Goal: Task Accomplishment & Management: Use online tool/utility

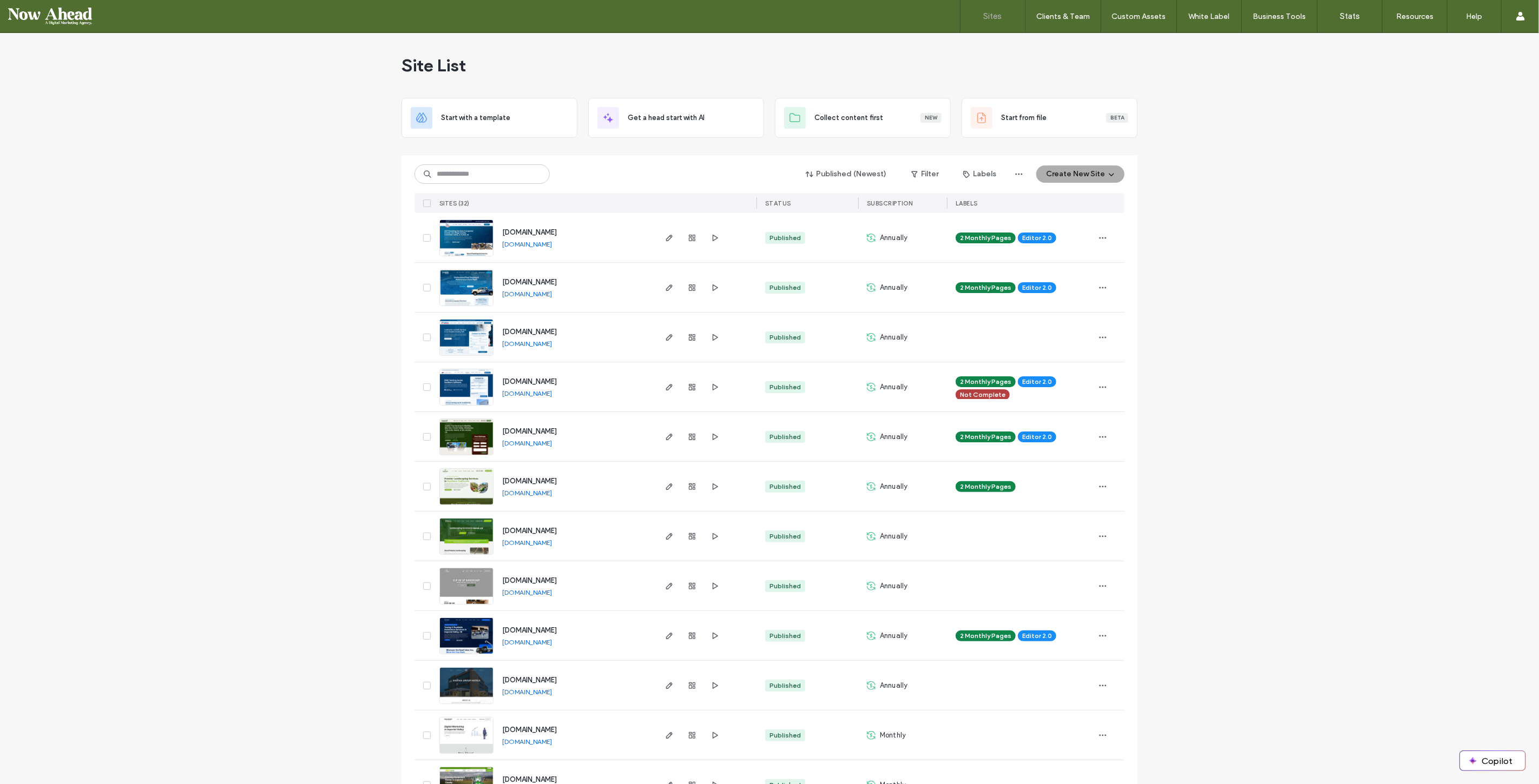
click at [1490, 85] on link "Sign Out" at bounding box center [1487, 90] width 104 height 22
click at [500, 170] on input at bounding box center [482, 174] width 135 height 19
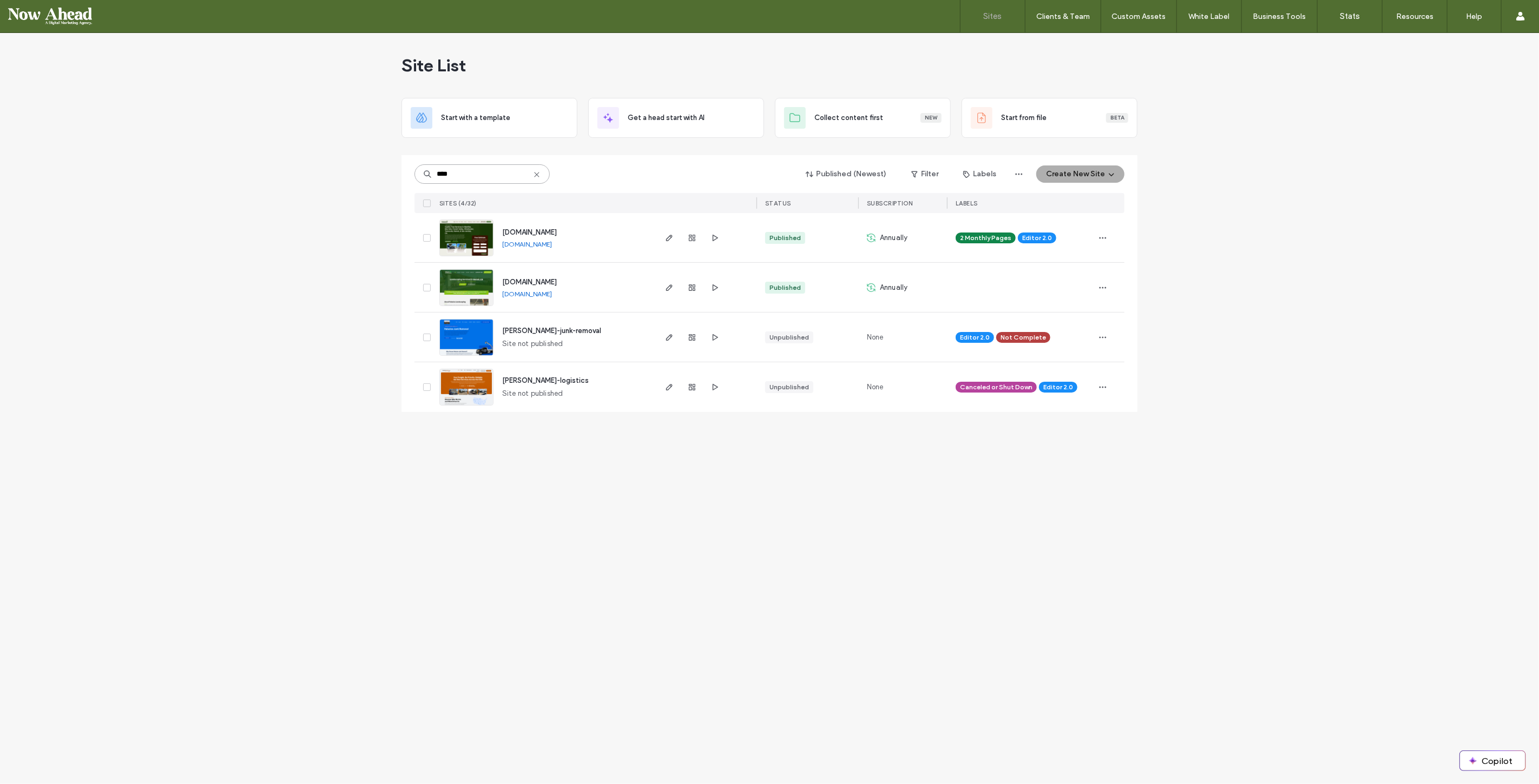
type input "****"
click at [546, 282] on span "[DOMAIN_NAME]" at bounding box center [530, 282] width 55 height 8
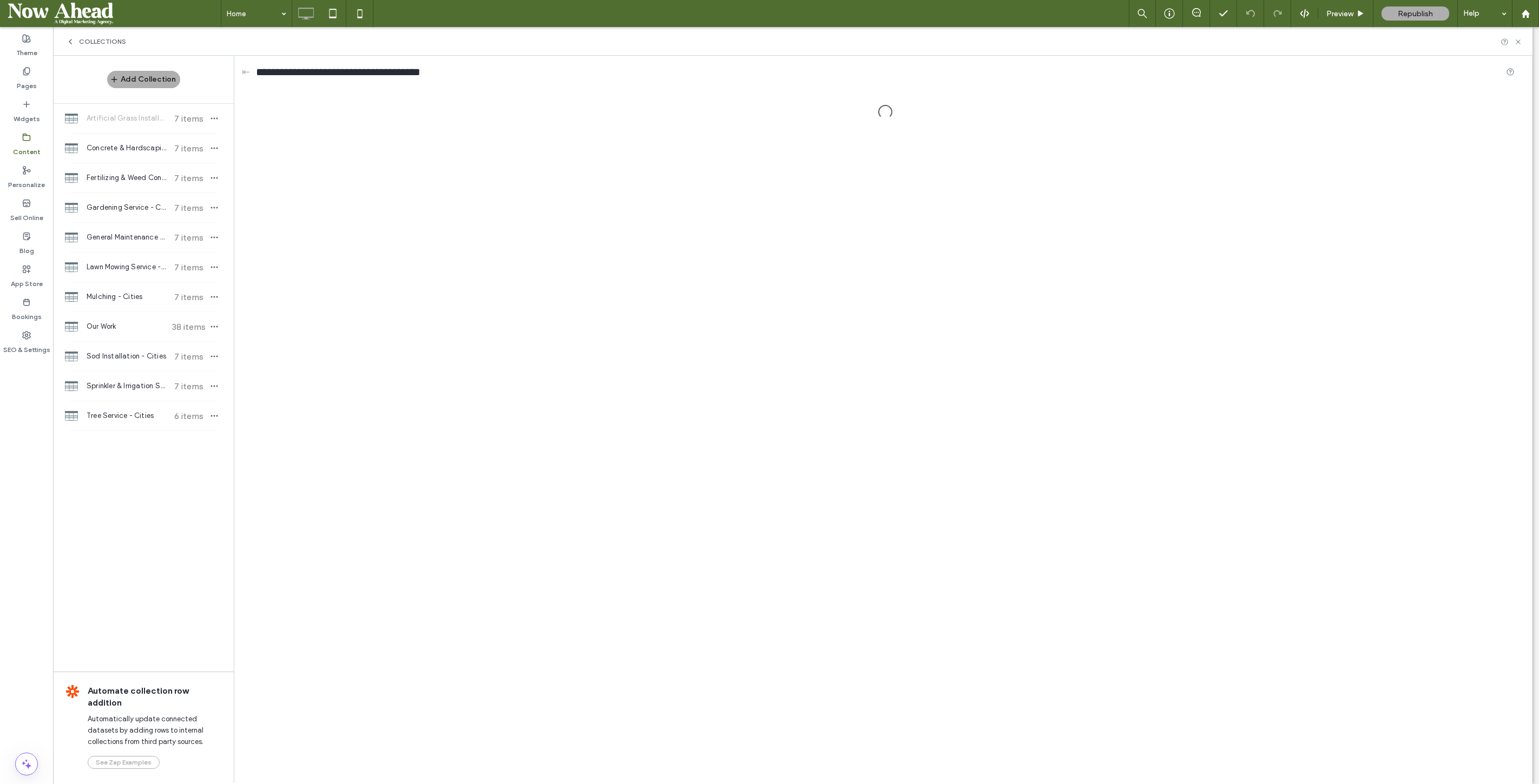
click at [125, 272] on div "Lawn Mowing Service - Cities 7 items" at bounding box center [143, 267] width 181 height 29
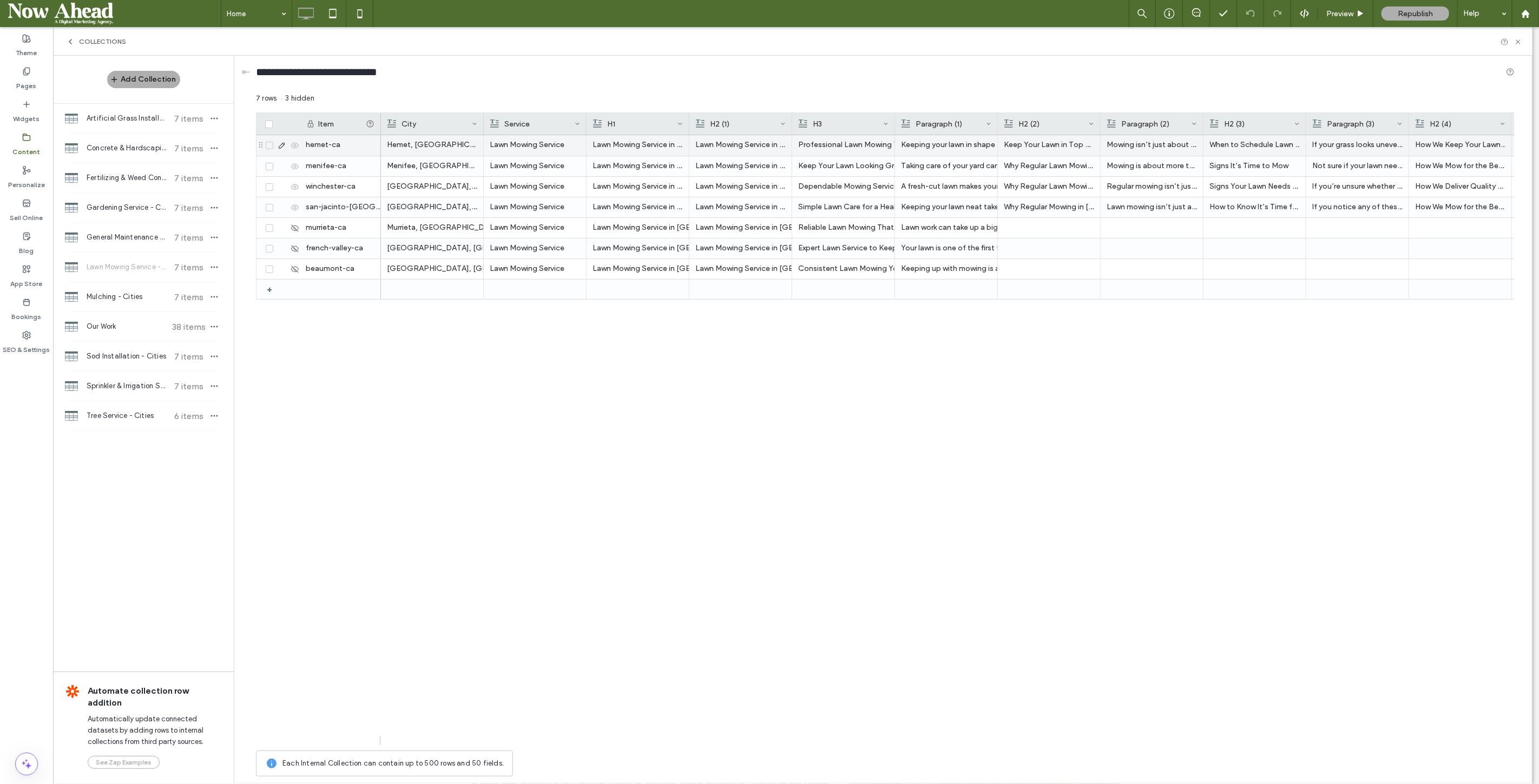
click at [277, 142] on icon at bounding box center [281, 145] width 9 height 9
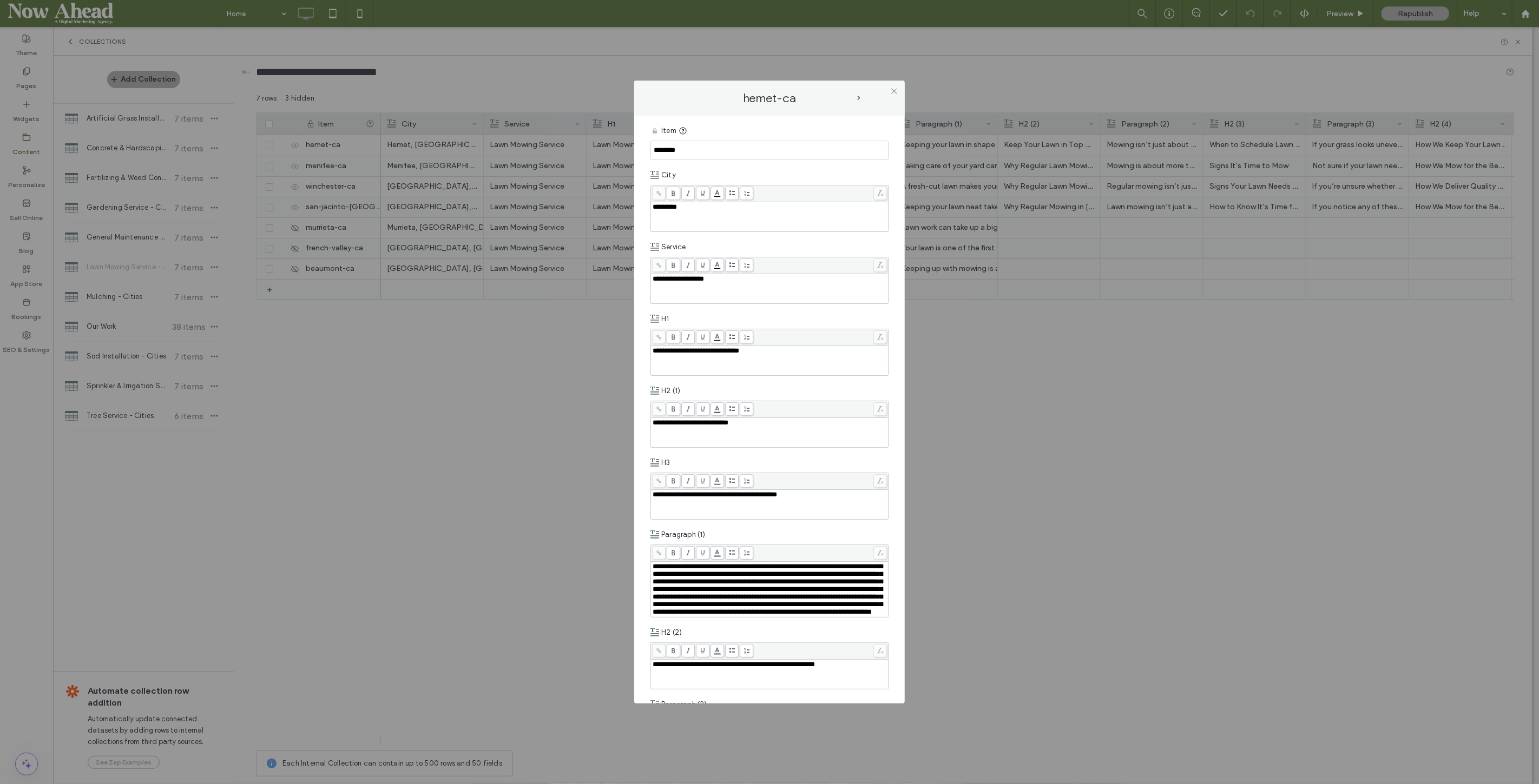
scroll to position [240, 0]
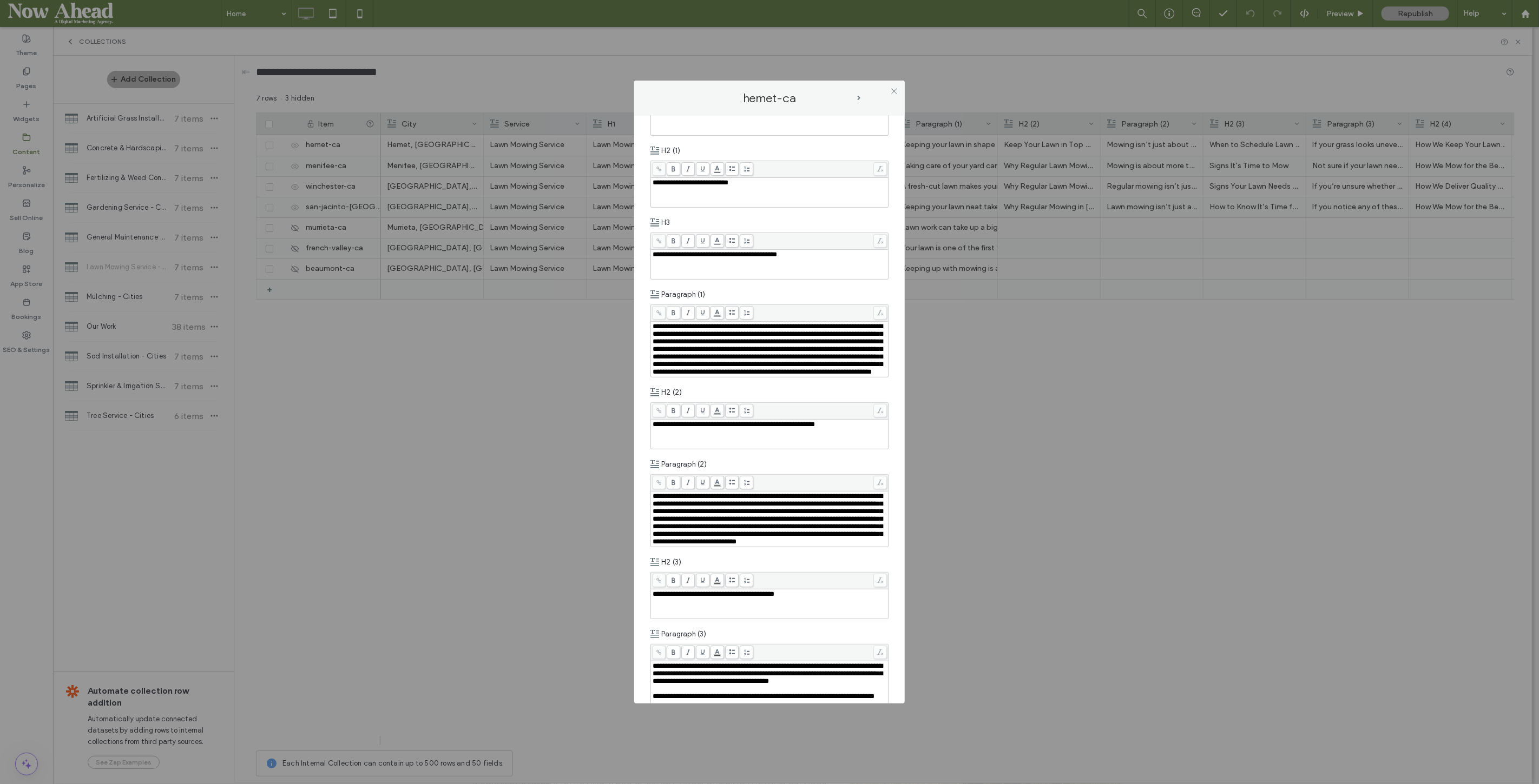
click at [891, 88] on icon at bounding box center [894, 91] width 8 height 8
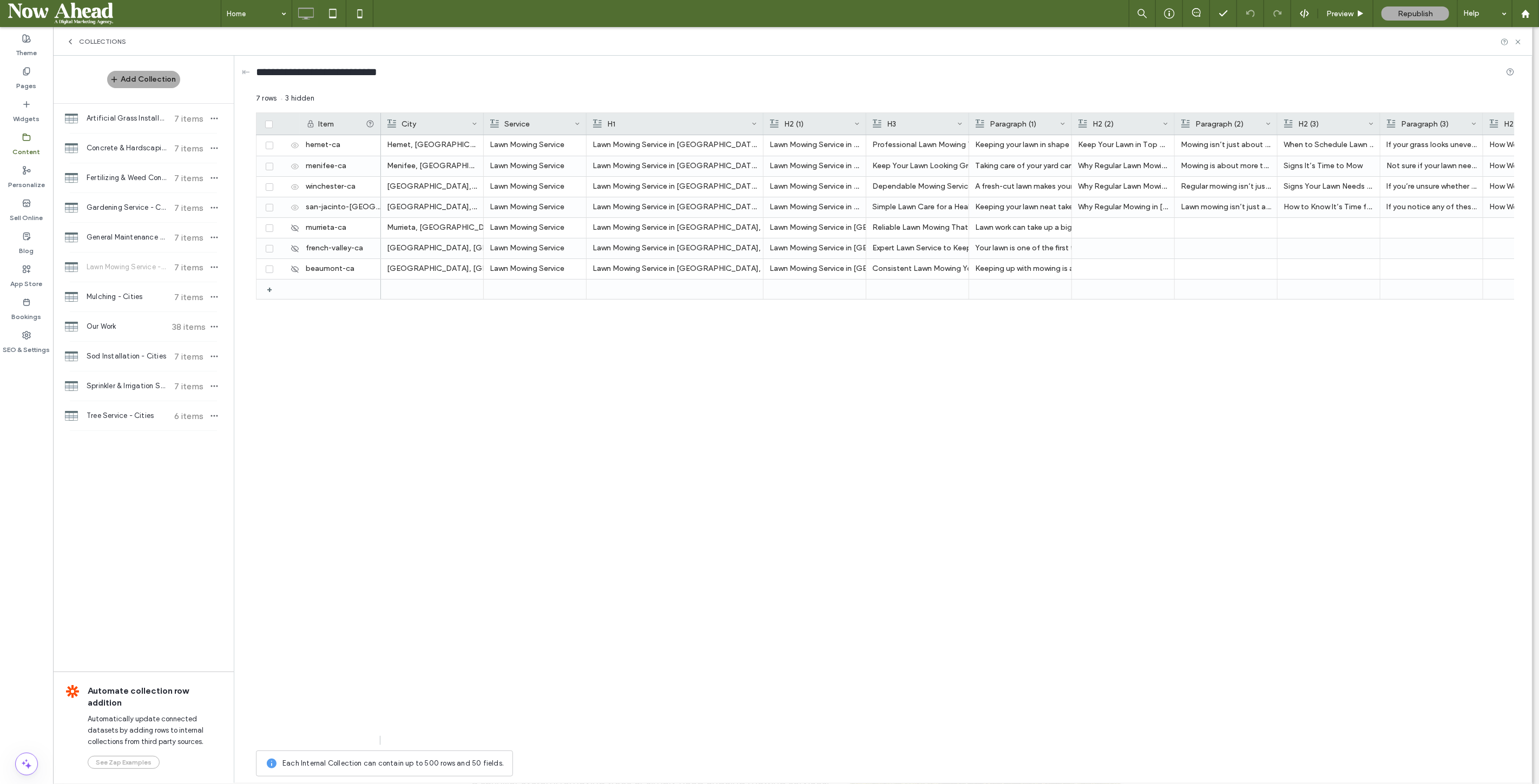
drag, startPoint x: 689, startPoint y: 116, endPoint x: 763, endPoint y: 125, distance: 74.5
click at [763, 125] on div at bounding box center [763, 124] width 4 height 22
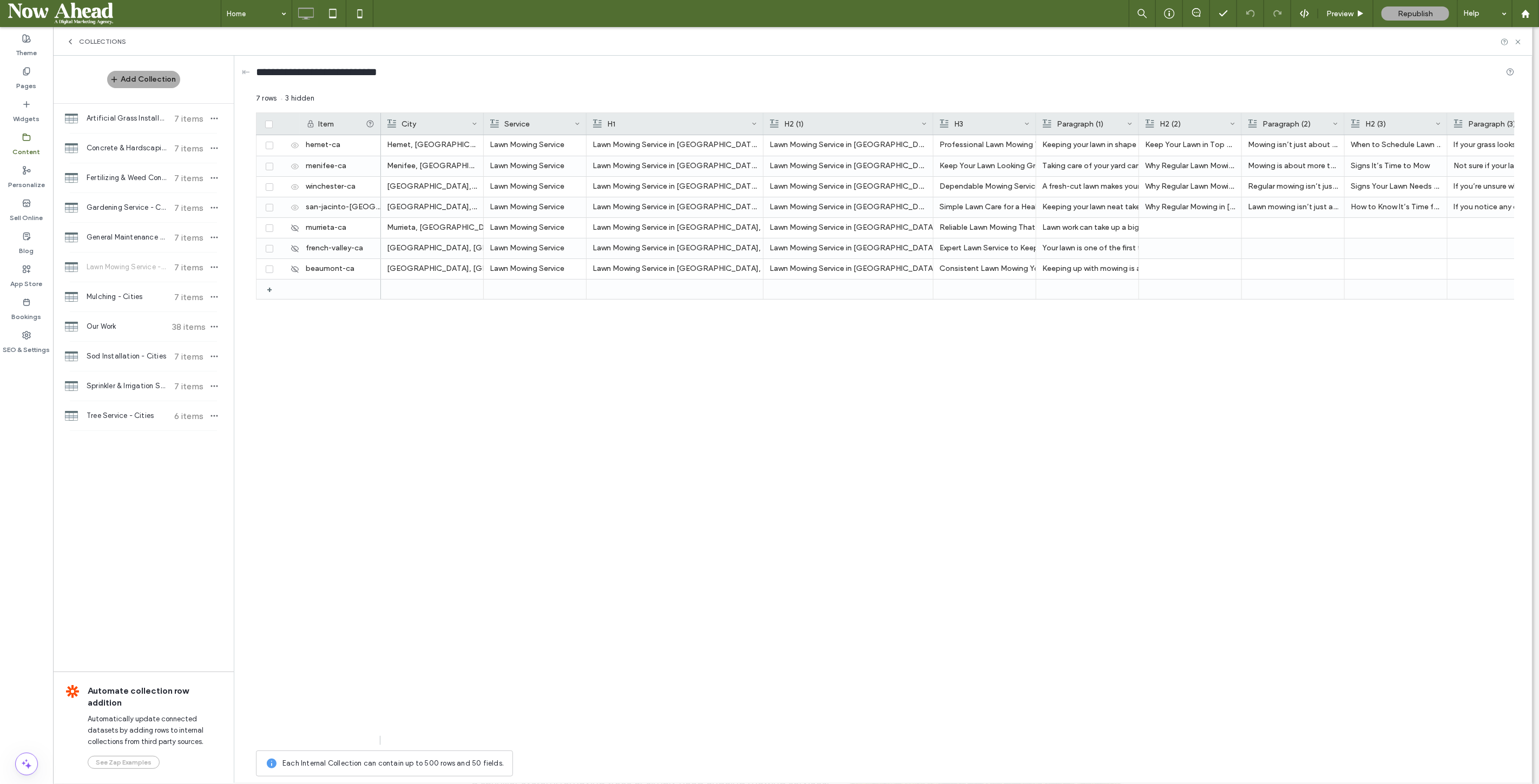
drag, startPoint x: 864, startPoint y: 118, endPoint x: 931, endPoint y: 120, distance: 67.0
click at [931, 120] on div at bounding box center [933, 124] width 4 height 22
drag, startPoint x: 1035, startPoint y: 121, endPoint x: 1074, endPoint y: 121, distance: 39.0
click at [1074, 121] on div at bounding box center [1074, 124] width 4 height 22
drag, startPoint x: 1087, startPoint y: 123, endPoint x: 1143, endPoint y: 125, distance: 56.0
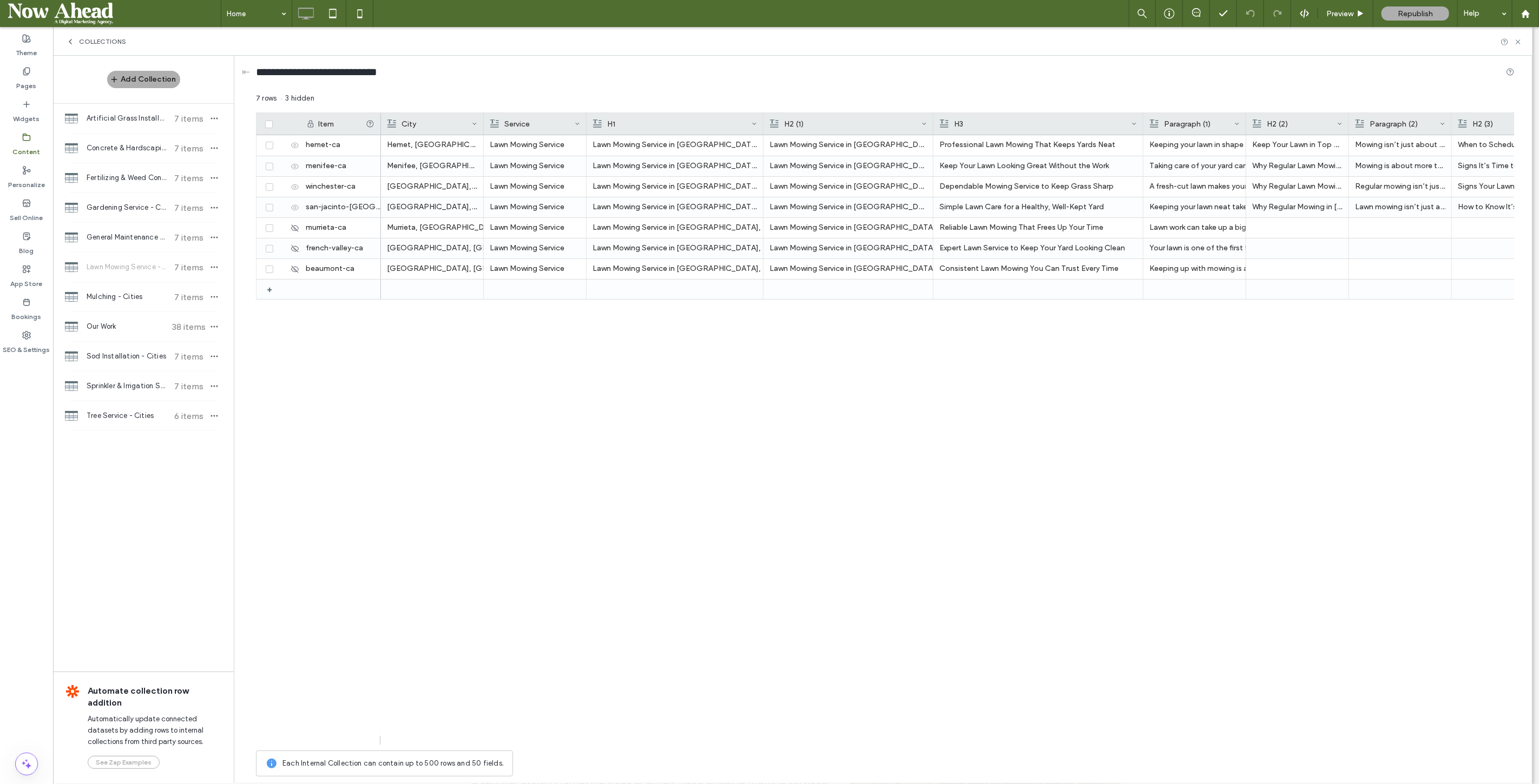
click at [1143, 125] on div at bounding box center [1143, 124] width 4 height 22
click at [1045, 148] on div "Professional Lawn Mowing That Keeps Yards Neat" at bounding box center [1038, 145] width 198 height 19
click at [1058, 271] on div "Consistent Lawn Mowing You Can Trust Every Time" at bounding box center [1038, 269] width 198 height 19
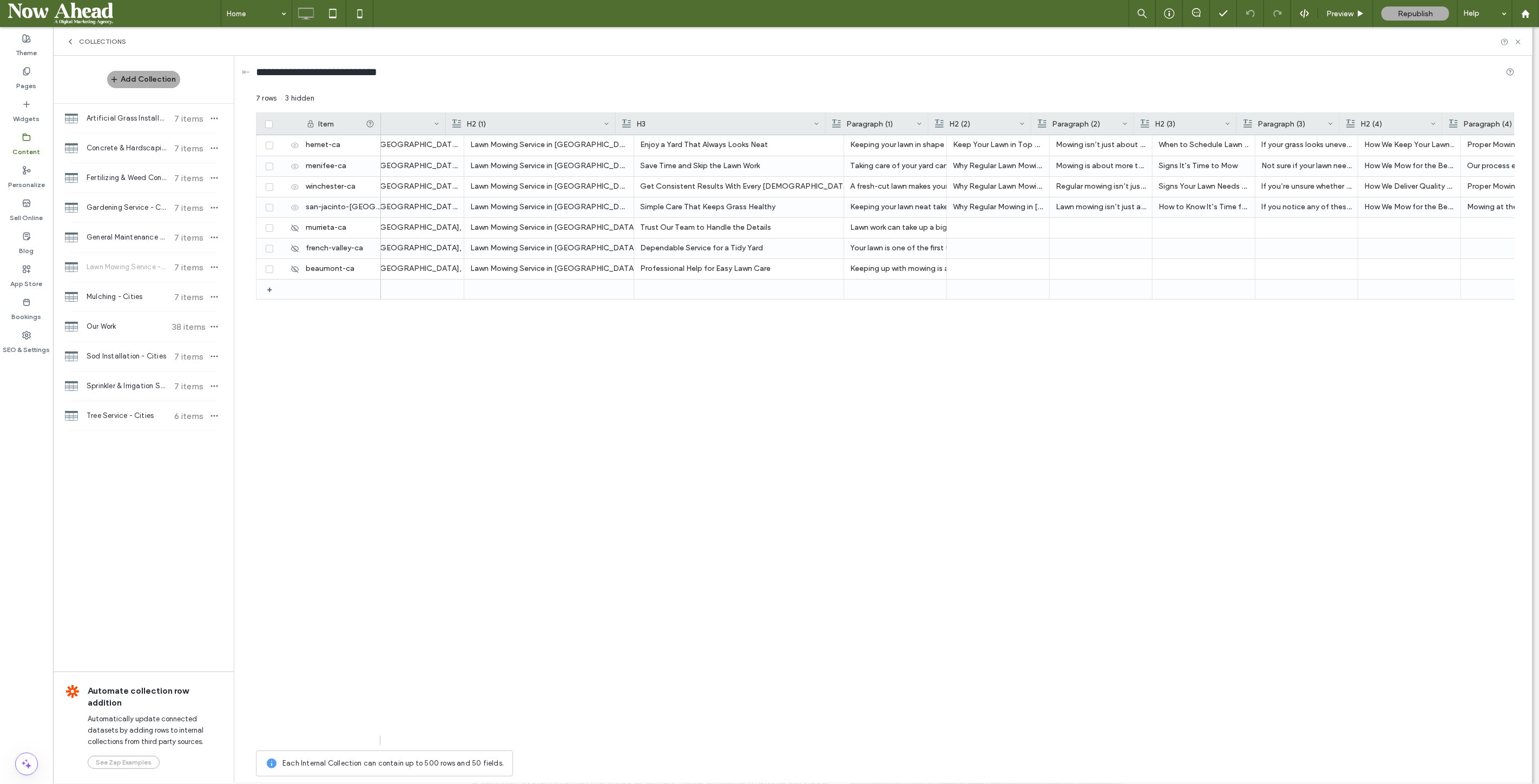
scroll to position [0, 317]
click at [1032, 117] on div "Paragraph (2)" at bounding box center [1083, 124] width 103 height 22
click at [1030, 116] on div at bounding box center [1031, 124] width 4 height 22
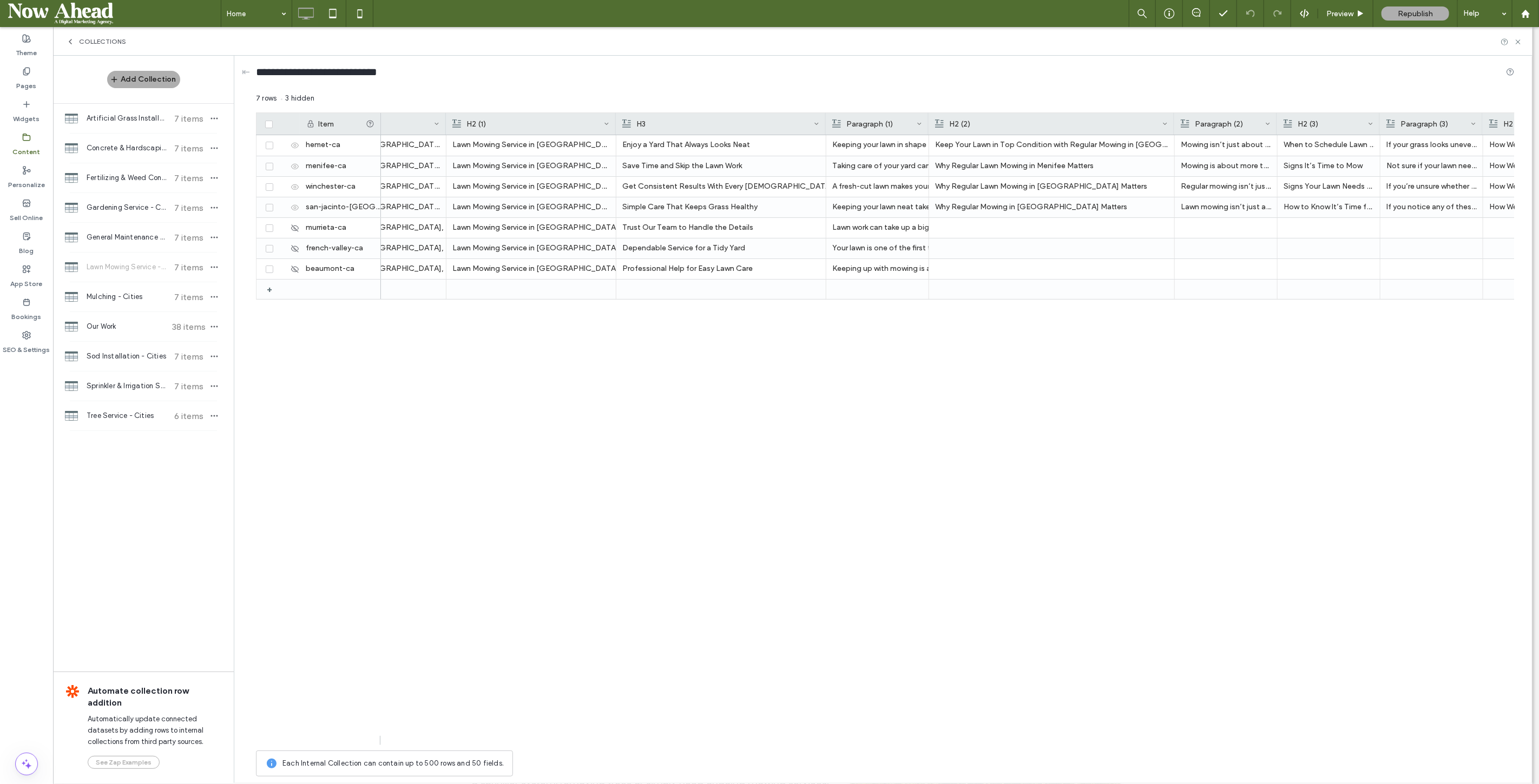
click at [1275, 118] on div at bounding box center [1277, 124] width 4 height 22
click at [279, 139] on div at bounding box center [281, 145] width 37 height 21
click at [280, 143] on icon at bounding box center [281, 145] width 9 height 9
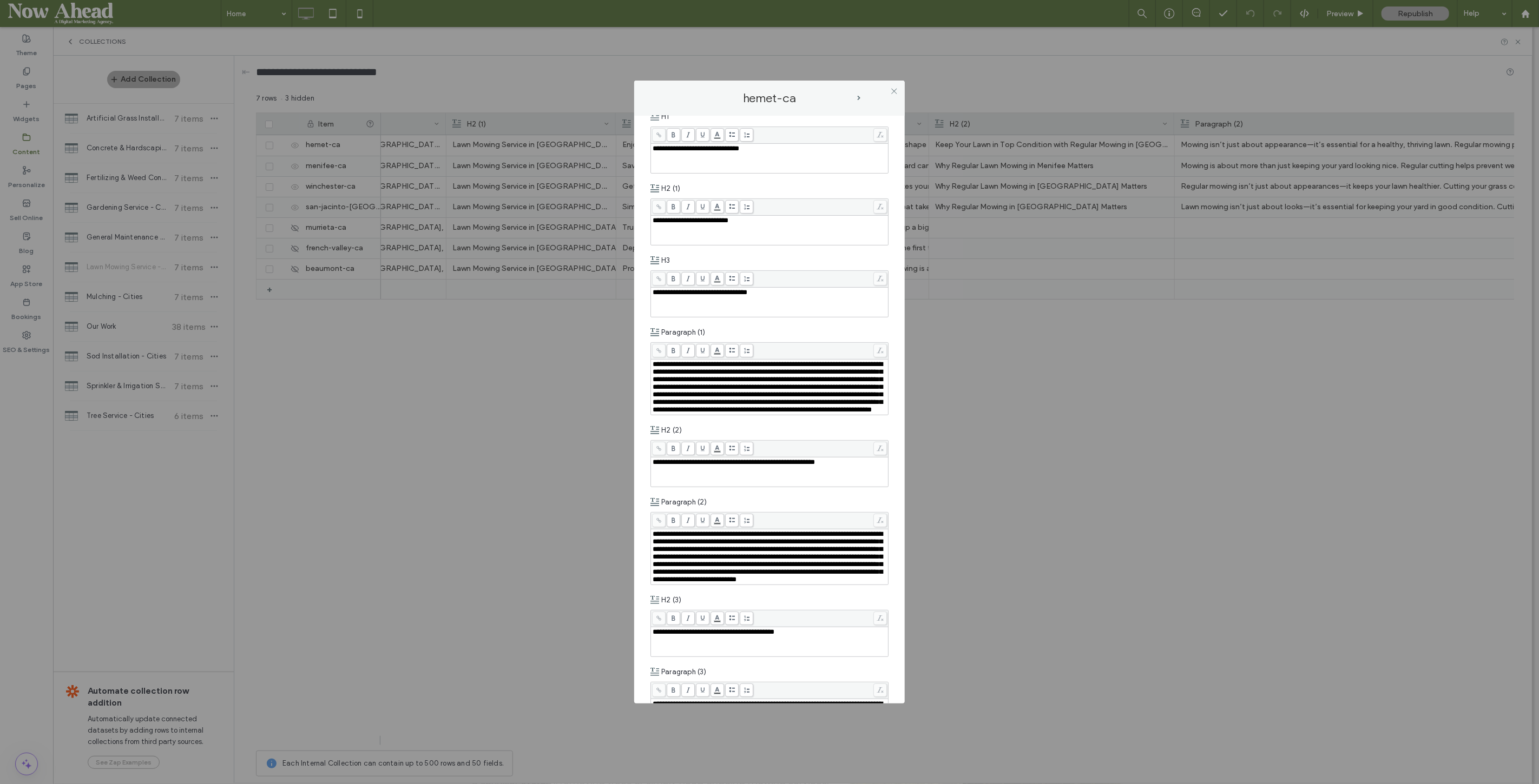
scroll to position [420, 0]
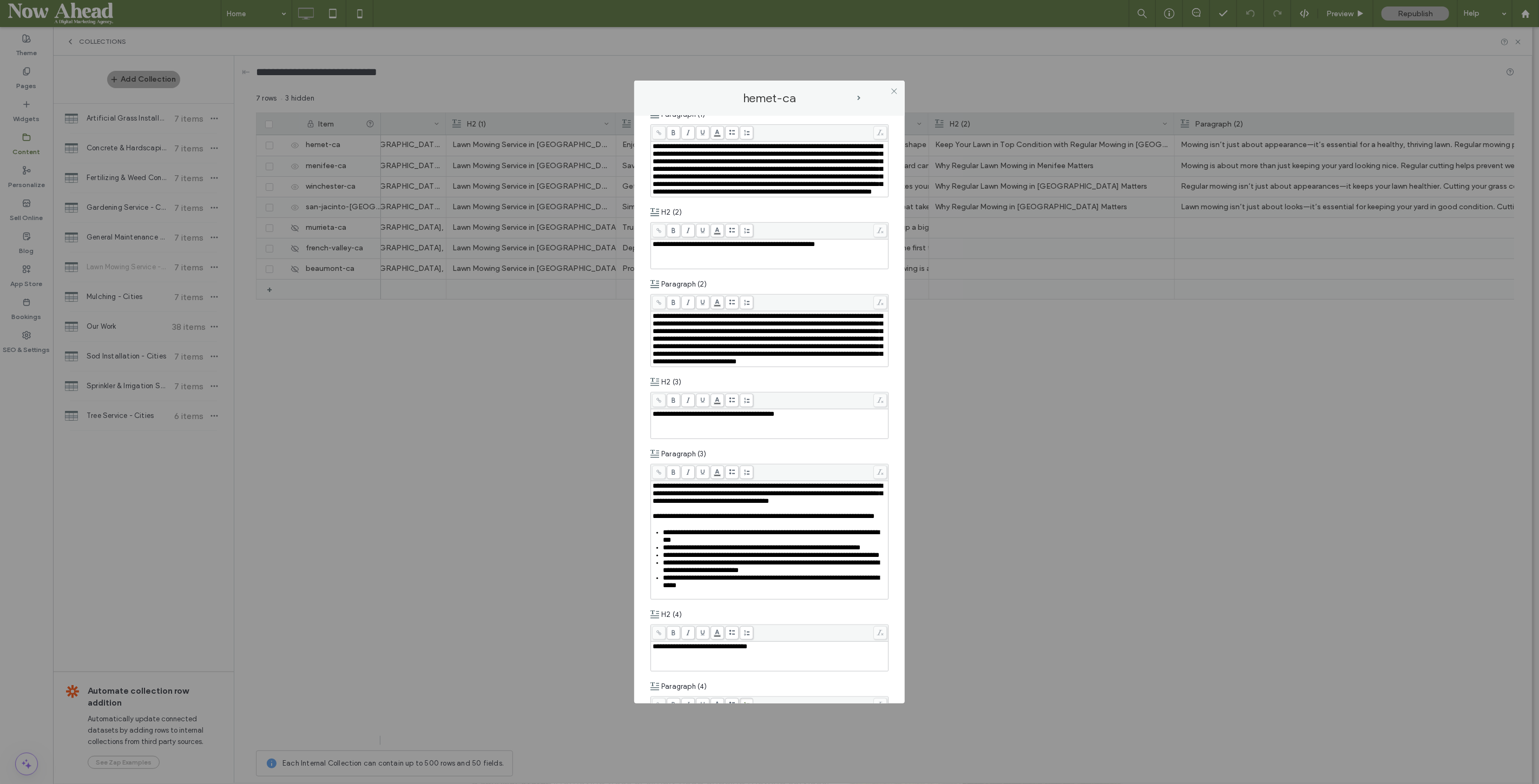
click at [862, 95] on div "hemet-ca" at bounding box center [770, 98] width 249 height 14
click at [859, 96] on span "next-arrow" at bounding box center [859, 98] width 3 height 5
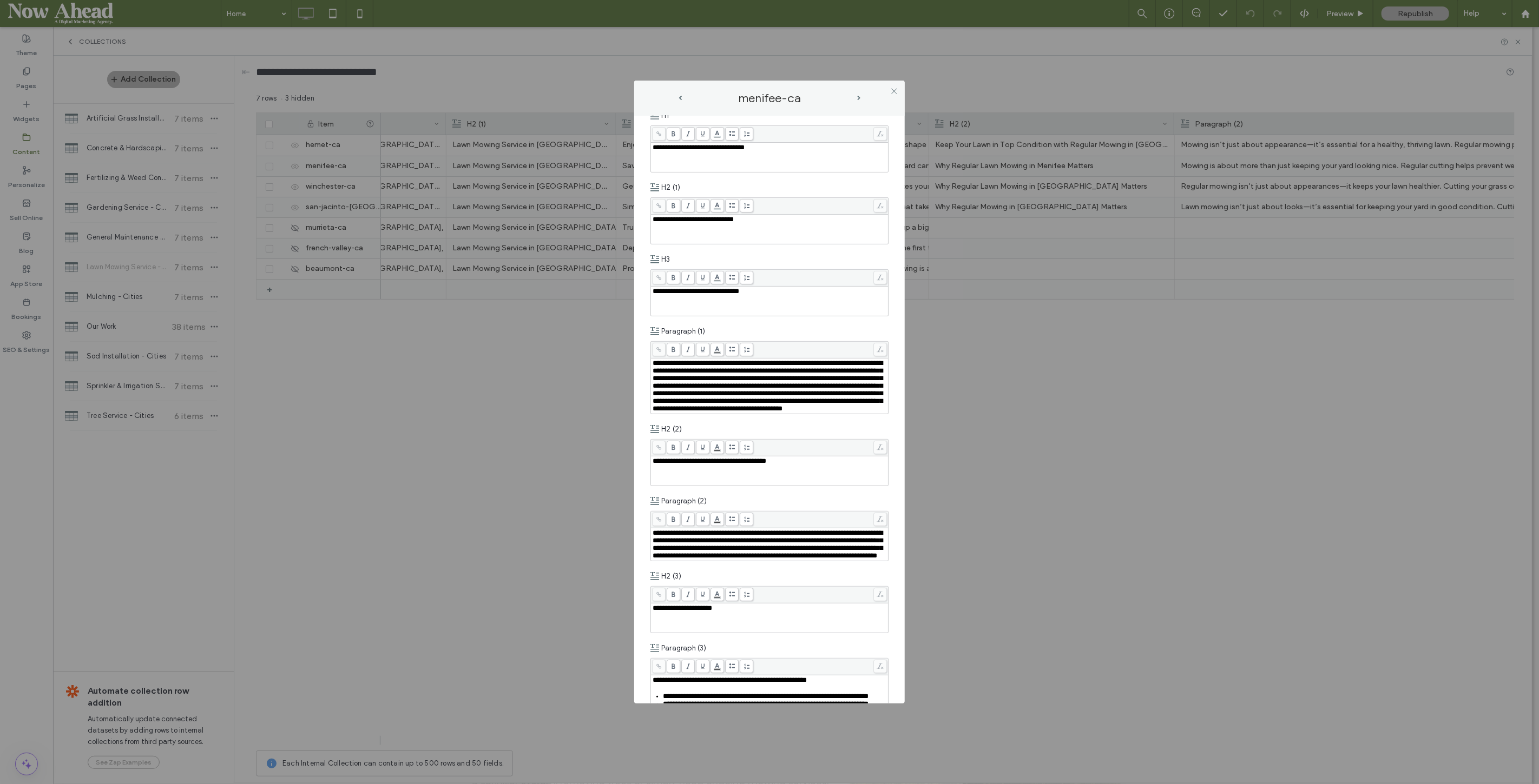
scroll to position [300, 0]
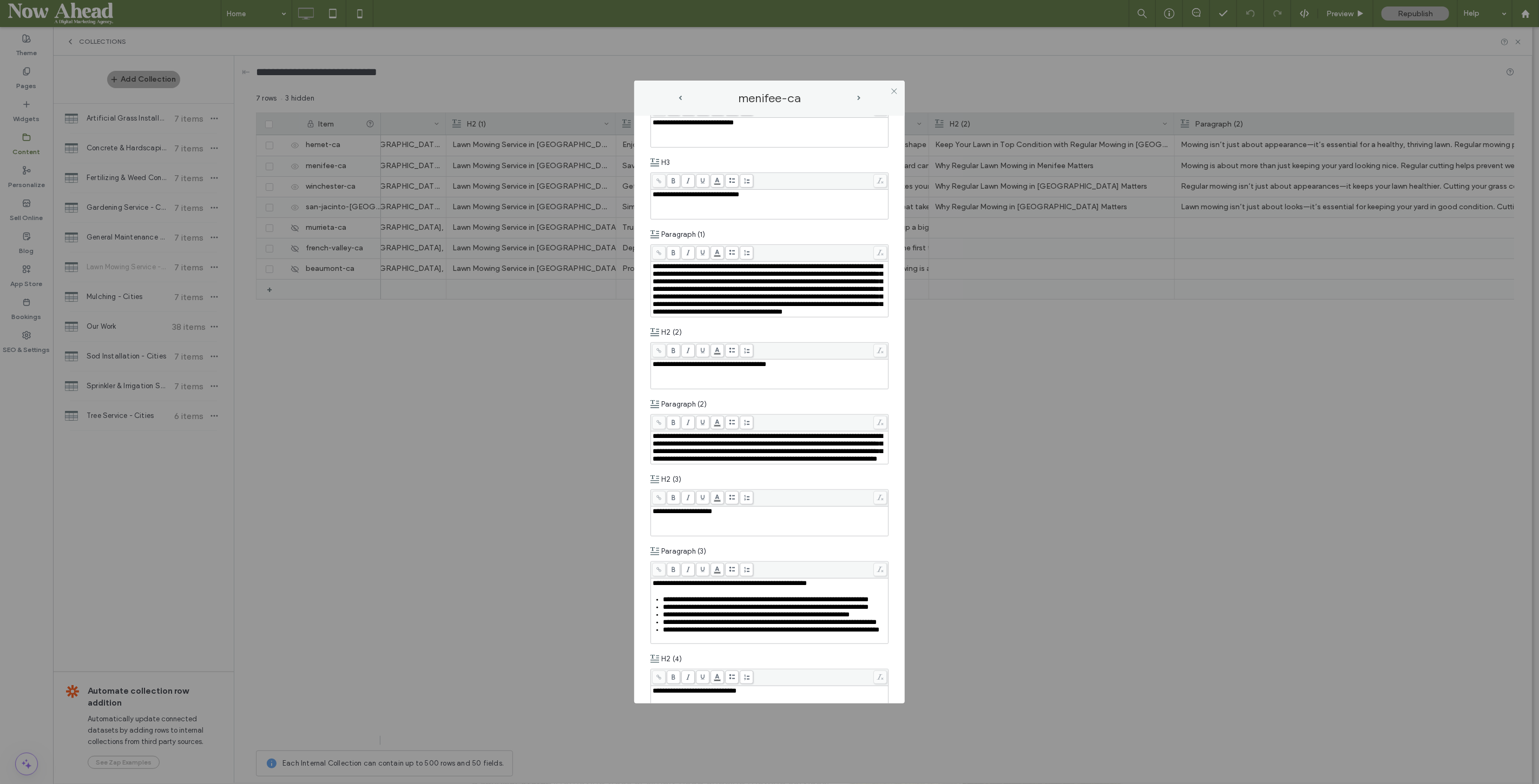
click at [858, 96] on span "next-arrow" at bounding box center [859, 98] width 3 height 5
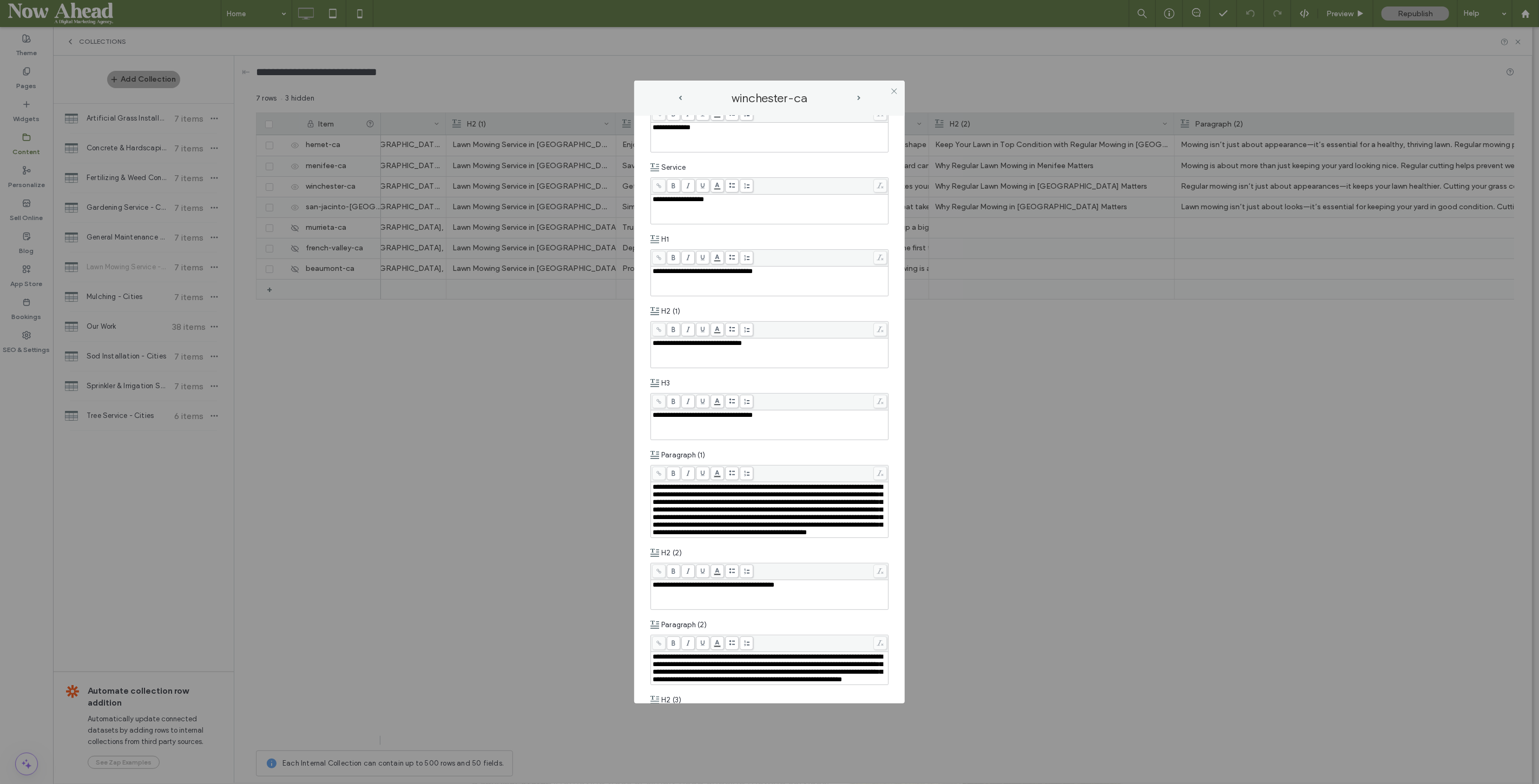
scroll to position [240, 0]
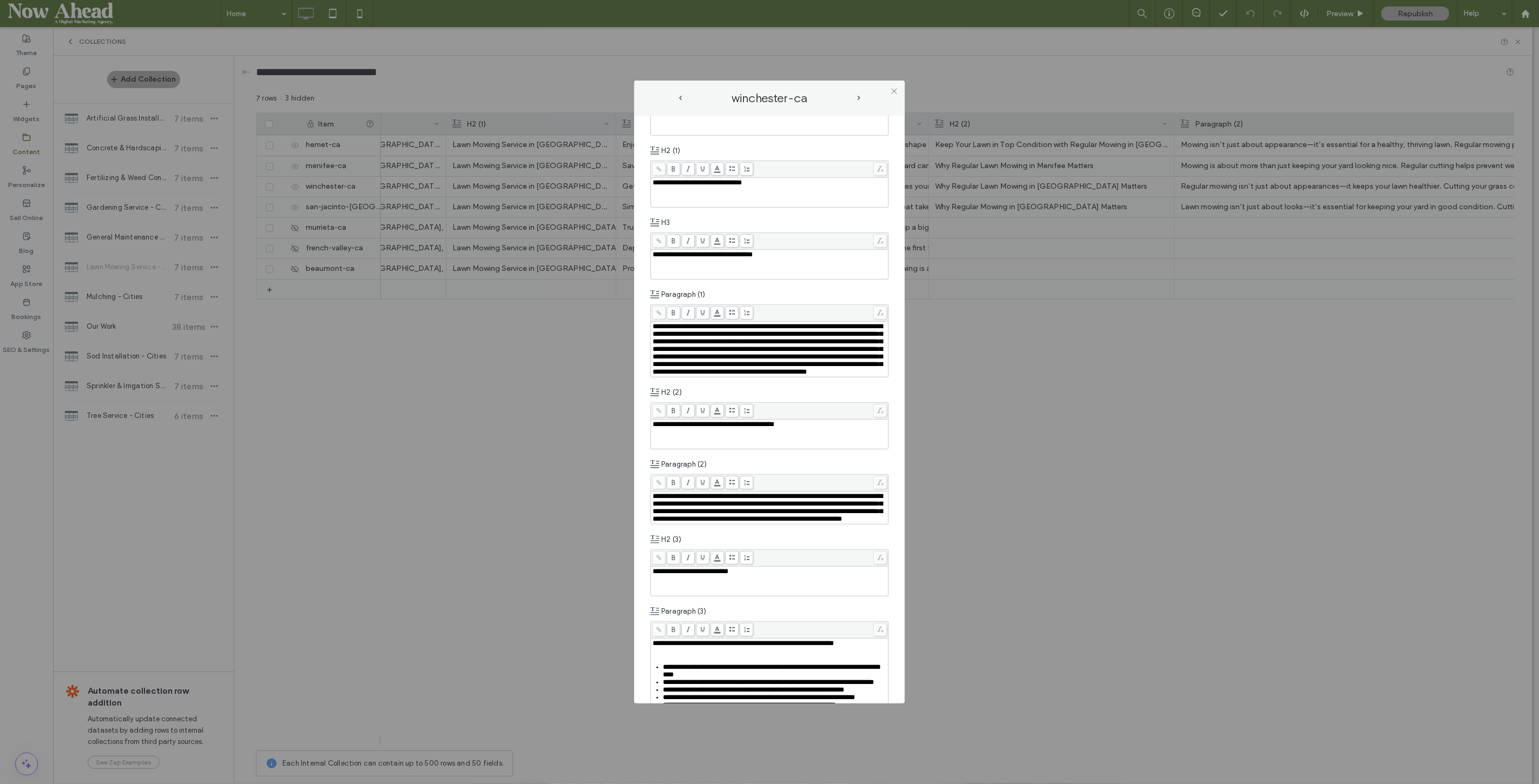
click at [859, 97] on span "next-arrow" at bounding box center [859, 98] width 3 height 5
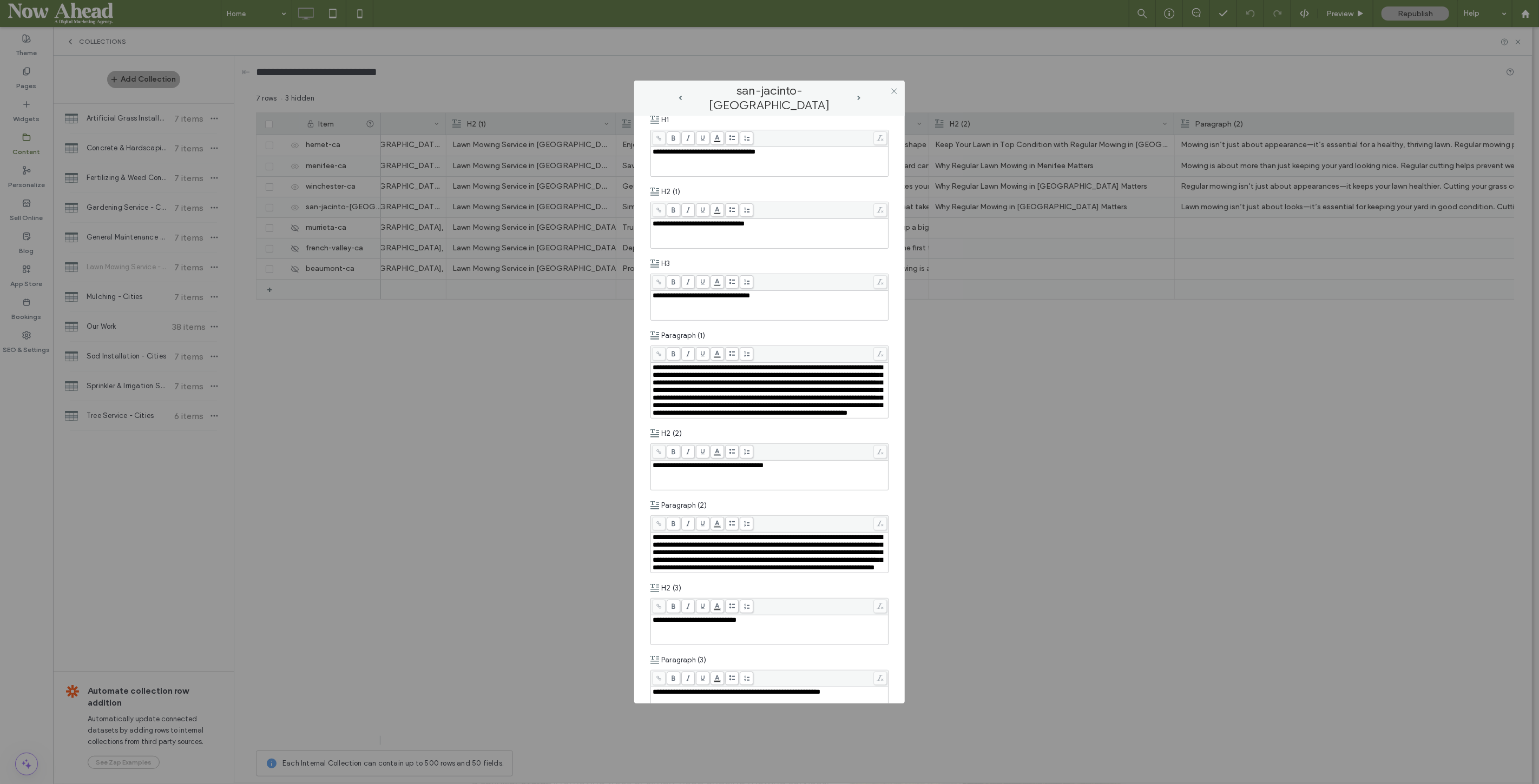
scroll to position [300, 0]
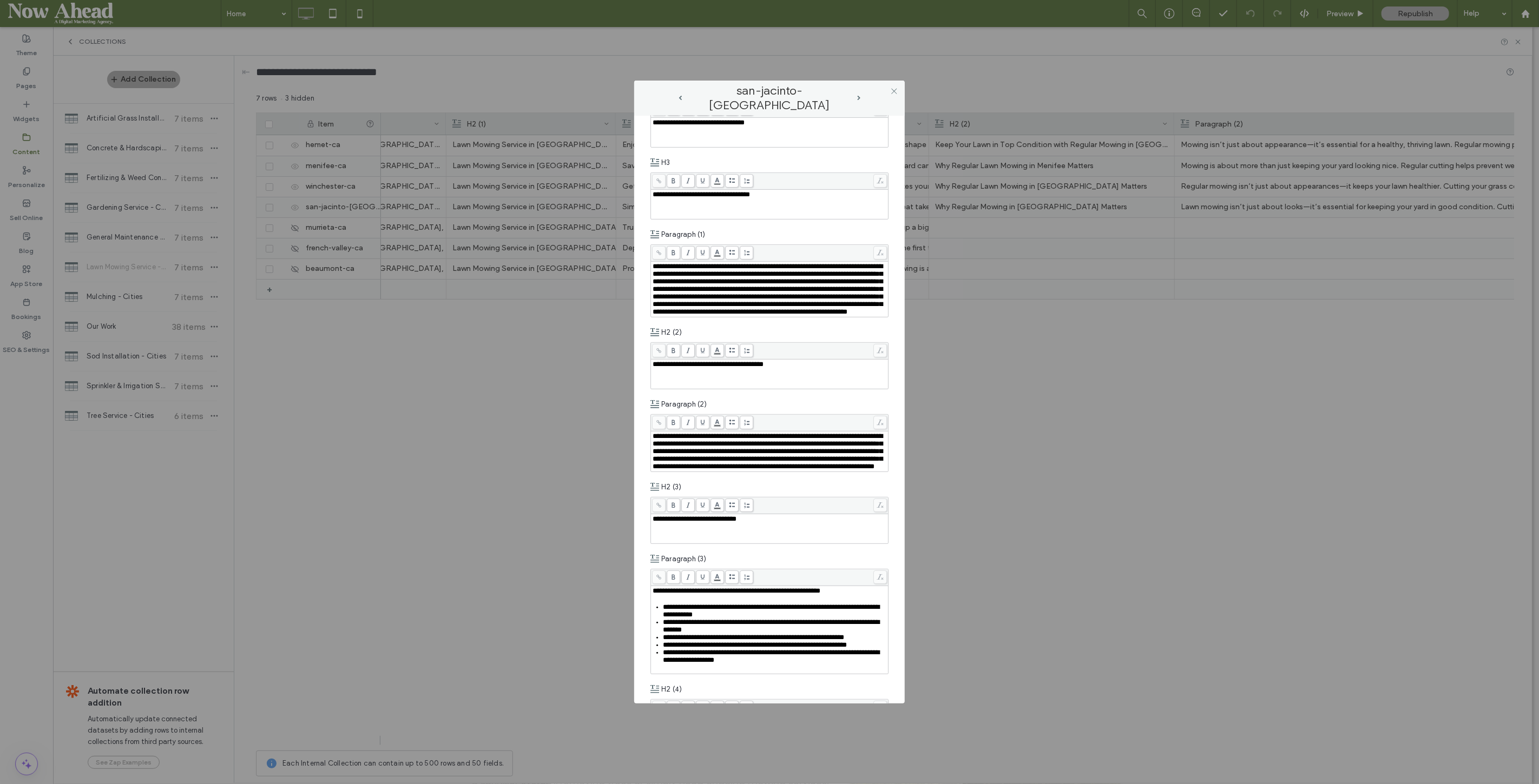
click at [889, 88] on div at bounding box center [894, 92] width 16 height 16
click at [892, 88] on use at bounding box center [894, 91] width 6 height 6
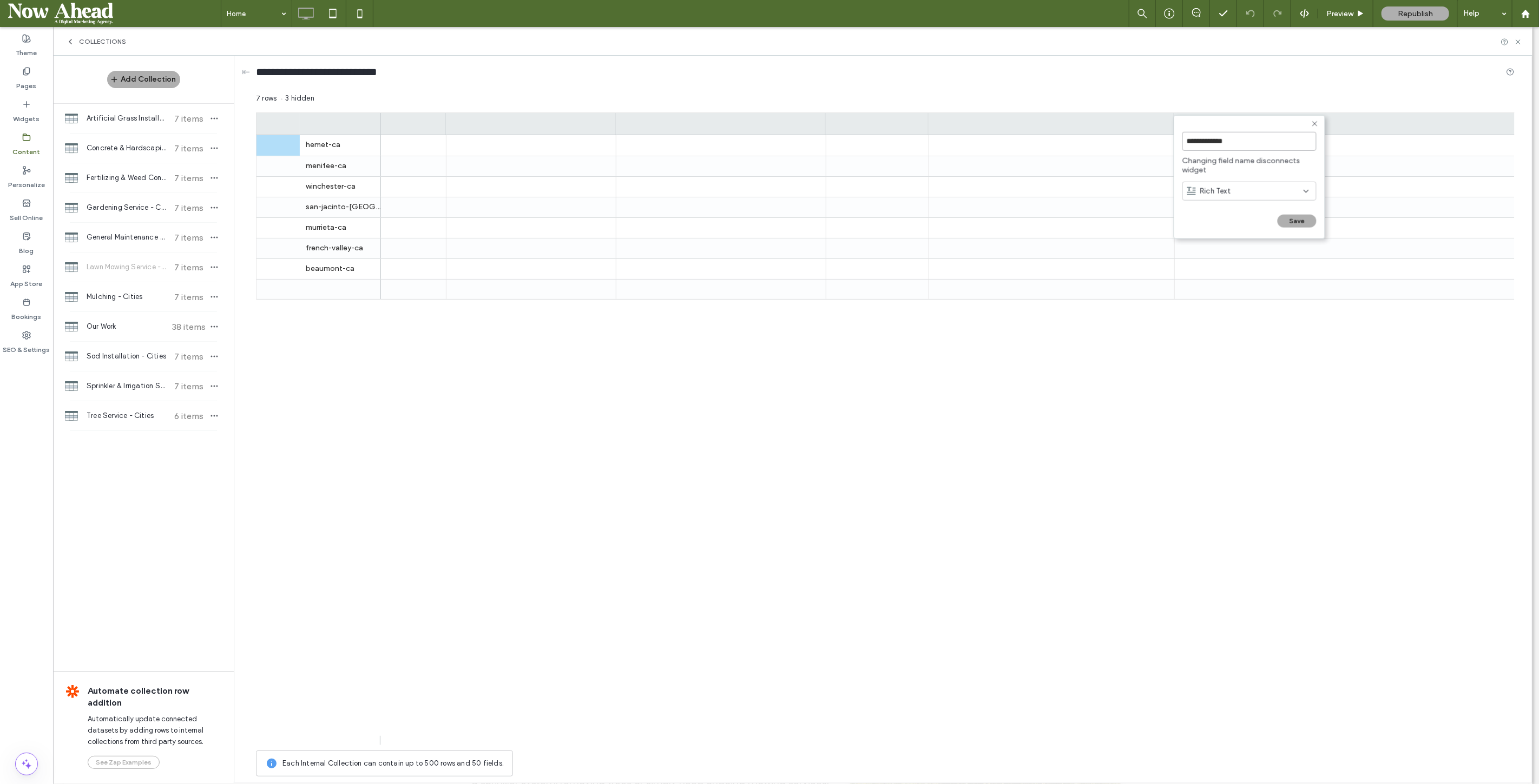
click at [1269, 141] on input "**********" at bounding box center [1249, 141] width 134 height 19
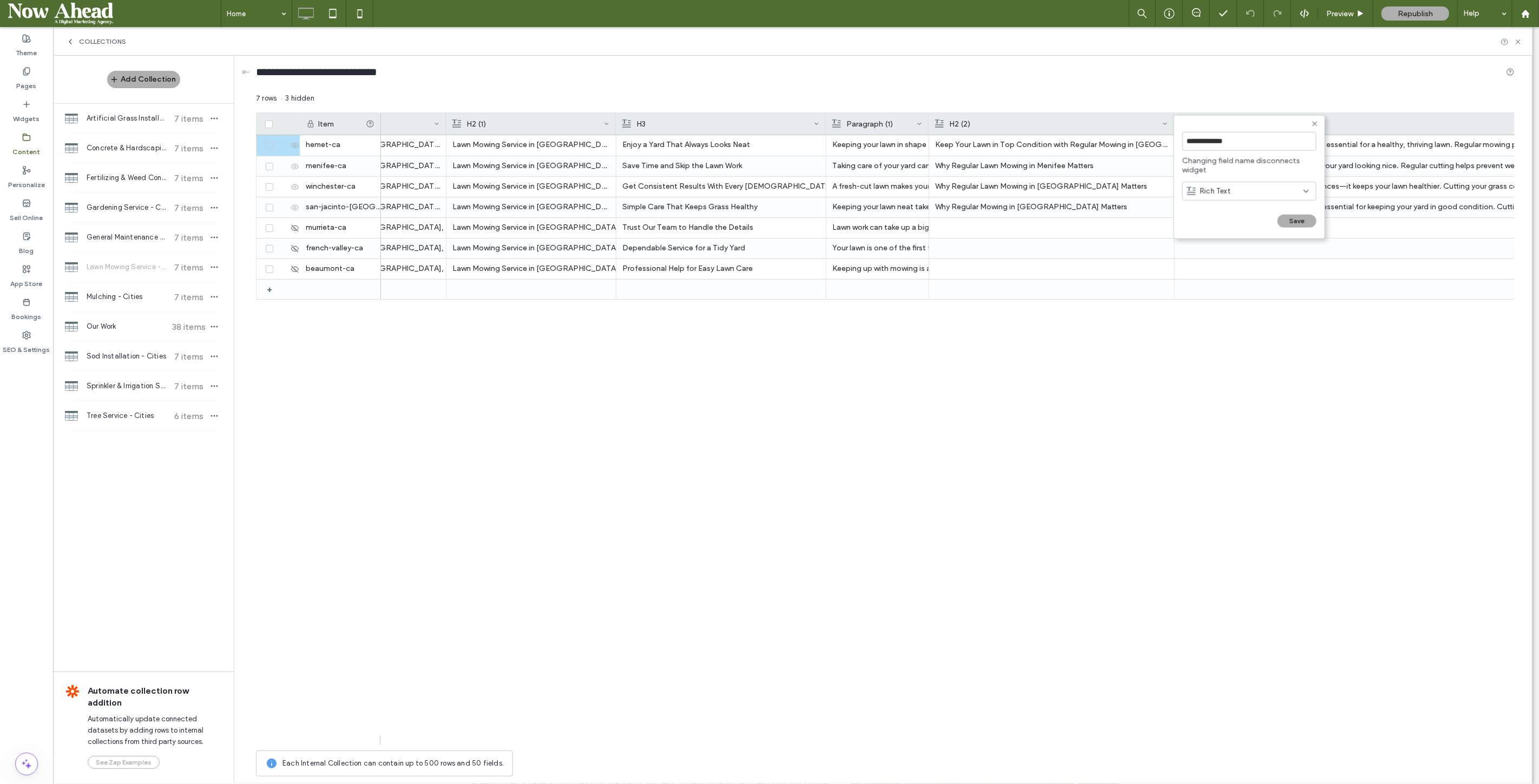
click at [1315, 124] on icon at bounding box center [1315, 124] width 9 height 9
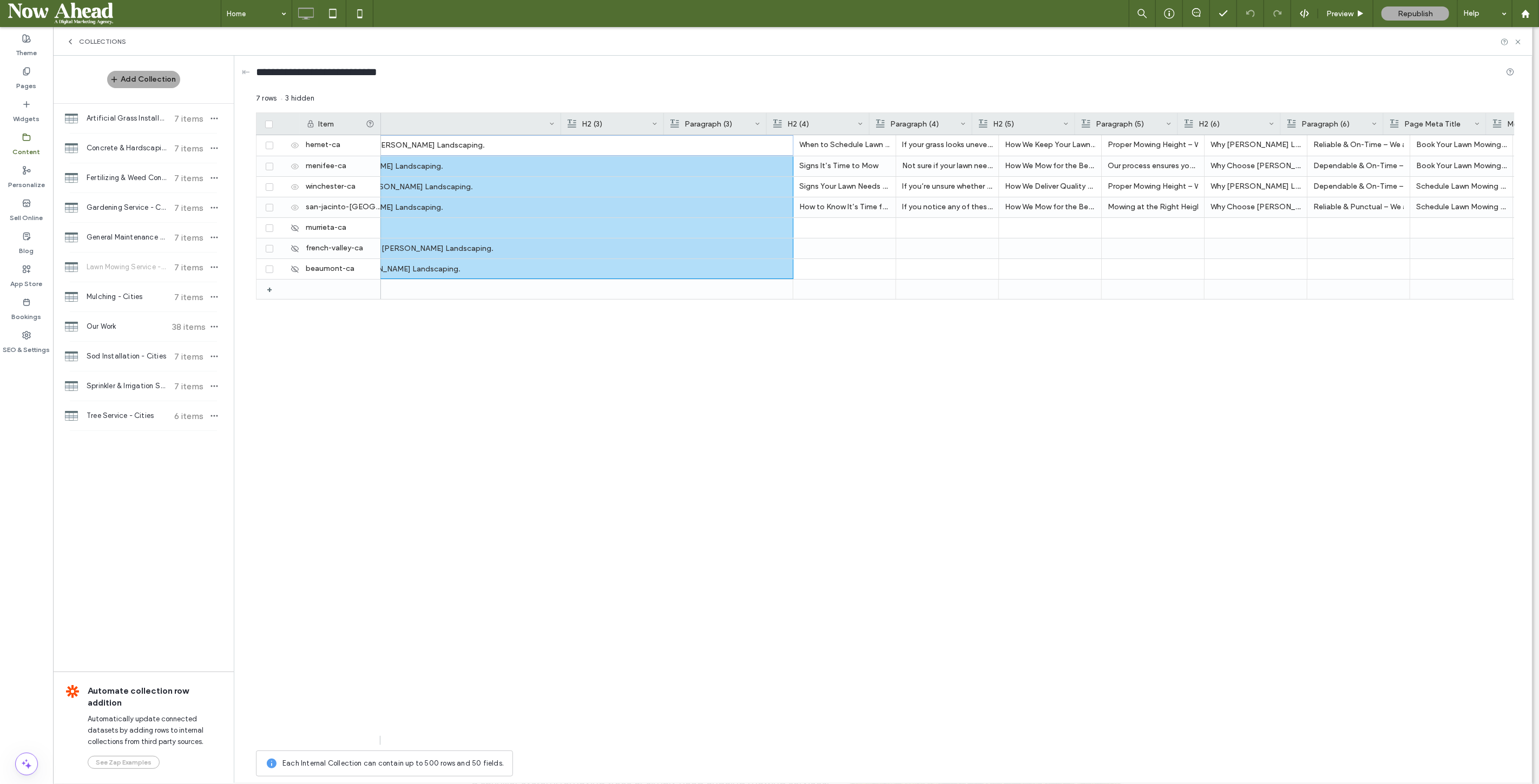
scroll to position [0, 2839]
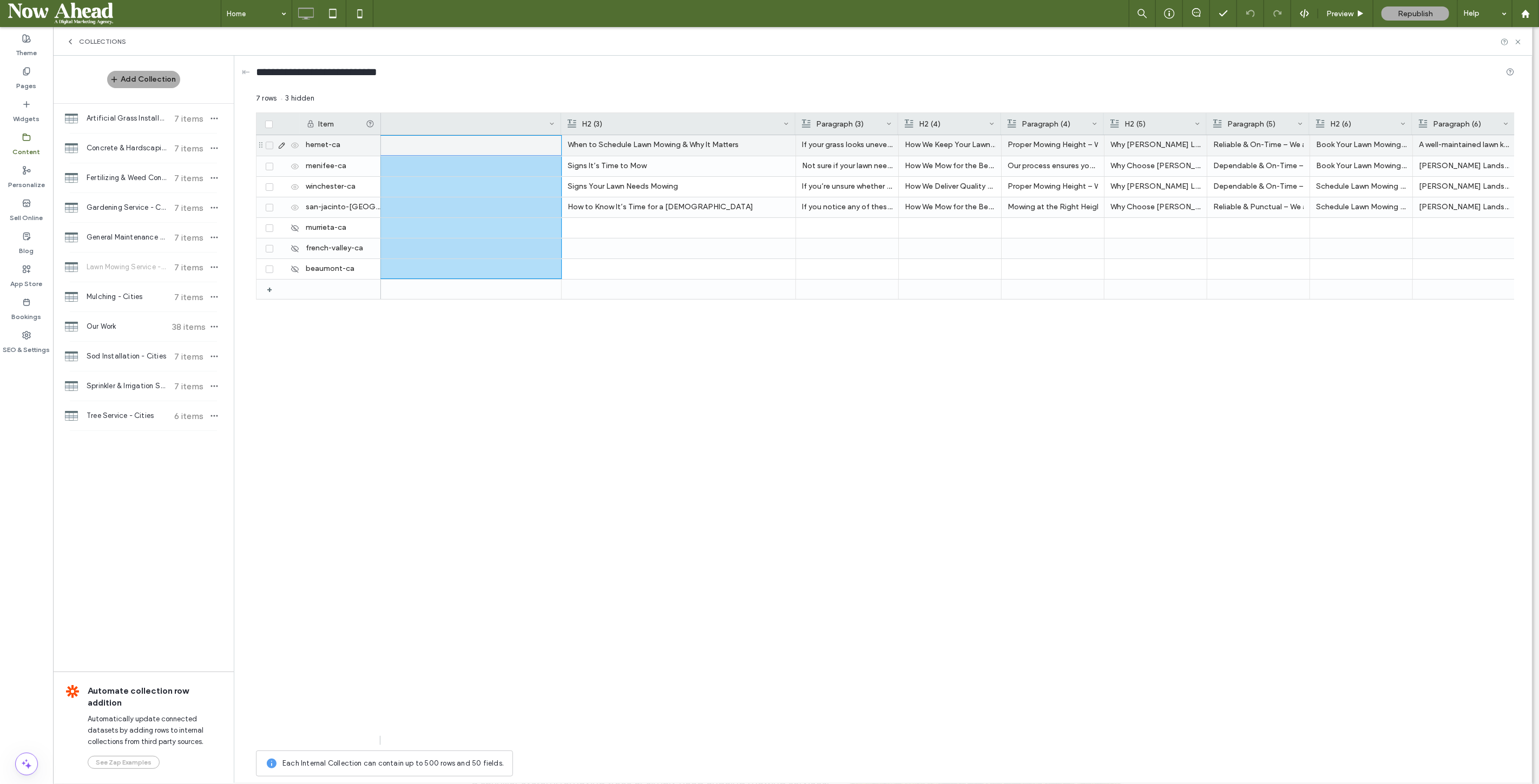
drag, startPoint x: 661, startPoint y: 116, endPoint x: 793, endPoint y: 137, distance: 133.7
click at [793, 137] on div "Item Paragraph (2) H2 (3) Paragraph (3) H2 (4) Paragraph (4) H2 (5) Paragraph (…" at bounding box center [886, 429] width 1259 height 633
click at [898, 118] on div "H2 (4)" at bounding box center [950, 124] width 103 height 22
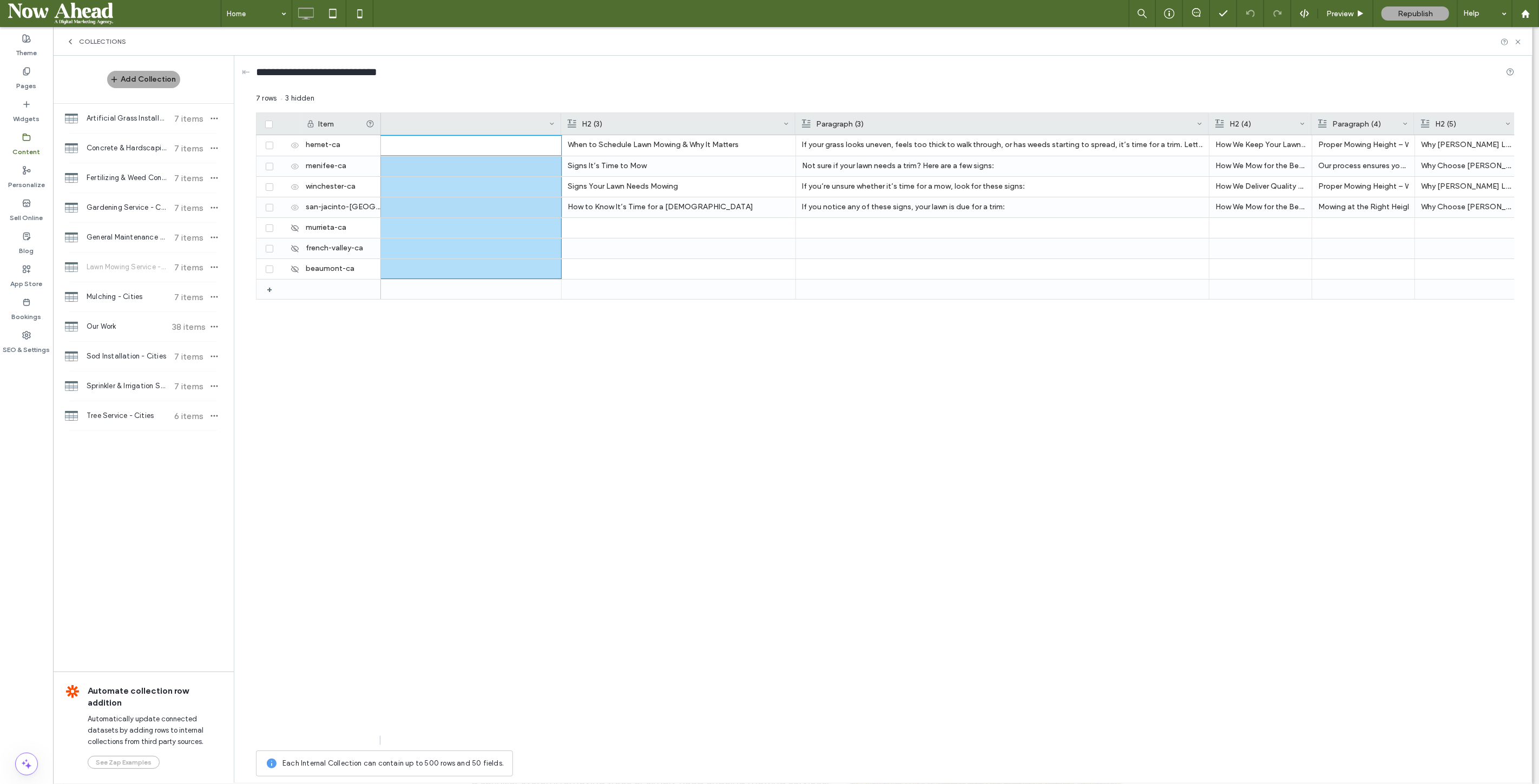
drag, startPoint x: 898, startPoint y: 118, endPoint x: 1207, endPoint y: 133, distance: 309.4
click at [1207, 133] on div at bounding box center [1209, 124] width 4 height 22
click at [932, 150] on p "If your grass looks uneven, feels too thick to walk through, or has weeds start…" at bounding box center [1002, 145] width 401 height 19
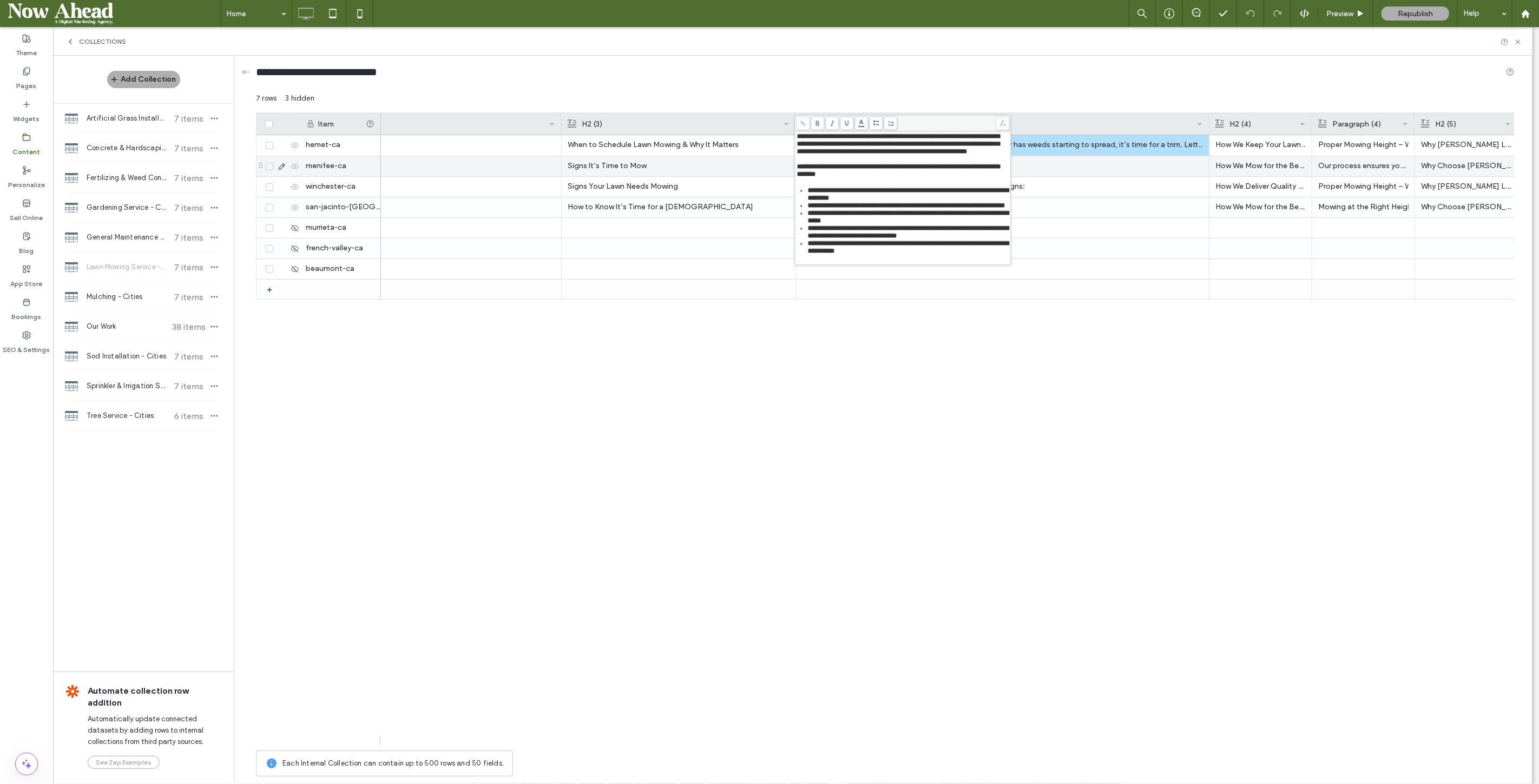
click at [1079, 173] on p "Not sure if your lawn needs a trim? Here are a few signs:" at bounding box center [1002, 166] width 401 height 19
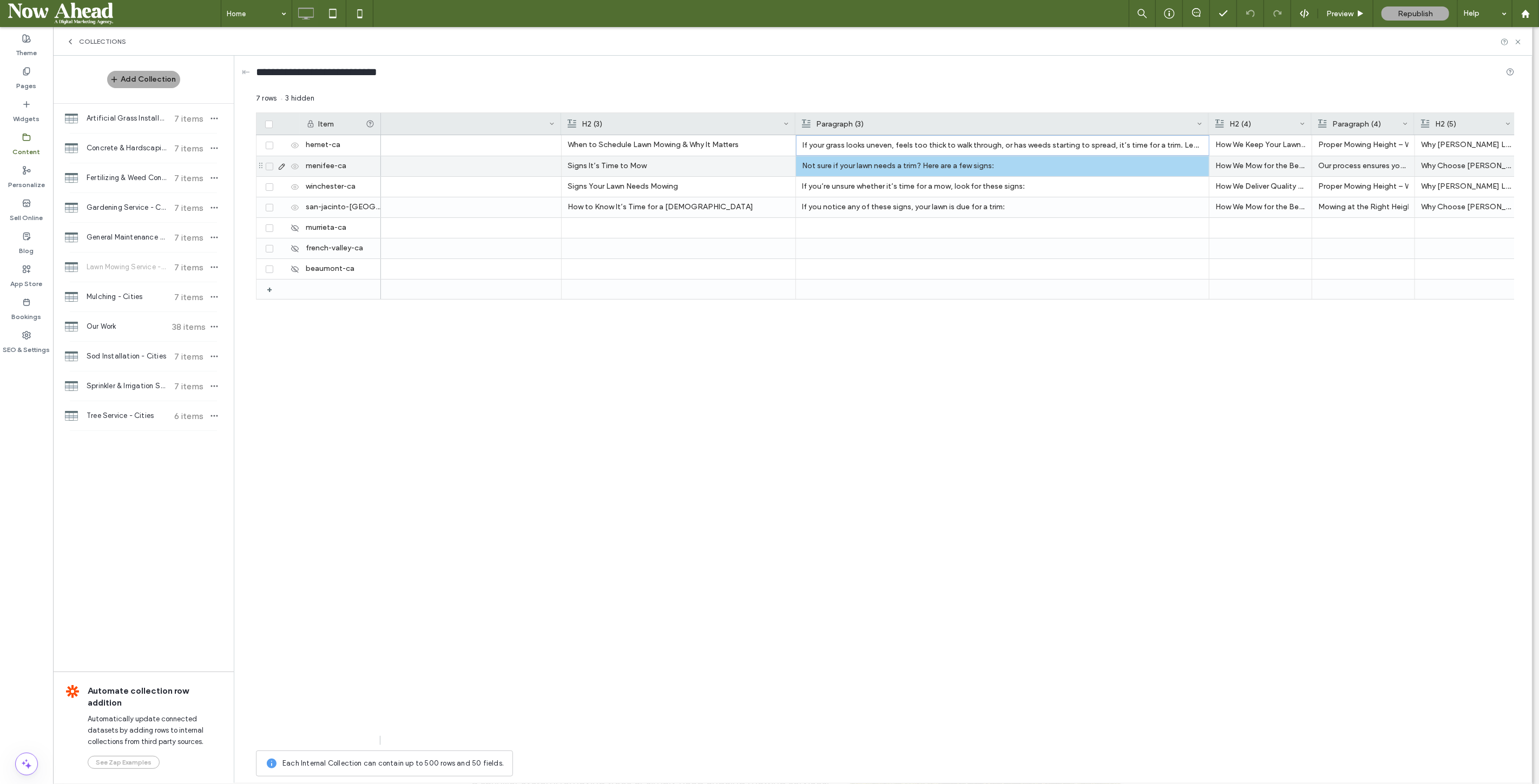
click at [1079, 173] on p "Not sure if your lawn needs a trim? Here are a few signs:" at bounding box center [1002, 166] width 401 height 19
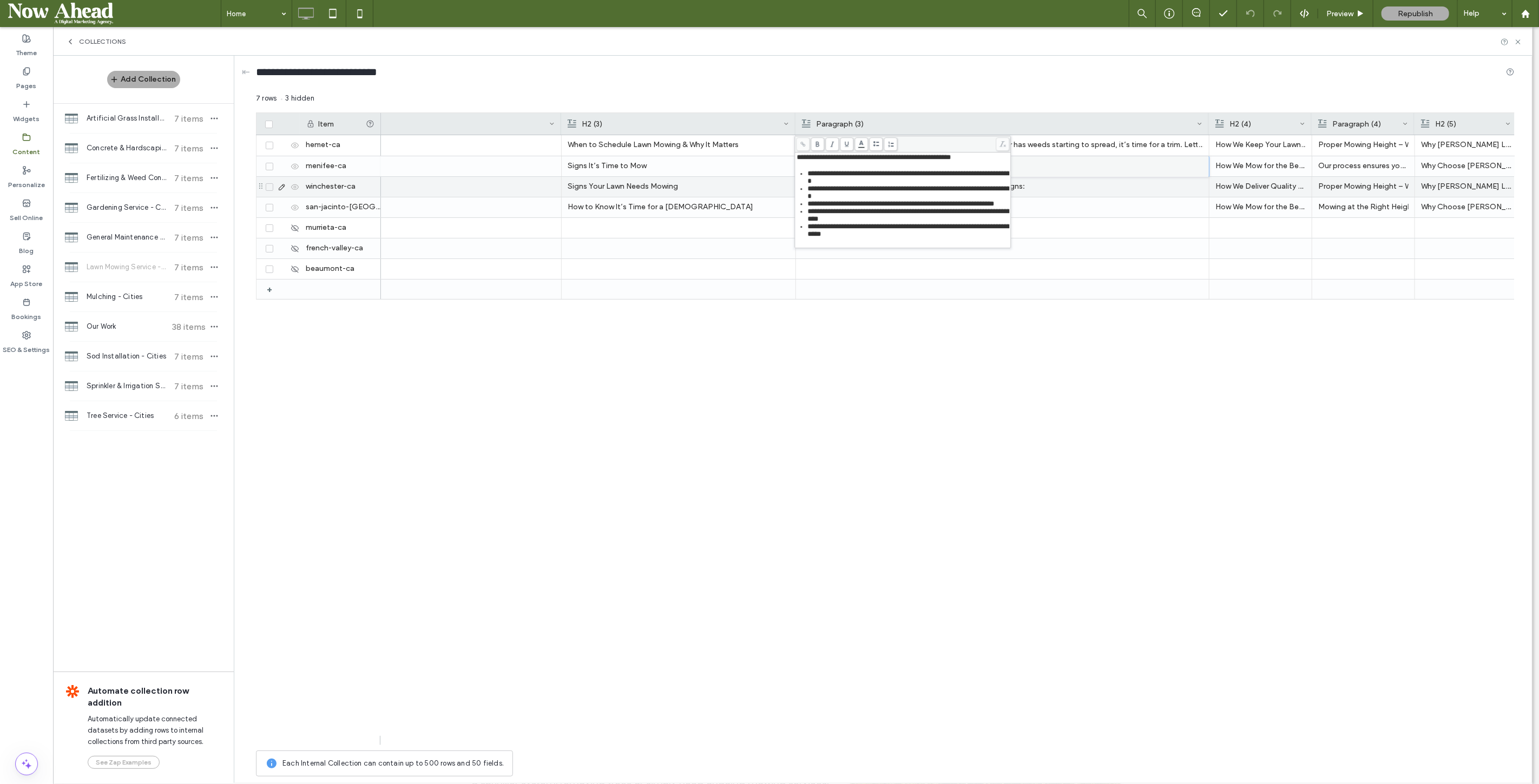
click at [1072, 186] on p "If you’re unsure whether it’s time for a mow, look for these signs:" at bounding box center [1002, 186] width 401 height 19
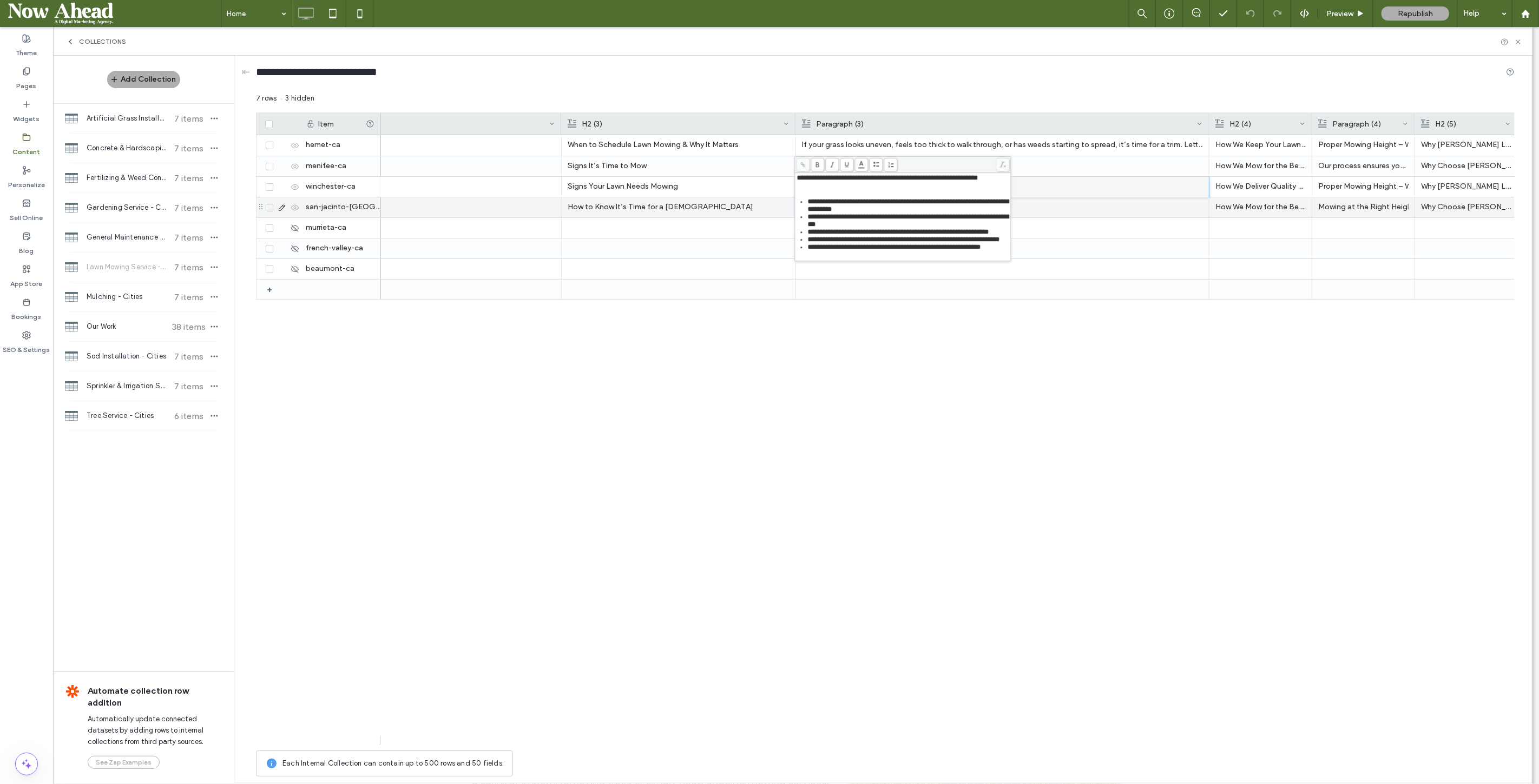
click at [1059, 203] on p "If you notice any of these signs, your lawn is due for a trim:" at bounding box center [1002, 207] width 401 height 19
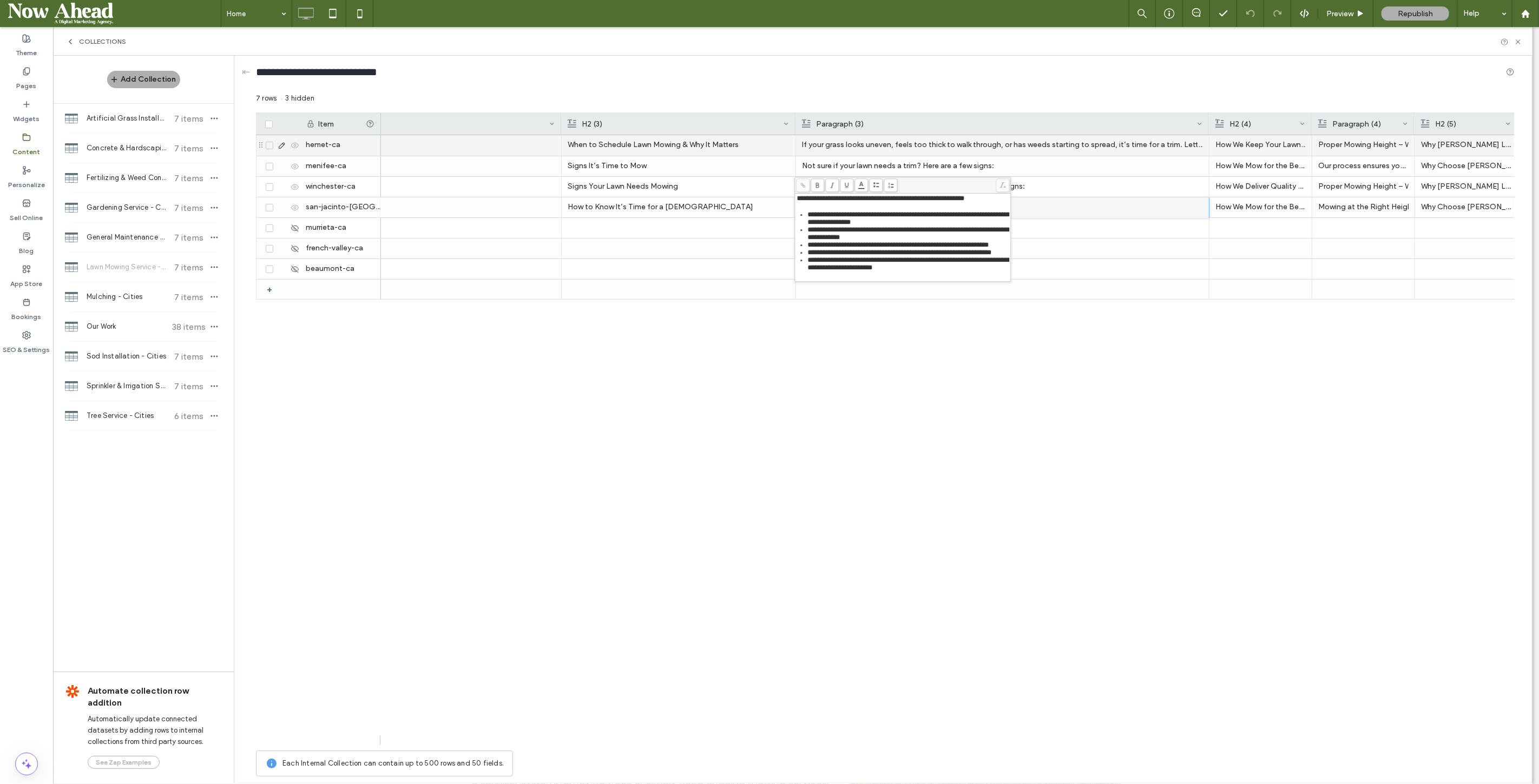
click at [1043, 143] on p "If your grass looks uneven, feels too thick to walk through, or has weeds start…" at bounding box center [1002, 145] width 401 height 19
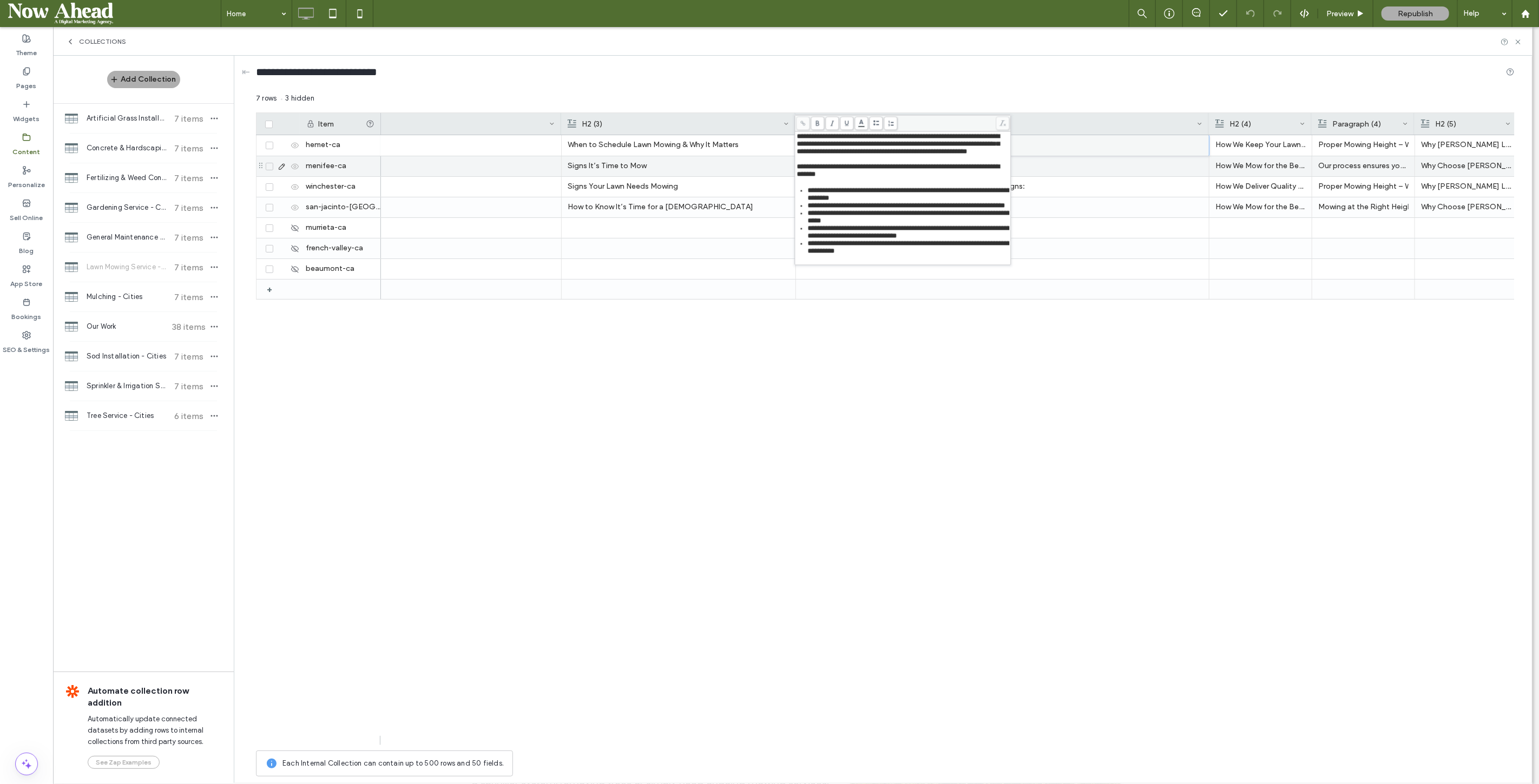
click at [1080, 166] on p "Not sure if your lawn needs a trim? Here are a few signs:" at bounding box center [1002, 166] width 401 height 19
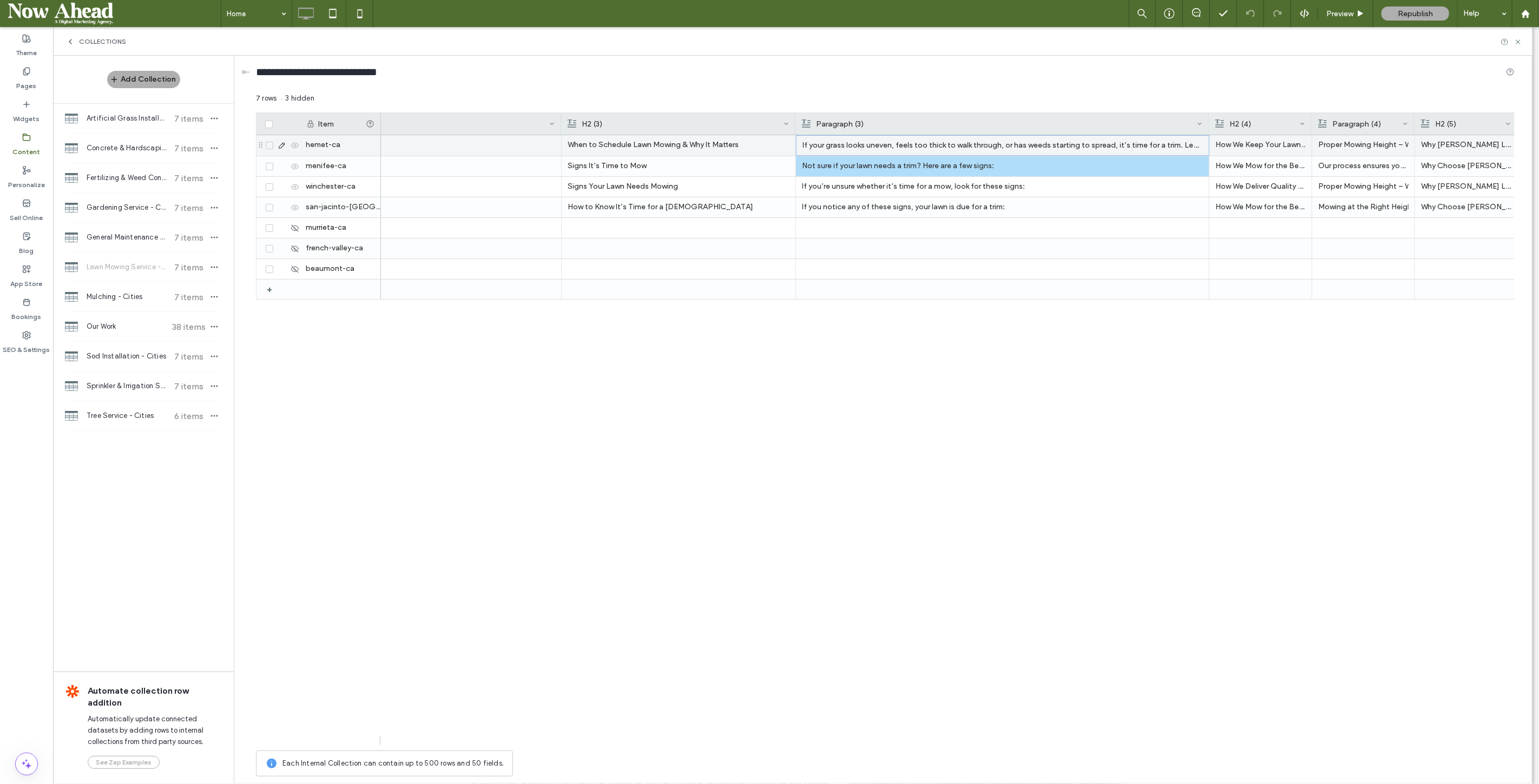
click at [920, 145] on p "If your grass looks uneven, feels too thick to walk through, or has weeds start…" at bounding box center [1003, 145] width 400 height 19
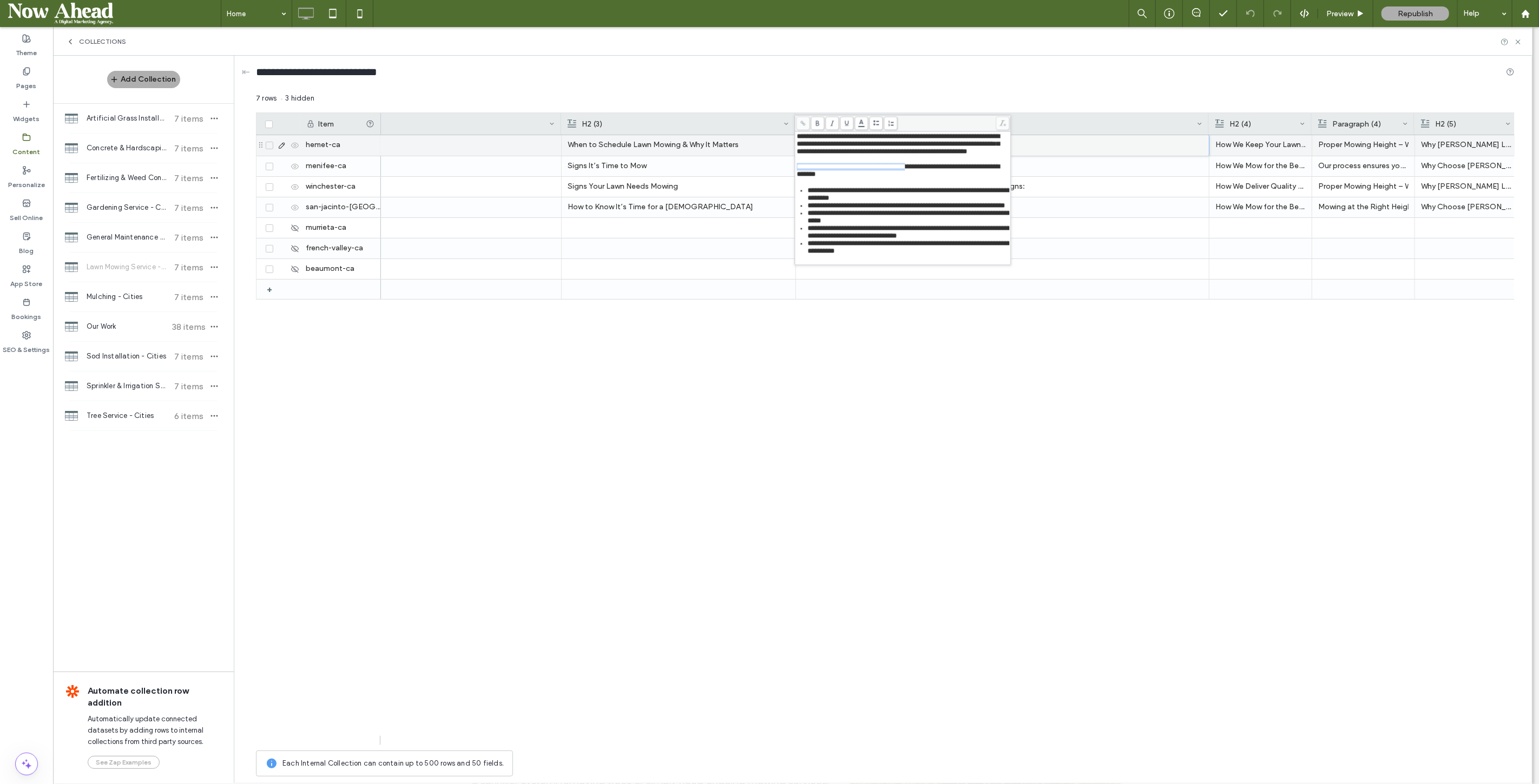
drag, startPoint x: 917, startPoint y: 178, endPoint x: 796, endPoint y: 175, distance: 121.0
click at [797, 175] on span "**********" at bounding box center [898, 170] width 203 height 14
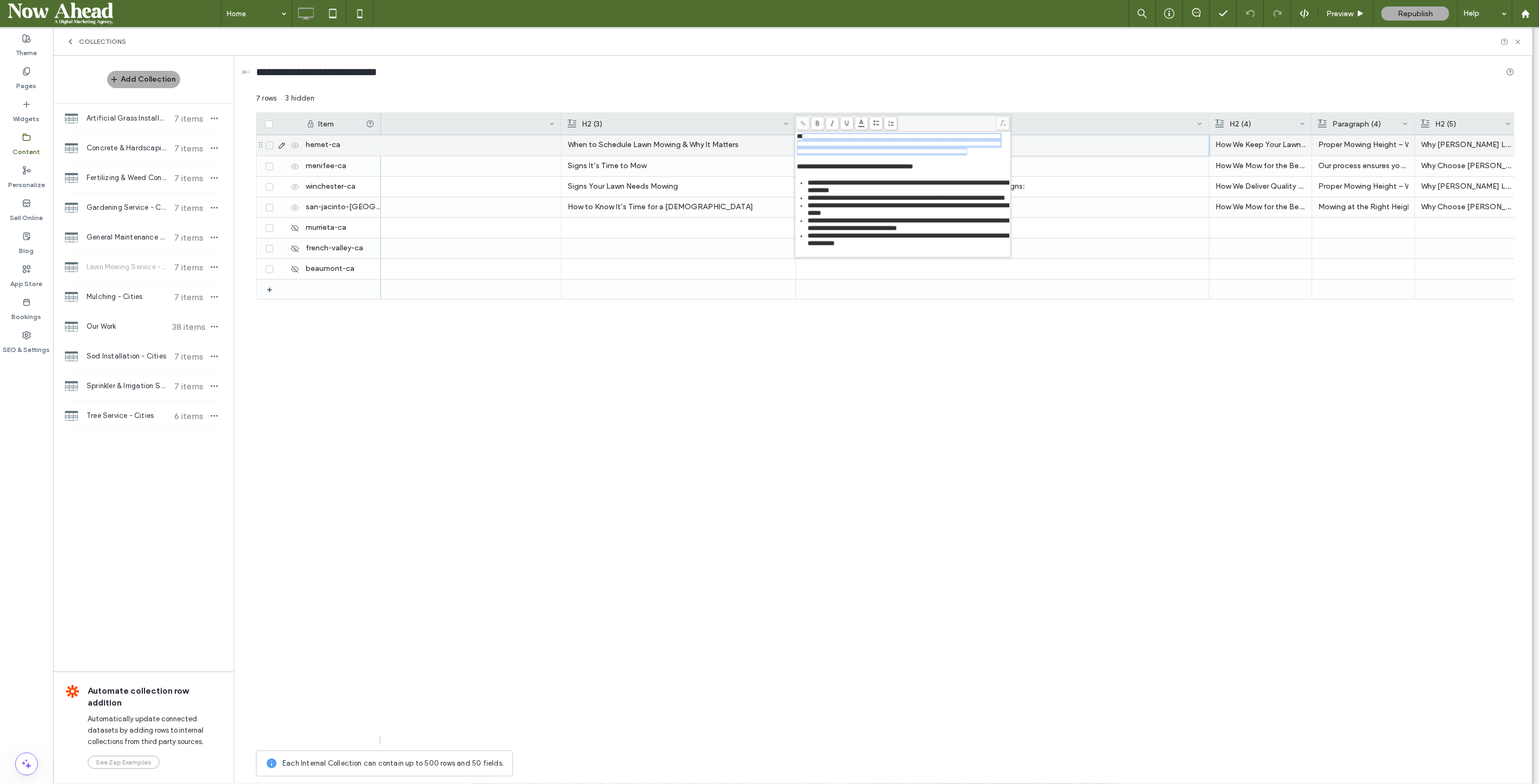
drag, startPoint x: 882, startPoint y: 160, endPoint x: 801, endPoint y: 137, distance: 84.2
click at [801, 137] on div "**********" at bounding box center [903, 144] width 213 height 22
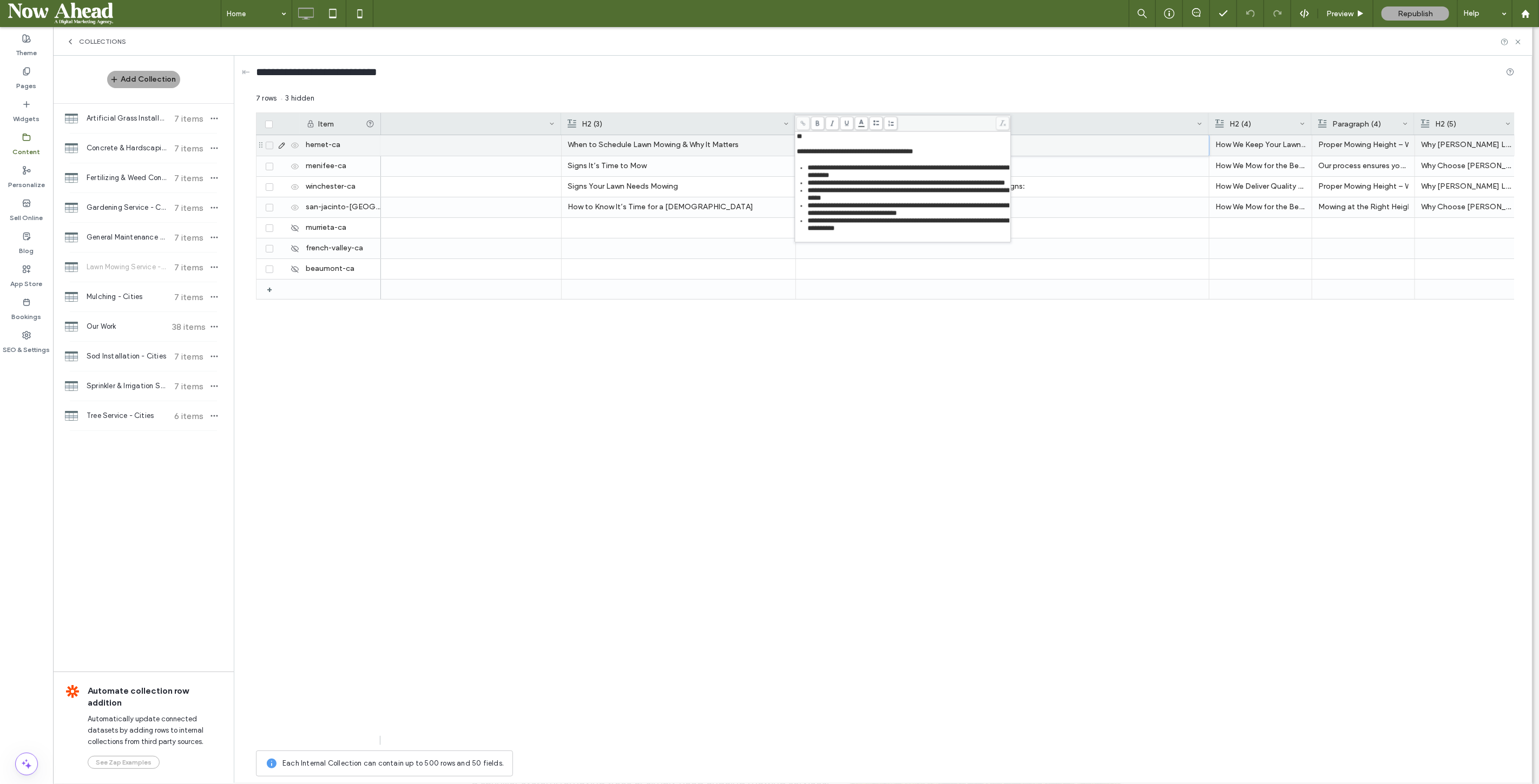
click at [797, 150] on span "**********" at bounding box center [855, 151] width 117 height 7
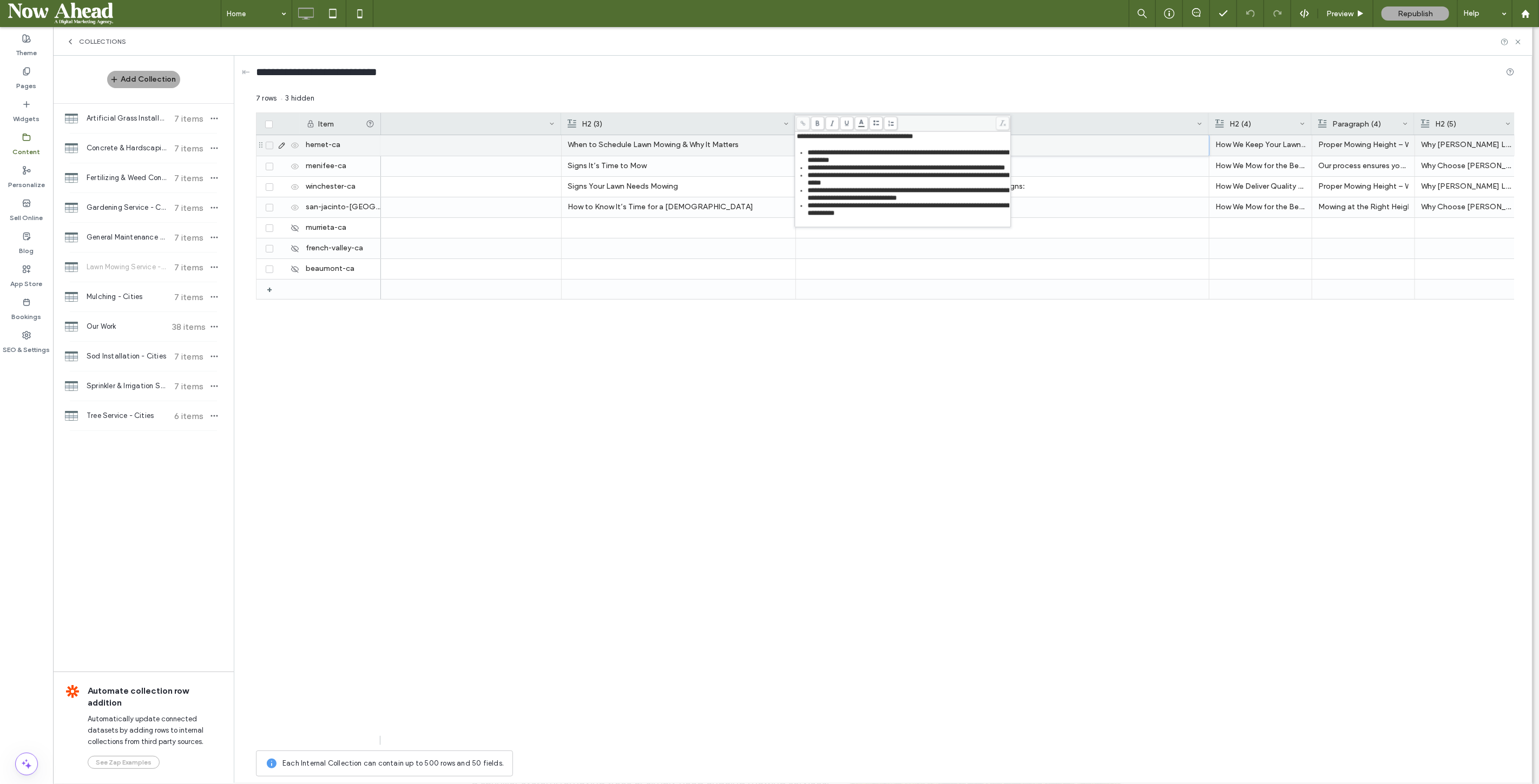
click at [913, 390] on div "Regular mowing matters because it keeps grass greener, thicker, and easier to m…" at bounding box center [948, 440] width 1134 height 610
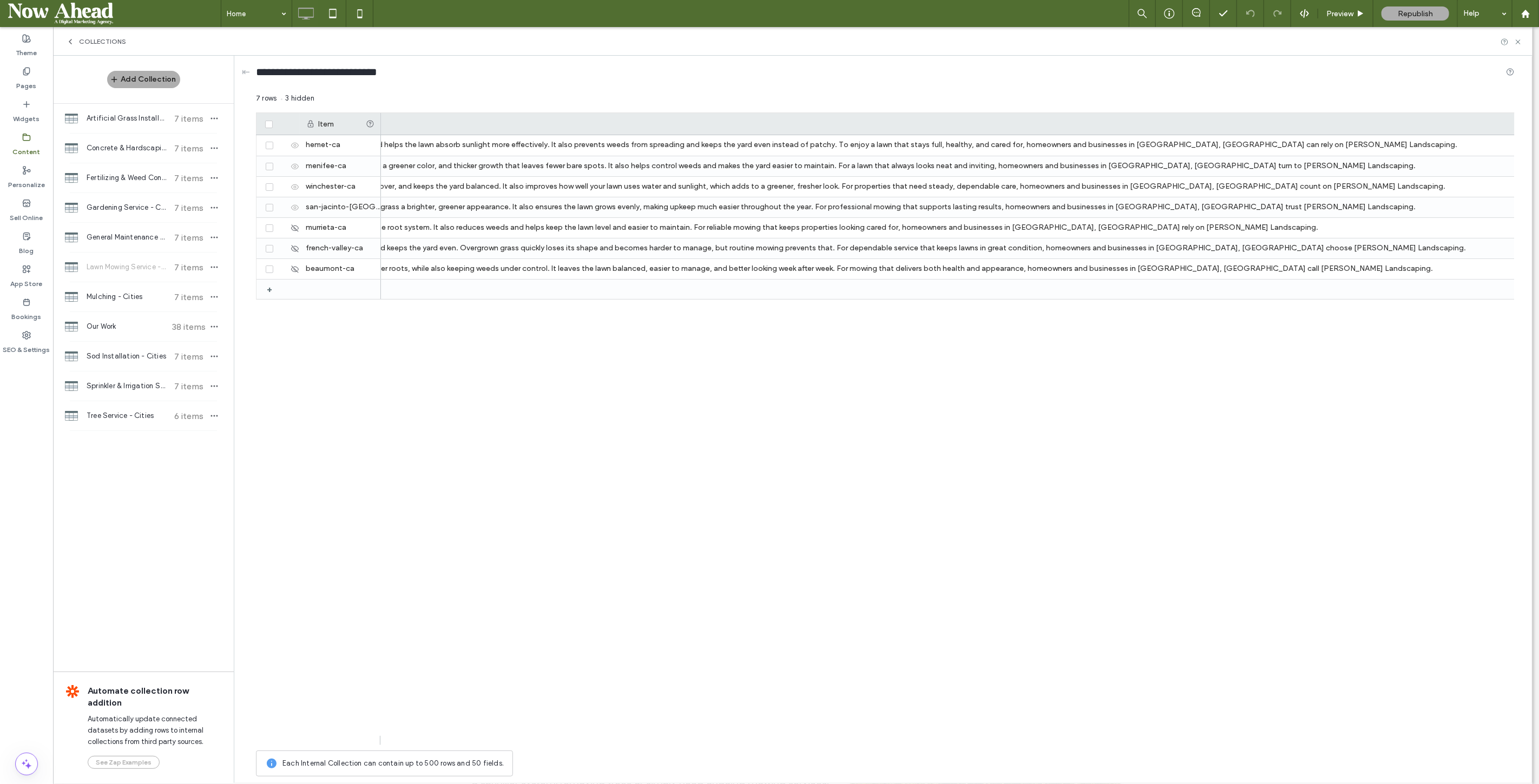
scroll to position [0, 0]
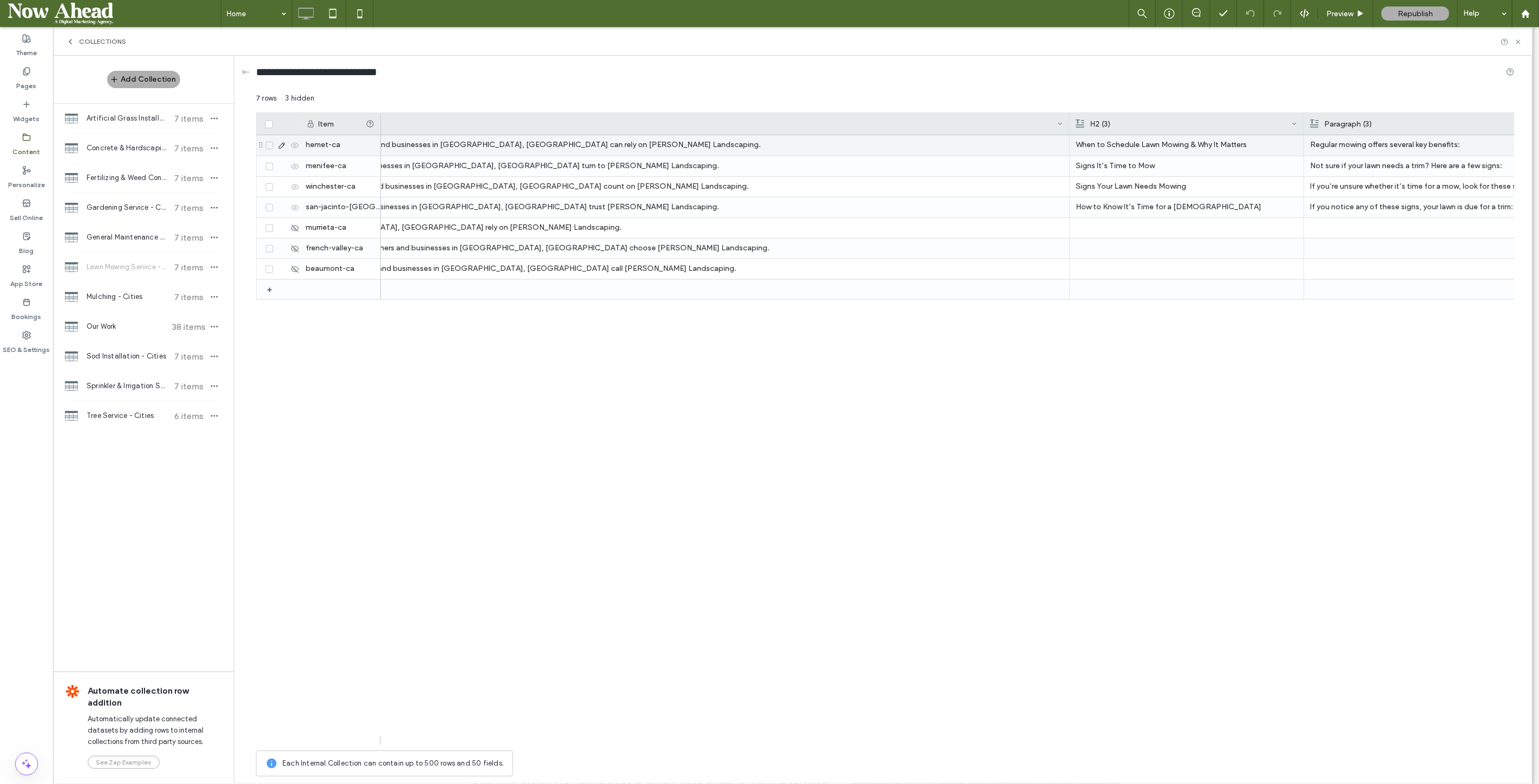
click at [1132, 136] on p "When to Schedule Lawn Mowing & Why It Matters" at bounding box center [1187, 145] width 222 height 19
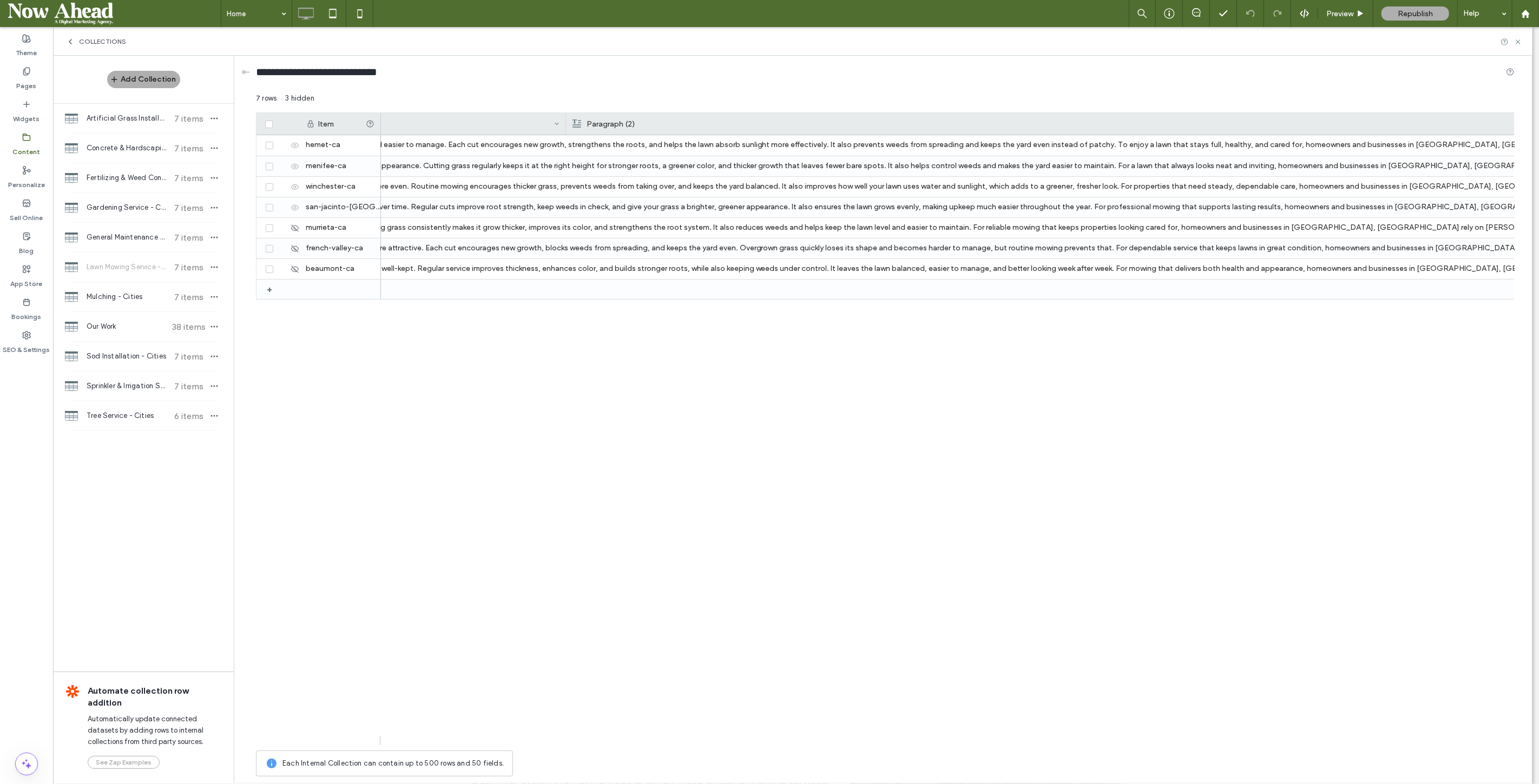
scroll to position [0, 907]
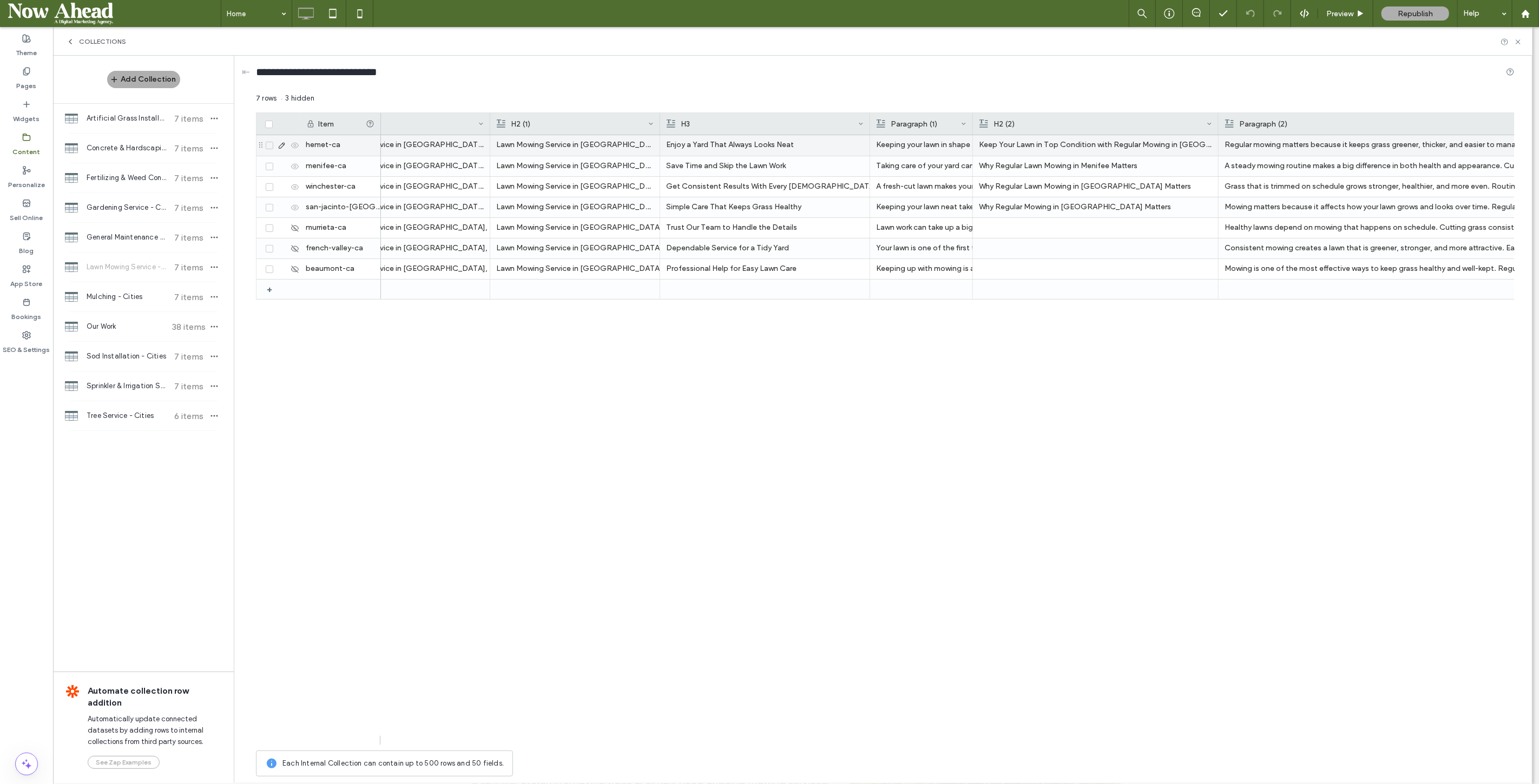
click at [587, 140] on p "Lawn Mowing Service in Hemet" at bounding box center [575, 145] width 158 height 19
click at [578, 265] on div "Lawn Mowing Service in Beaumont" at bounding box center [575, 269] width 158 height 19
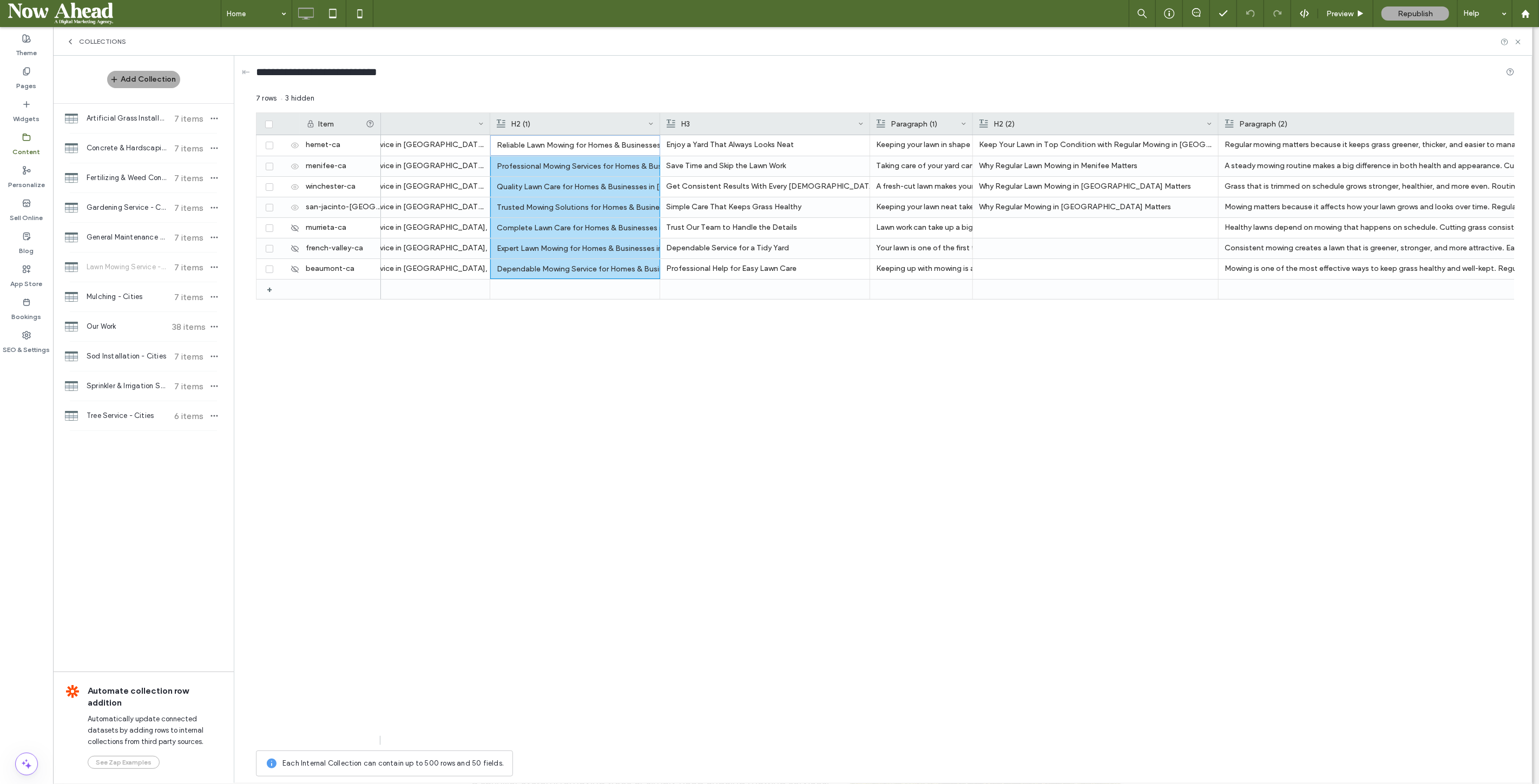
click at [659, 118] on div at bounding box center [660, 124] width 4 height 22
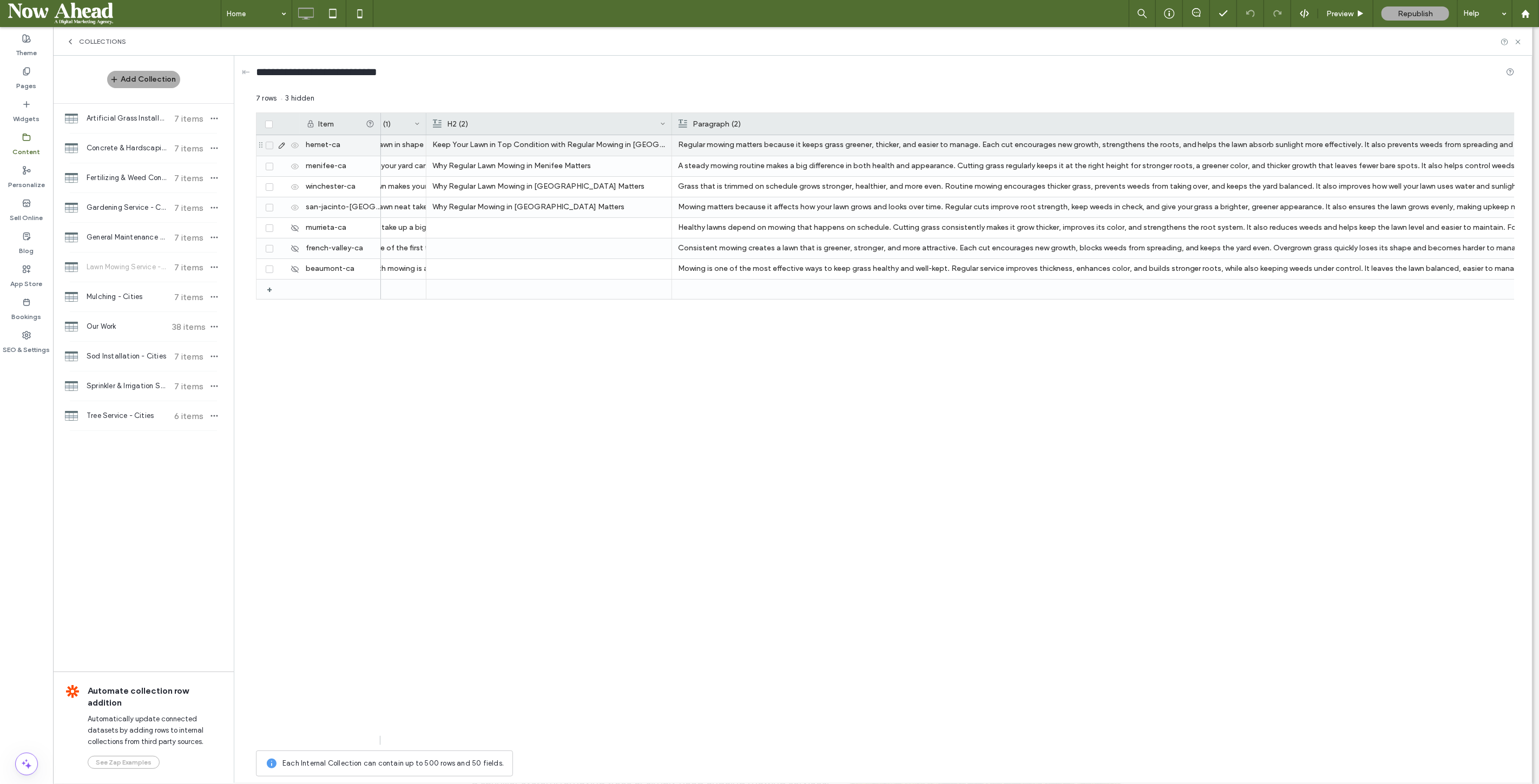
click at [473, 147] on p "Keep Your Lawn in Top Condition with Regular Mowing in Hemet" at bounding box center [549, 145] width 233 height 19
click at [533, 145] on p "Keep Your Lawn in Top Condition with Regular Mowing in Hemet" at bounding box center [550, 145] width 233 height 19
click at [522, 274] on div at bounding box center [549, 269] width 233 height 20
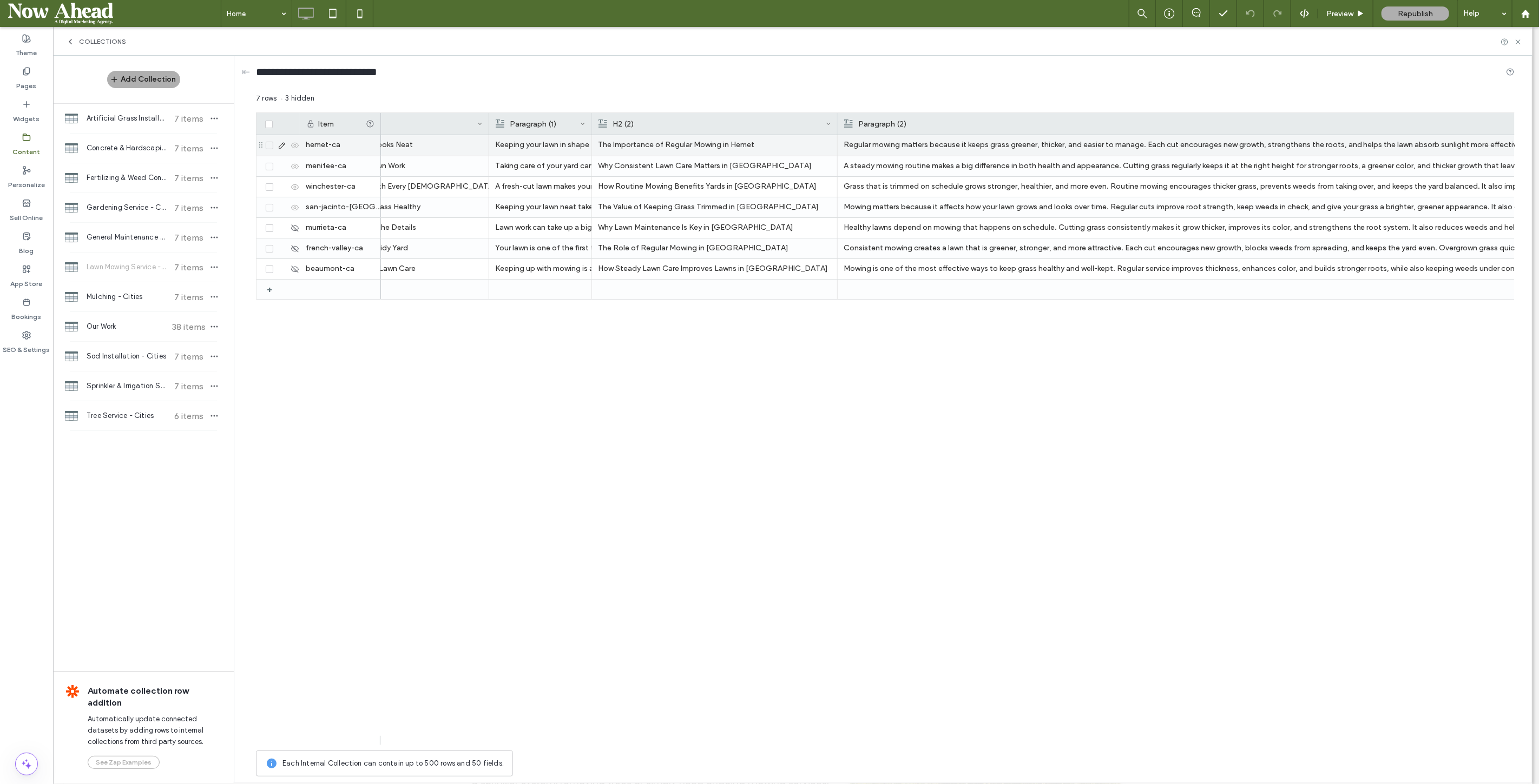
click at [285, 145] on icon at bounding box center [281, 145] width 9 height 9
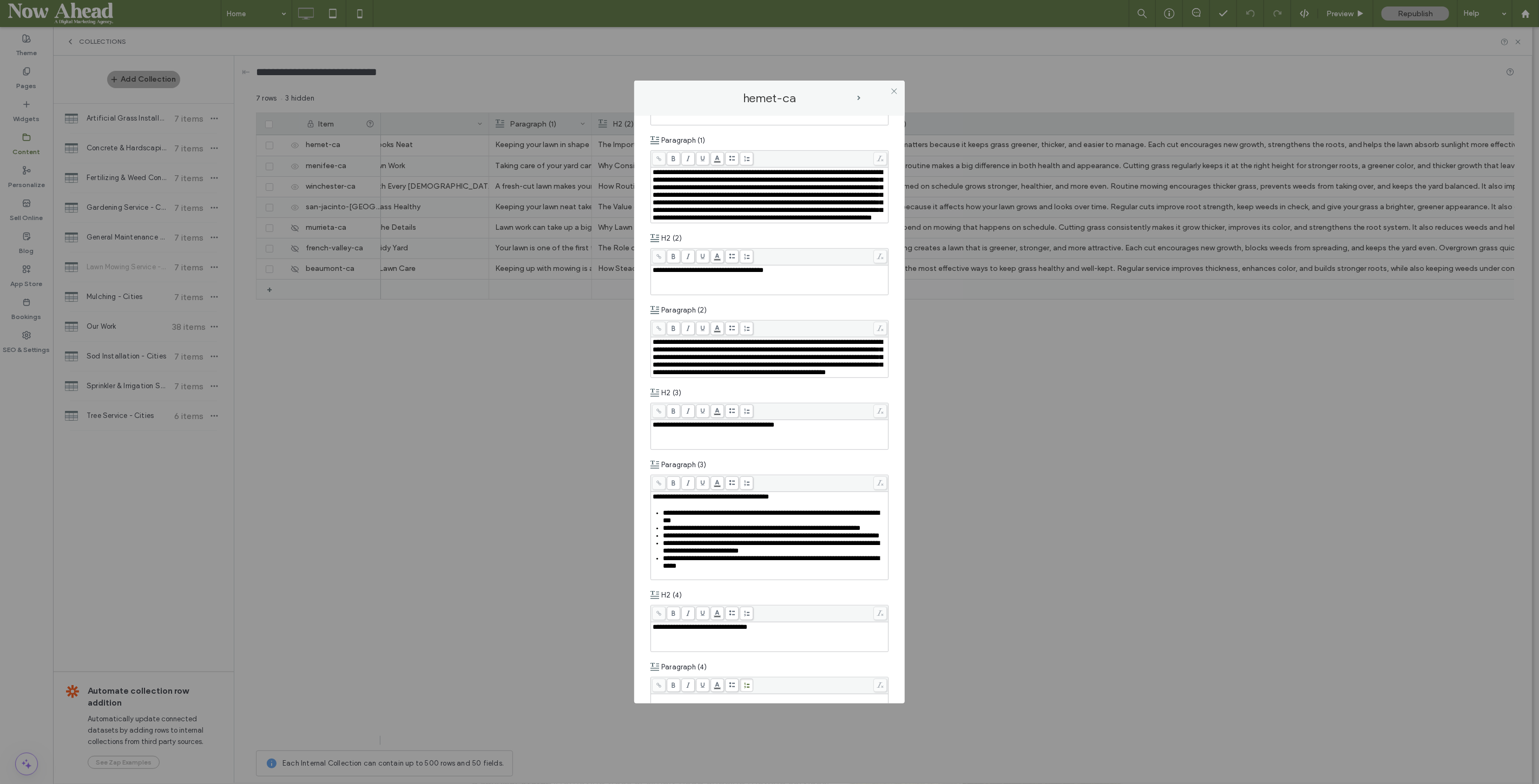
scroll to position [412, 0]
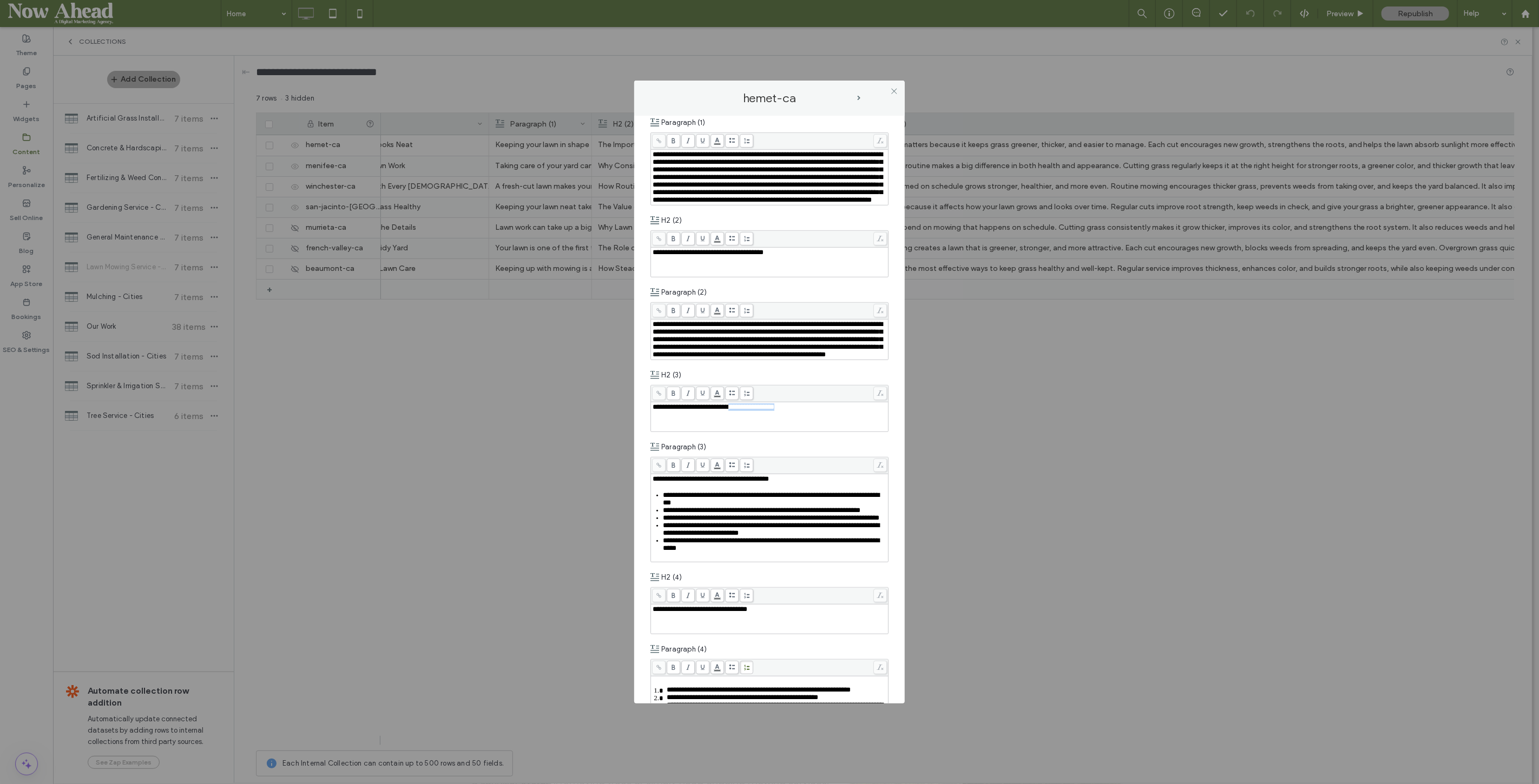
drag, startPoint x: 758, startPoint y: 448, endPoint x: 823, endPoint y: 452, distance: 65.1
click at [823, 431] on div "**********" at bounding box center [770, 417] width 235 height 27
click at [892, 90] on icon at bounding box center [894, 91] width 8 height 8
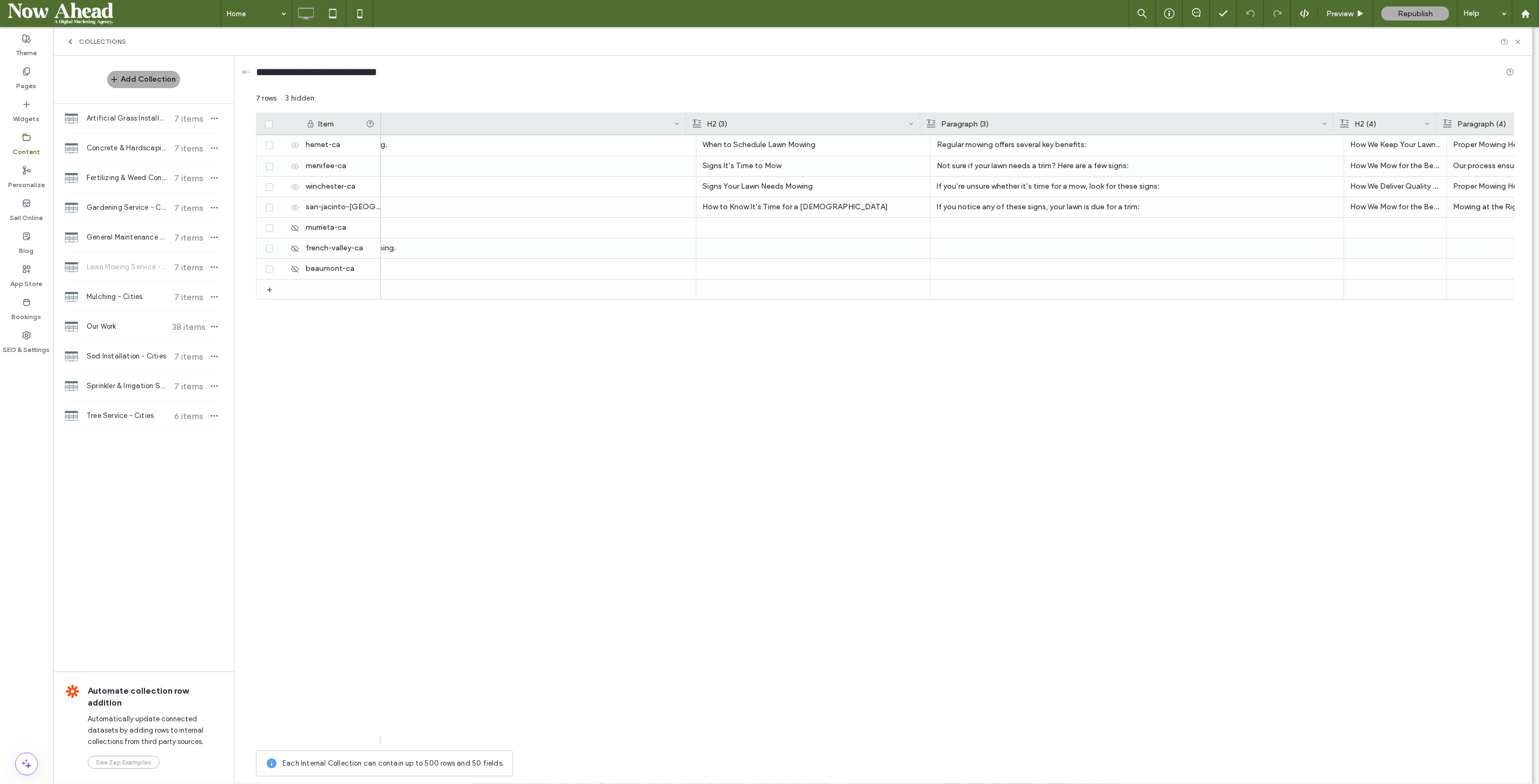
scroll to position [0, 2863]
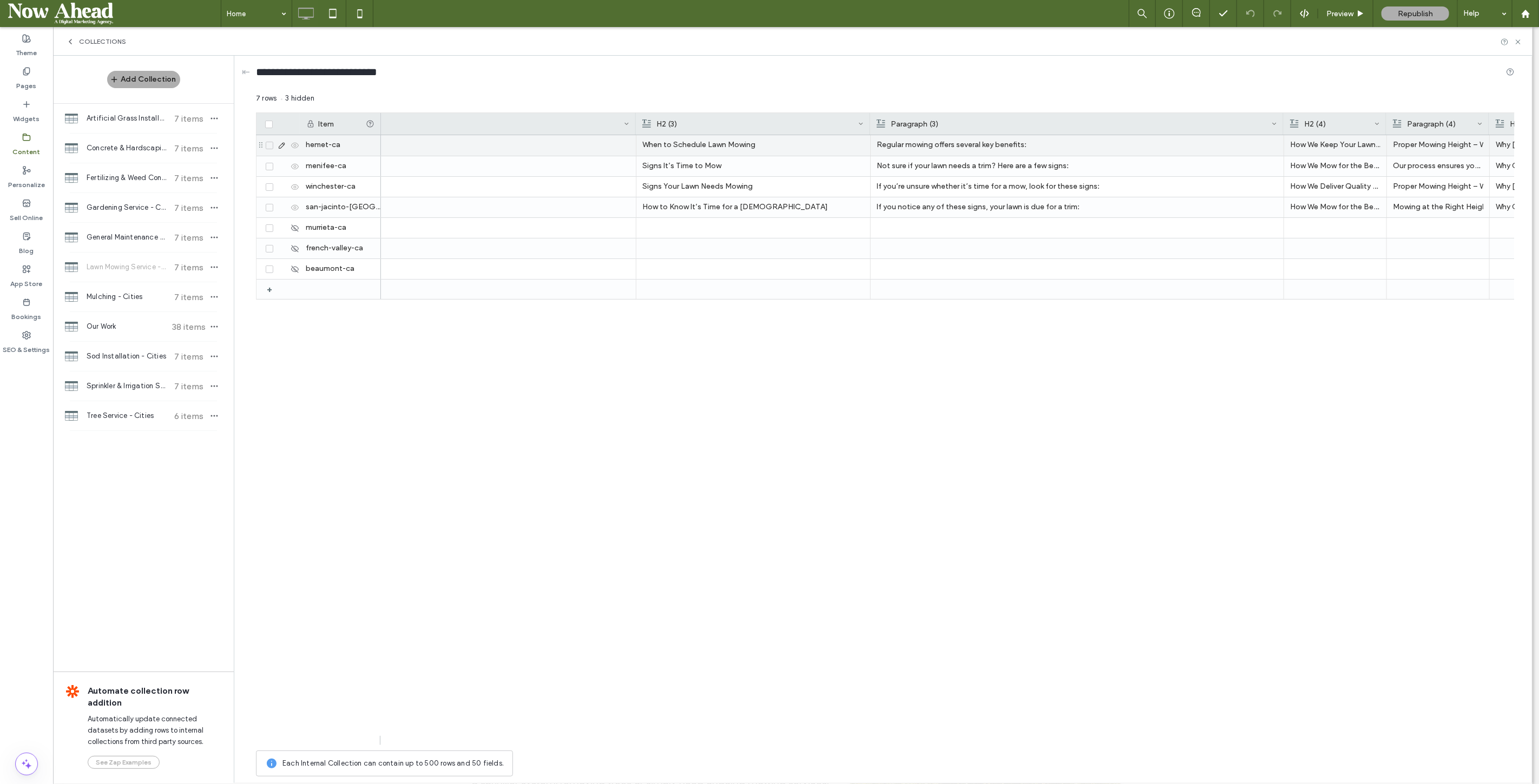
click at [976, 146] on p "Regular mowing offers several key benefits:" at bounding box center [1077, 145] width 401 height 19
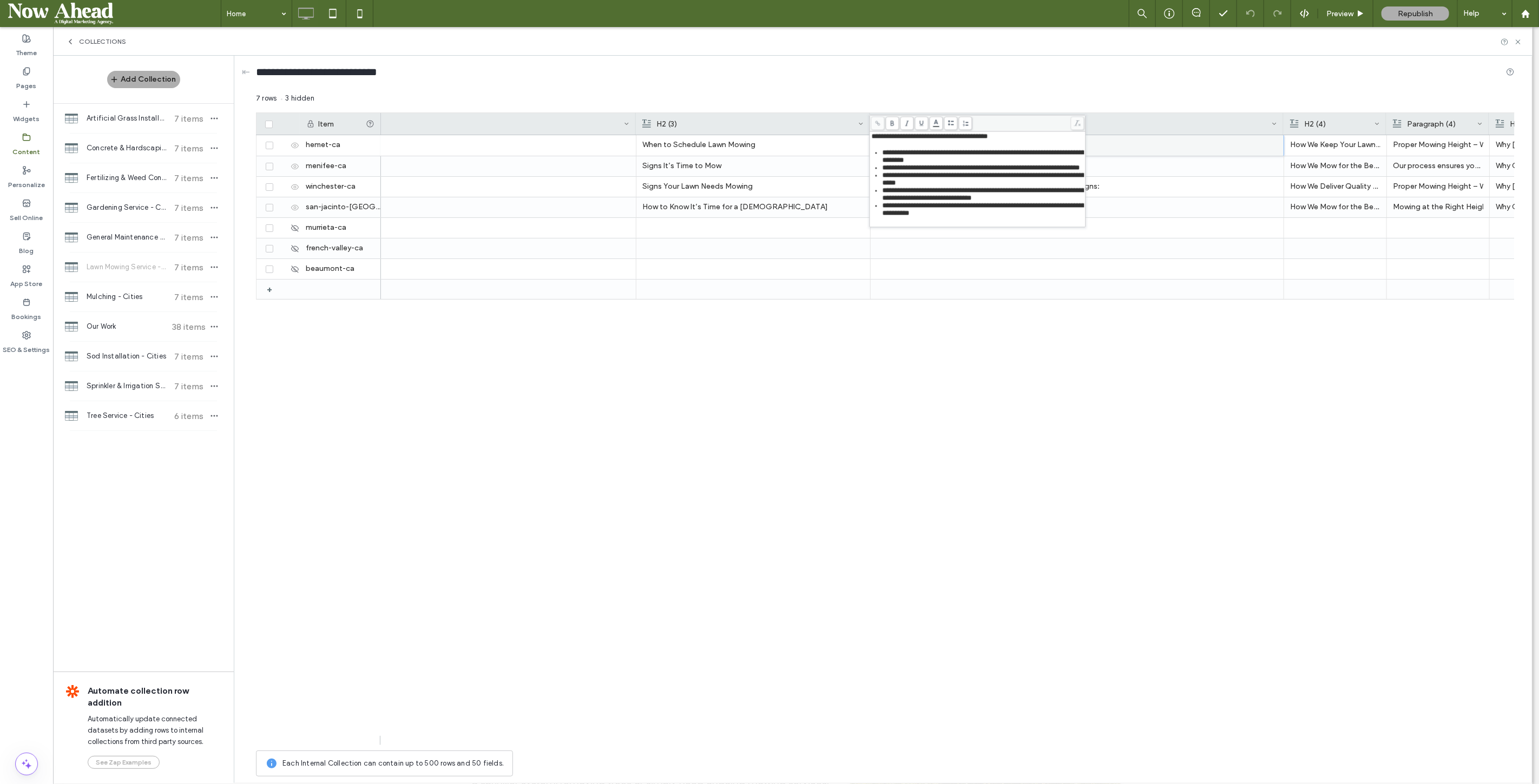
click at [939, 137] on span "**********" at bounding box center [930, 136] width 117 height 7
click at [985, 142] on span "**********" at bounding box center [973, 144] width 203 height 22
click at [890, 146] on span "**********" at bounding box center [973, 144] width 203 height 22
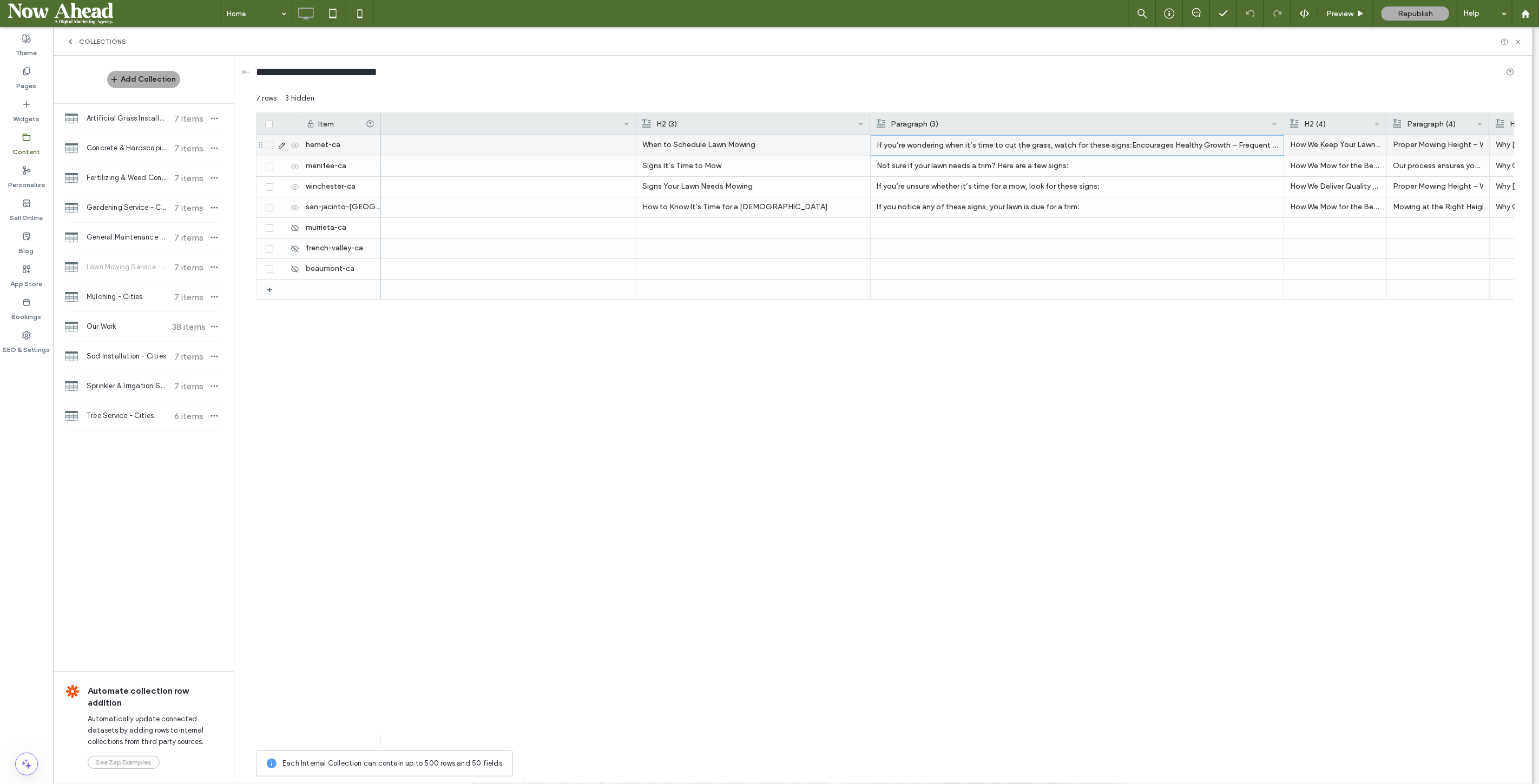
click at [942, 144] on p "If you’re wondering when it’s time to cut the grass, watch for these signs:Enco…" at bounding box center [1078, 145] width 400 height 19
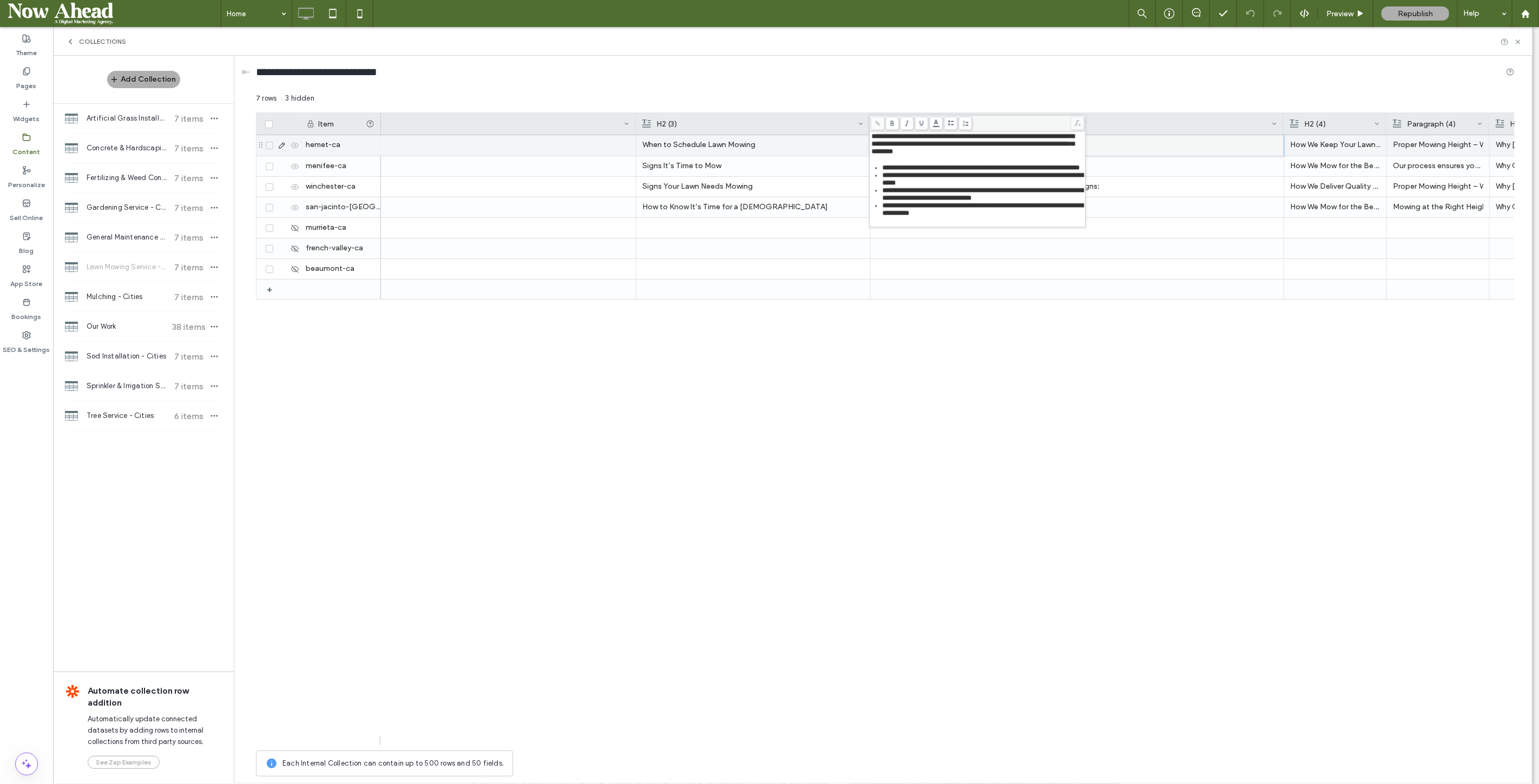
click at [283, 145] on icon at bounding box center [281, 145] width 9 height 9
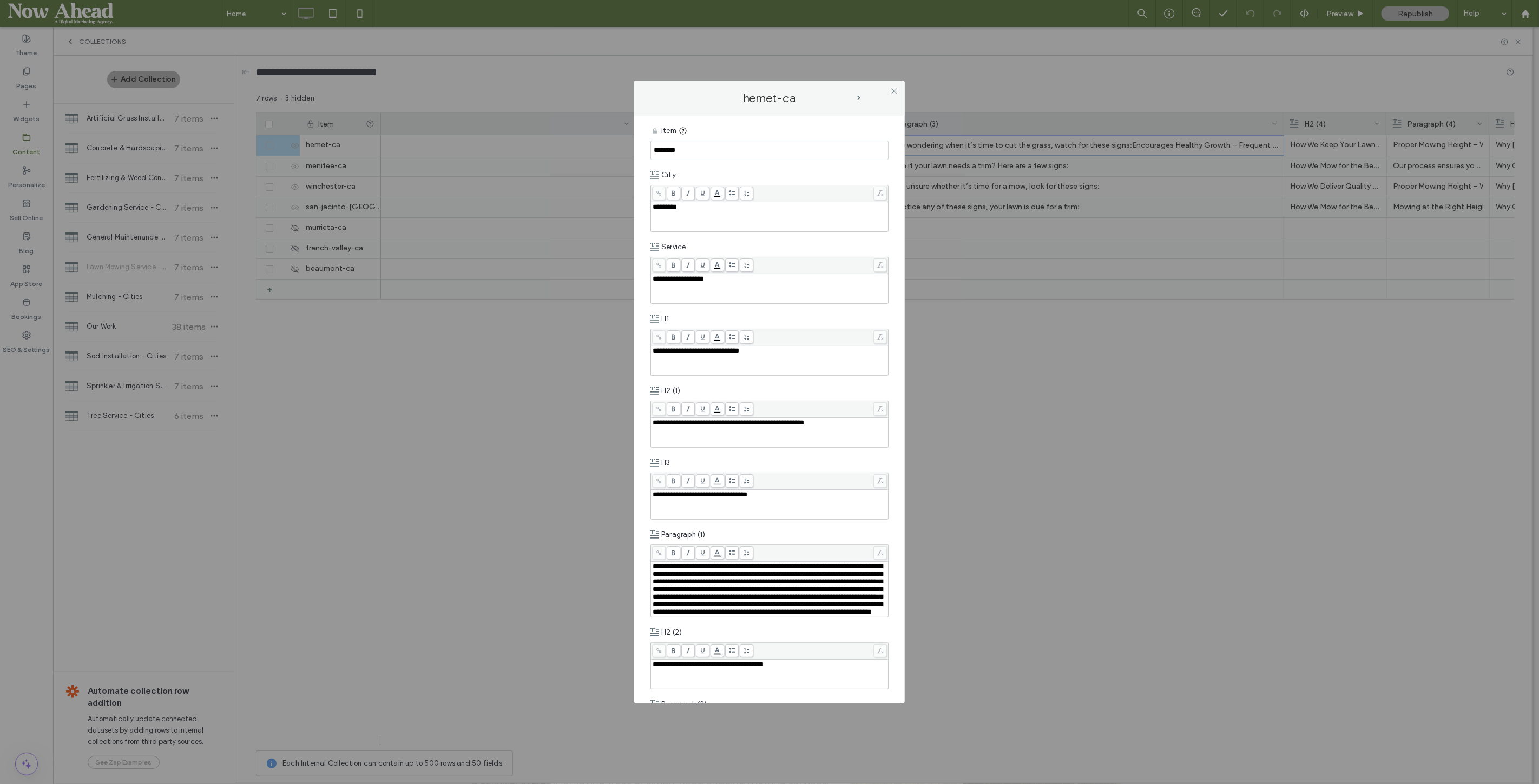
scroll to position [480, 0]
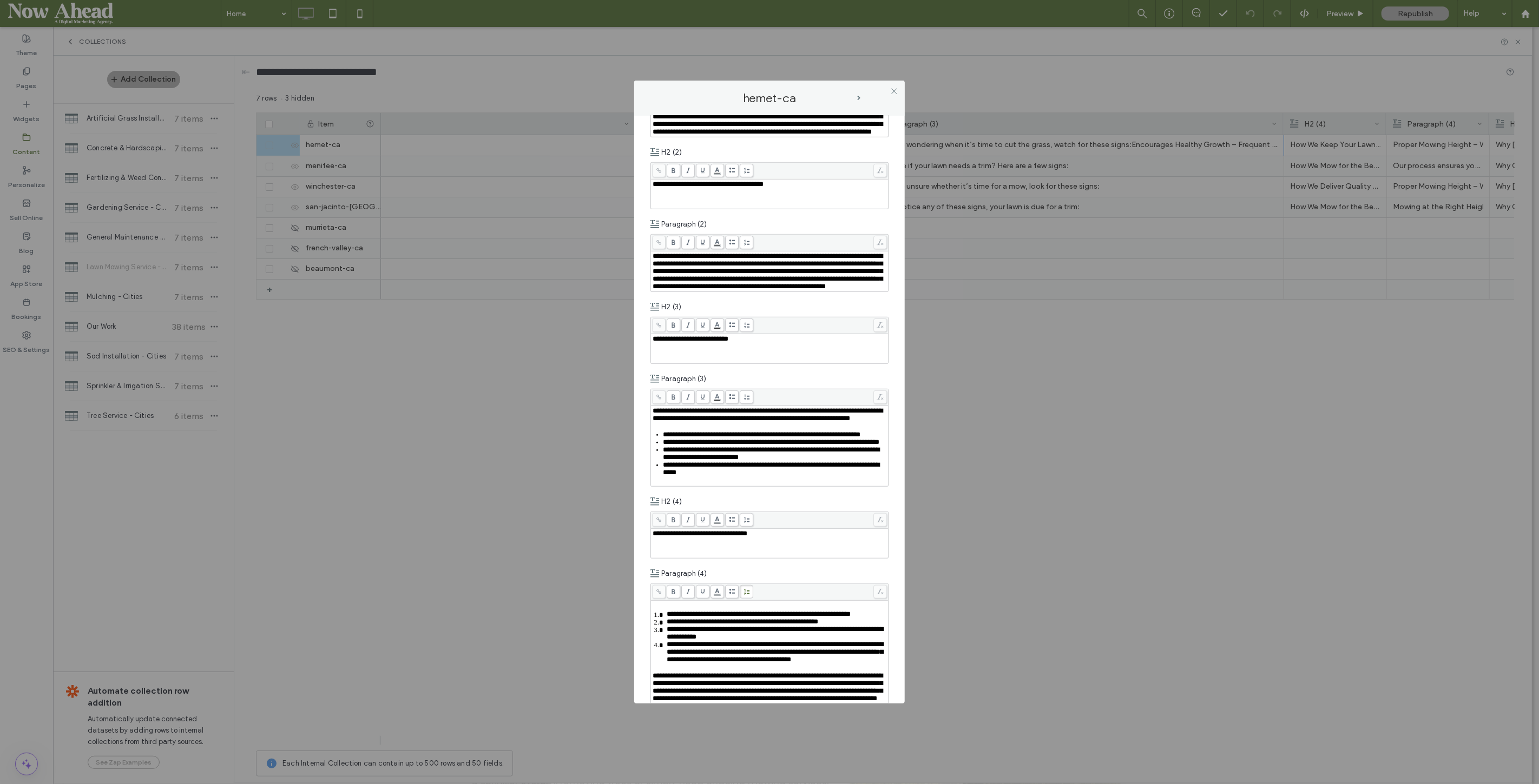
click at [670, 422] on span "**********" at bounding box center [767, 414] width 230 height 14
click at [669, 422] on span "**********" at bounding box center [767, 414] width 230 height 14
click at [672, 422] on span "**********" at bounding box center [767, 414] width 230 height 14
click at [738, 404] on span at bounding box center [731, 397] width 14 height 14
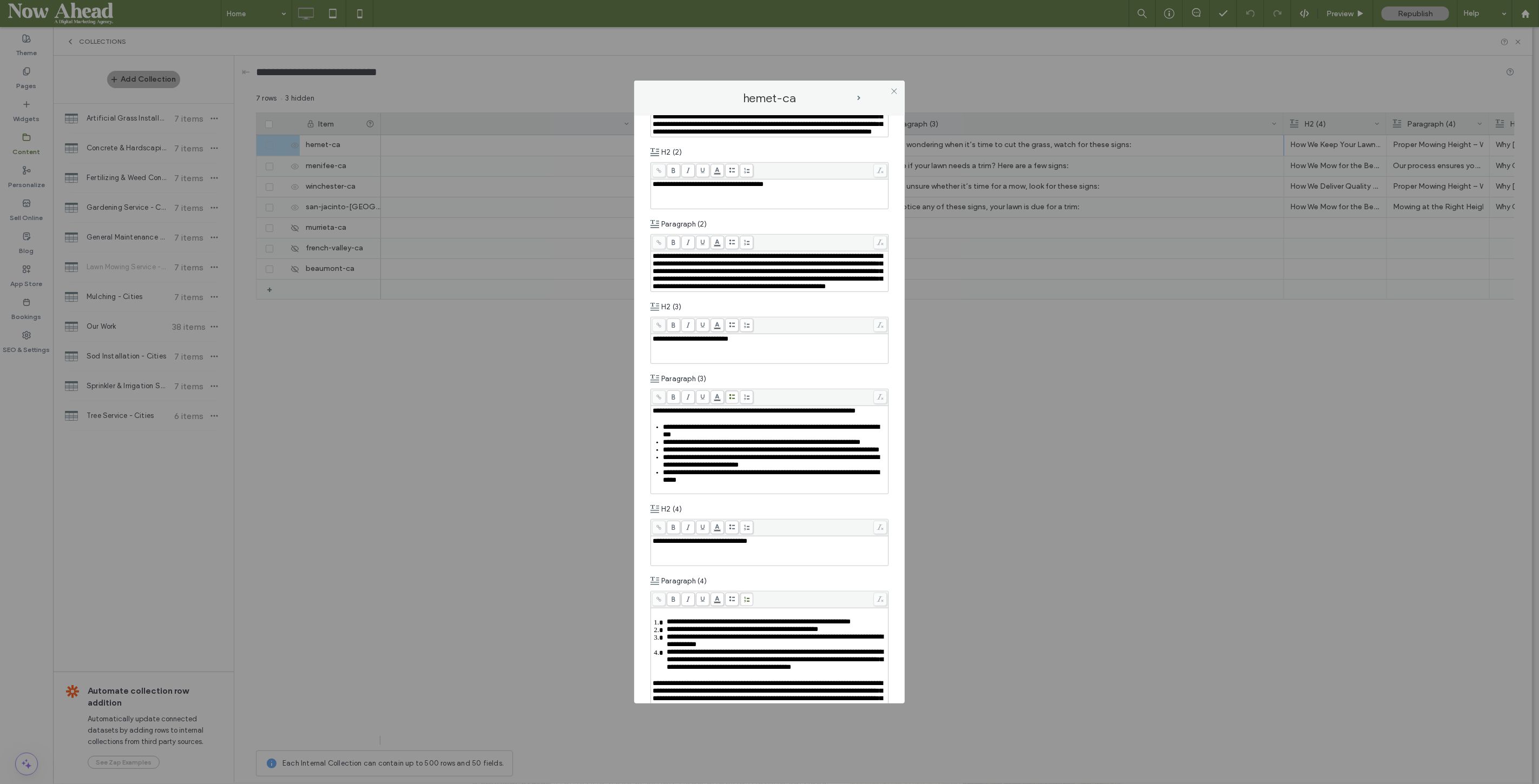
click at [1003, 374] on div "**********" at bounding box center [769, 392] width 1539 height 784
click at [944, 534] on div "**********" at bounding box center [769, 392] width 1539 height 784
click at [897, 92] on icon at bounding box center [894, 91] width 8 height 8
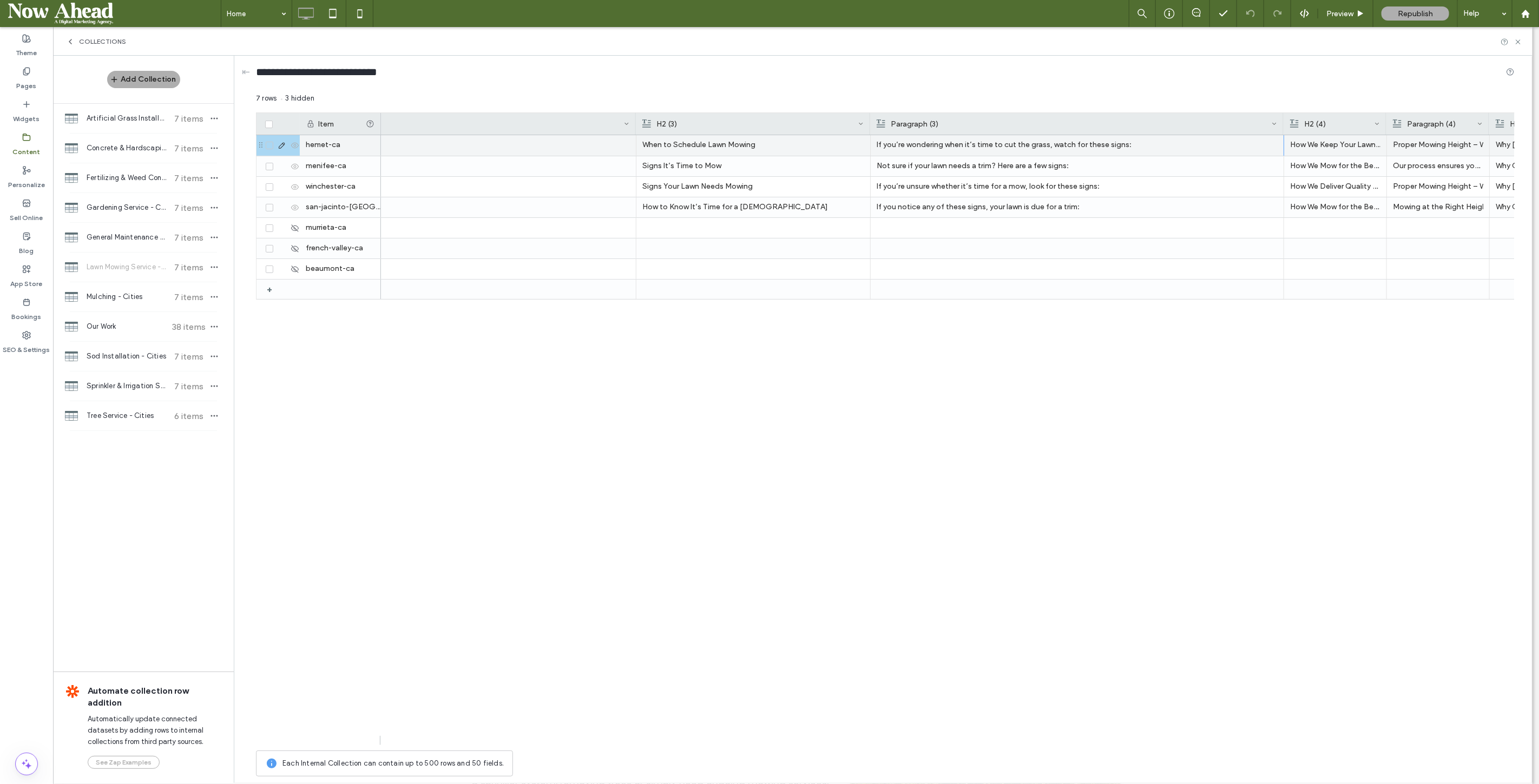
click at [1048, 139] on p "If you’re wondering when it’s time to cut the grass, watch for these signs:" at bounding box center [1077, 145] width 401 height 19
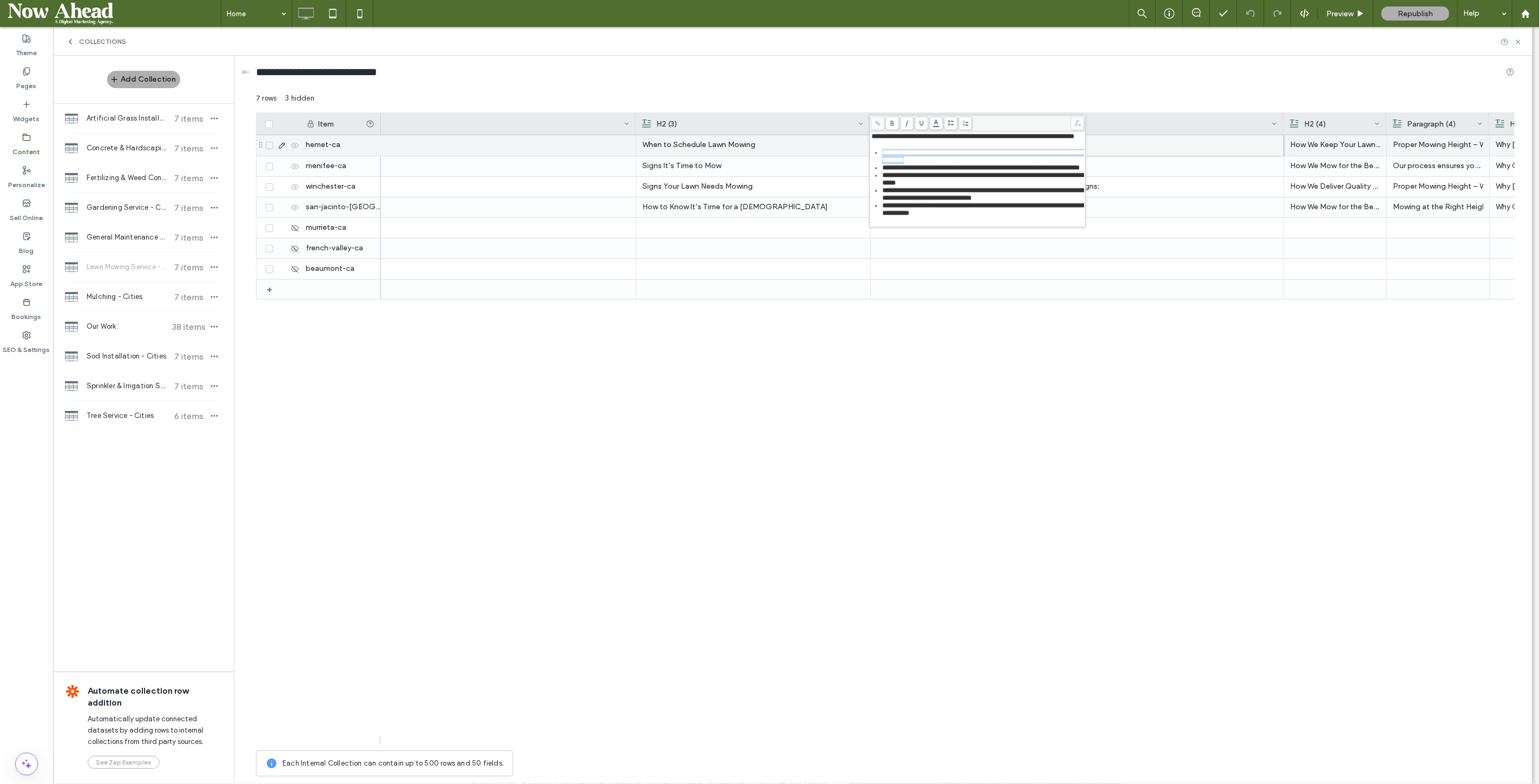
drag, startPoint x: 911, startPoint y: 145, endPoint x: 867, endPoint y: 137, distance: 44.7
click at [867, 137] on div "**********" at bounding box center [886, 438] width 1259 height 689
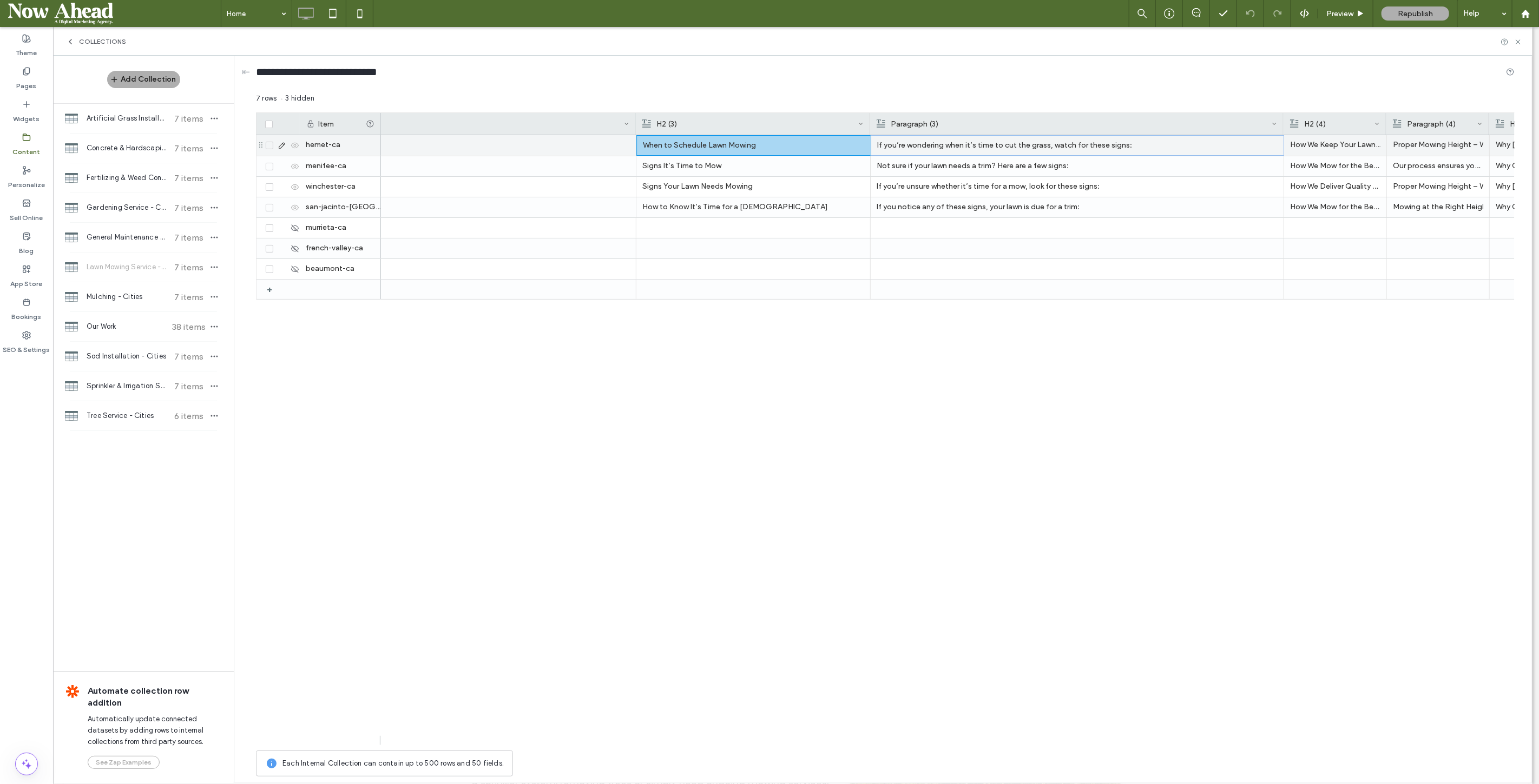
click at [279, 145] on icon at bounding box center [281, 145] width 9 height 9
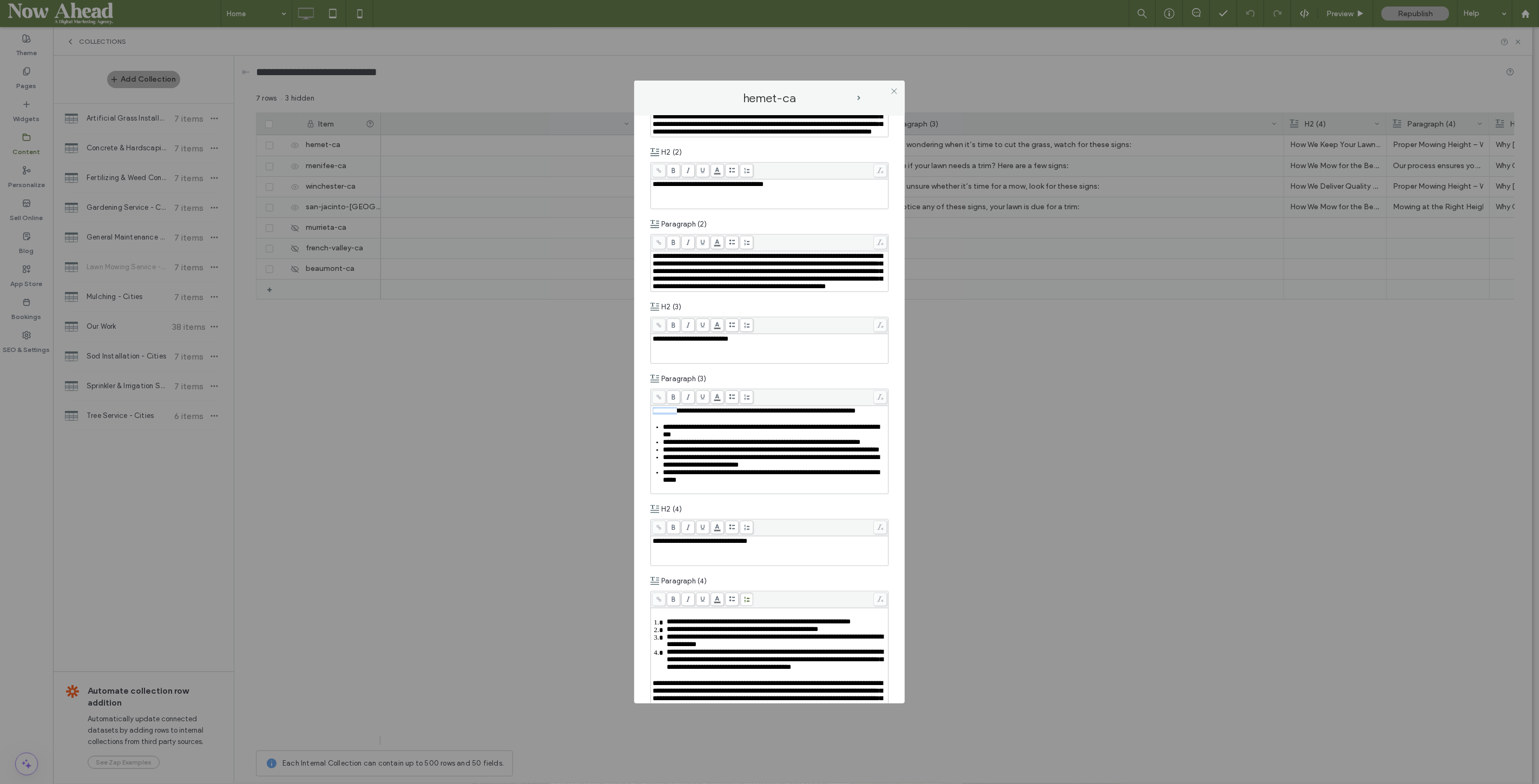
drag, startPoint x: 677, startPoint y: 453, endPoint x: 649, endPoint y: 447, distance: 28.6
click at [649, 447] on div "**********" at bounding box center [769, 410] width 271 height 589
drag, startPoint x: 671, startPoint y: 455, endPoint x: 650, endPoint y: 449, distance: 21.8
click at [651, 449] on div "**********" at bounding box center [769, 450] width 237 height 88
click at [985, 458] on div "**********" at bounding box center [769, 392] width 1539 height 784
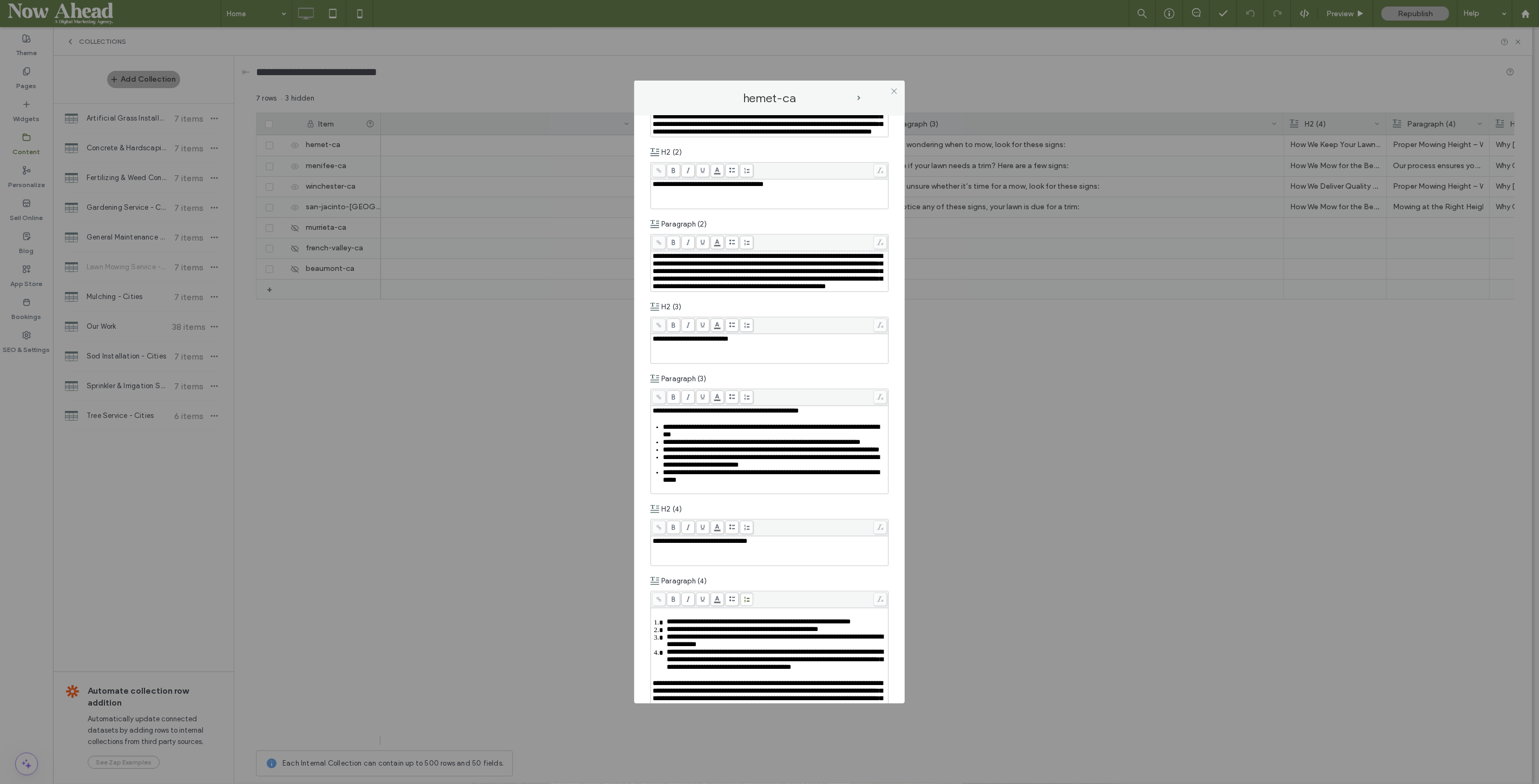
click at [894, 94] on icon at bounding box center [894, 91] width 8 height 8
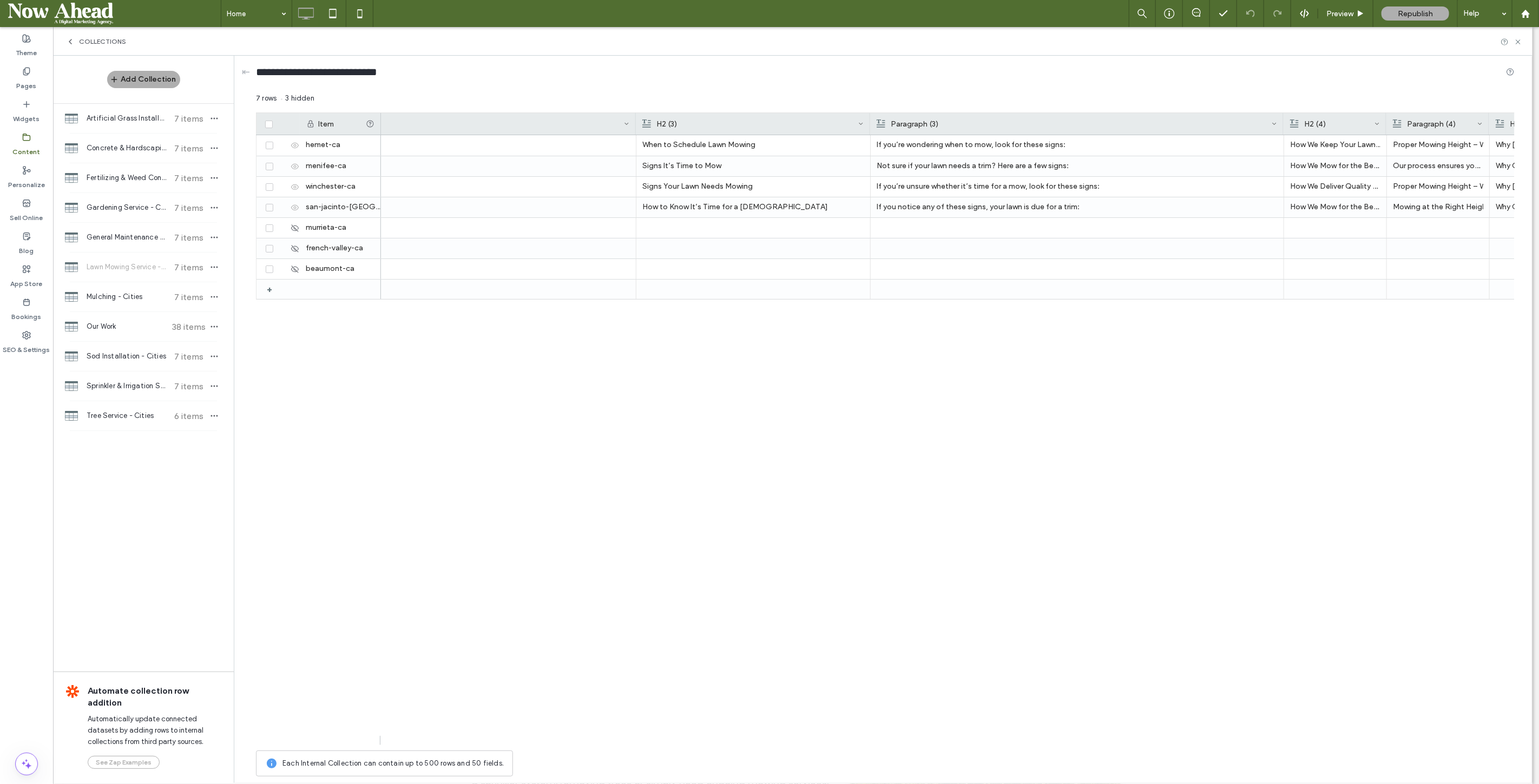
click at [1093, 443] on div "Reliable & On-Time – We arrive as scheduled and get the job done efficiently. F…" at bounding box center [948, 440] width 1134 height 610
click at [956, 147] on p "If you’re wondering when to mow, look for these signs:" at bounding box center [1077, 145] width 401 height 19
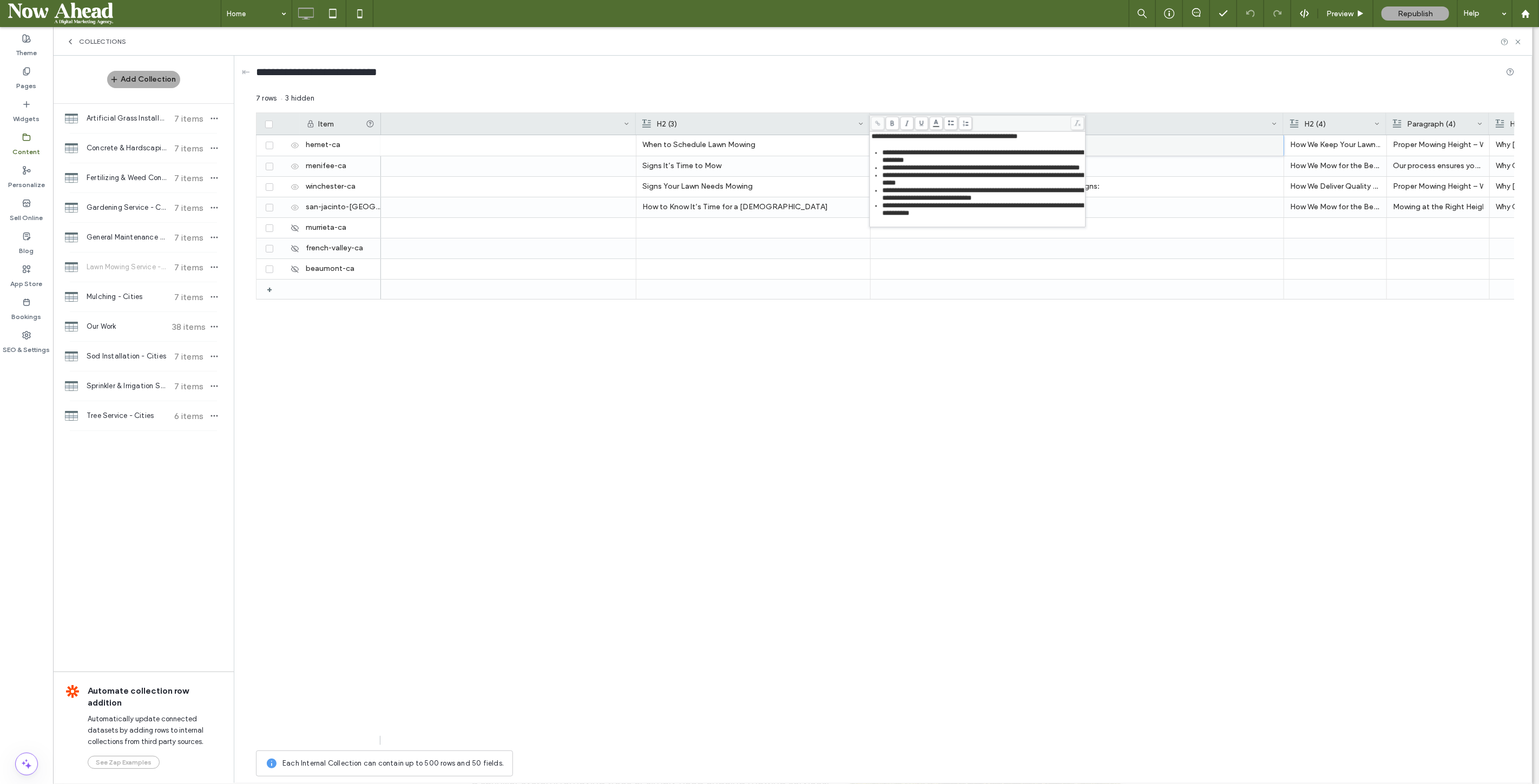
click at [974, 348] on div "Reliable & On-Time – We arrive as scheduled and get the job done efficiently. F…" at bounding box center [948, 440] width 1134 height 610
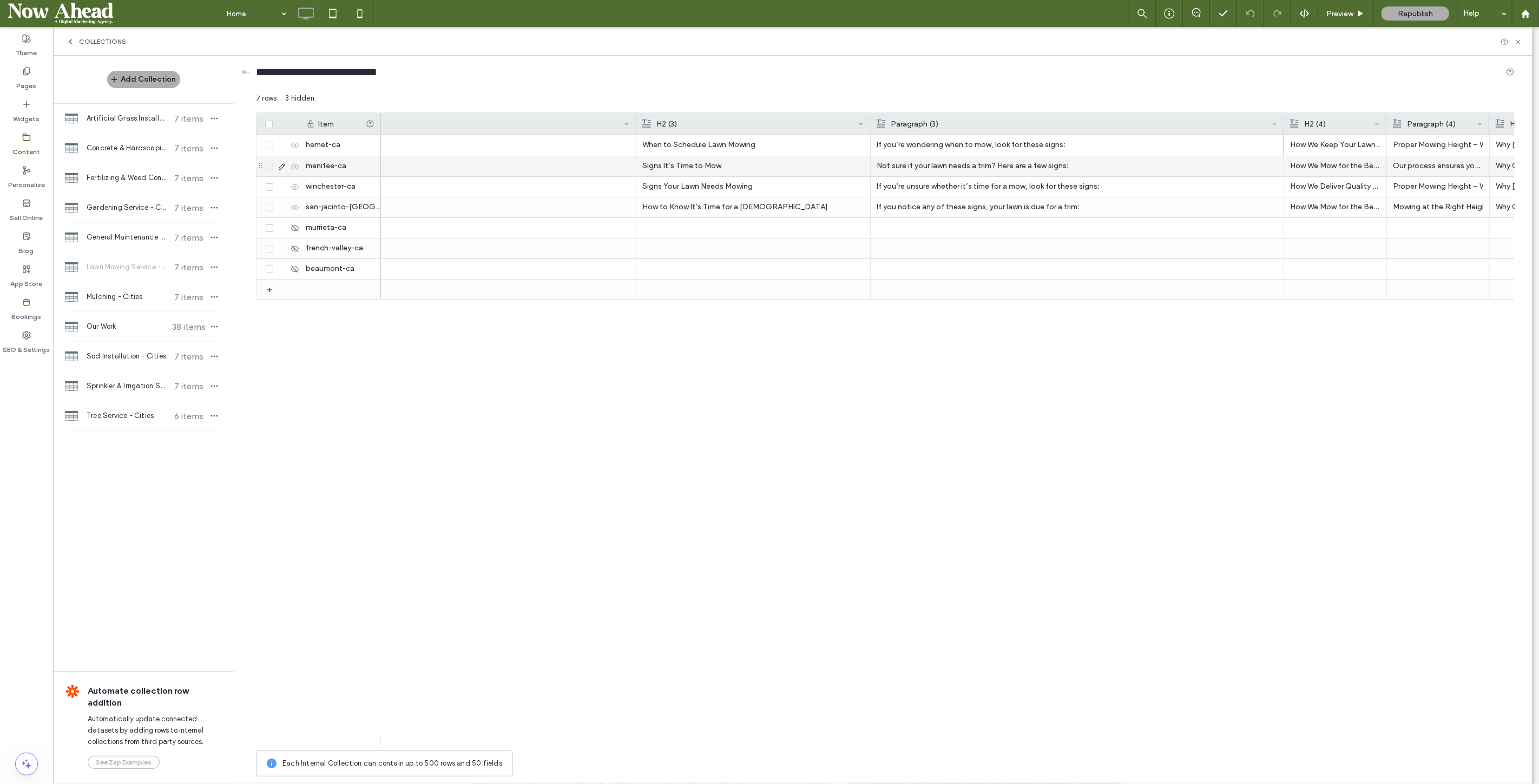
click at [952, 160] on p "Not sure if your lawn needs a trim? Here are a few signs:" at bounding box center [1077, 166] width 401 height 19
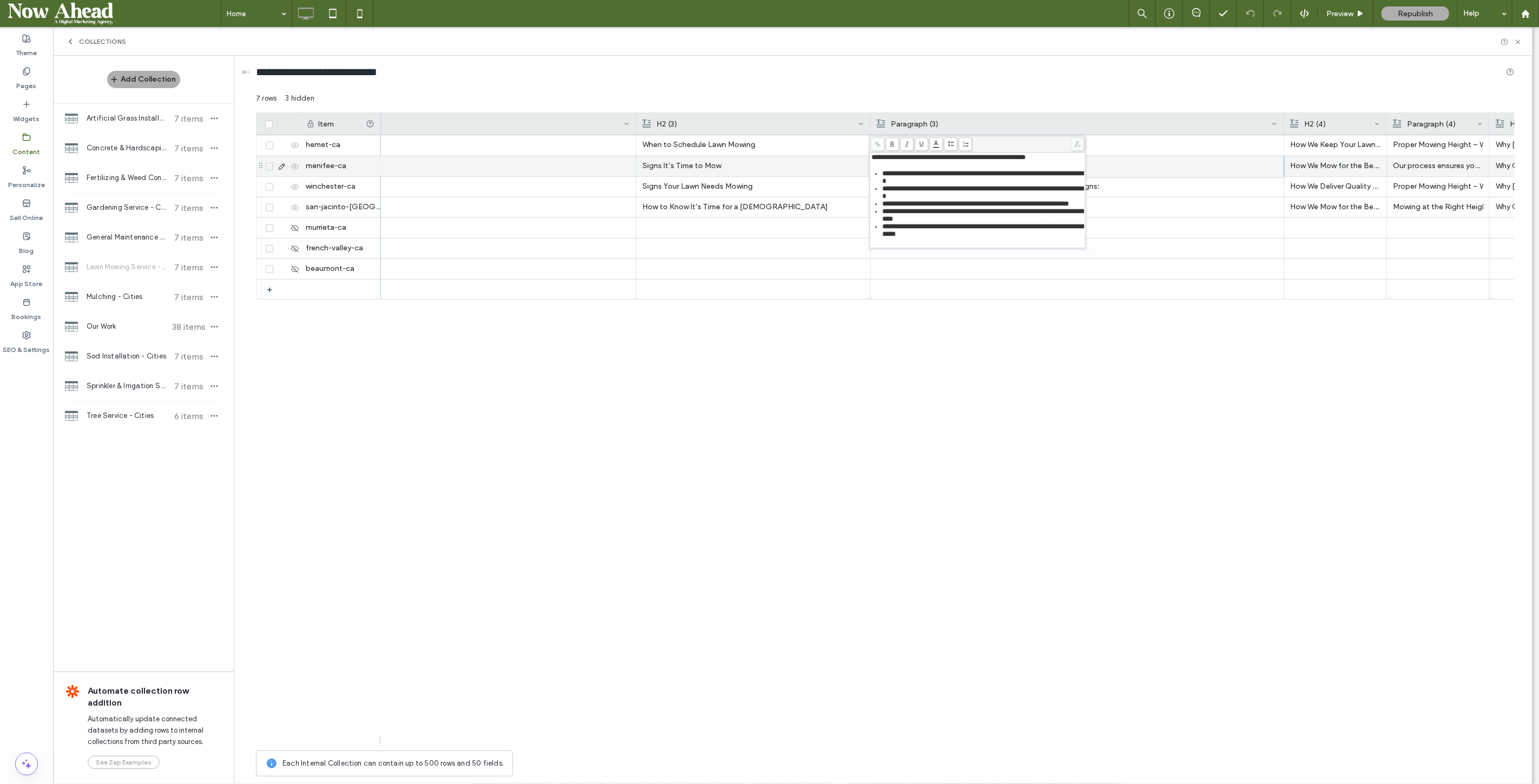
click at [1021, 364] on div "Reliable & On-Time – We arrive as scheduled and get the job done efficiently. F…" at bounding box center [948, 440] width 1134 height 610
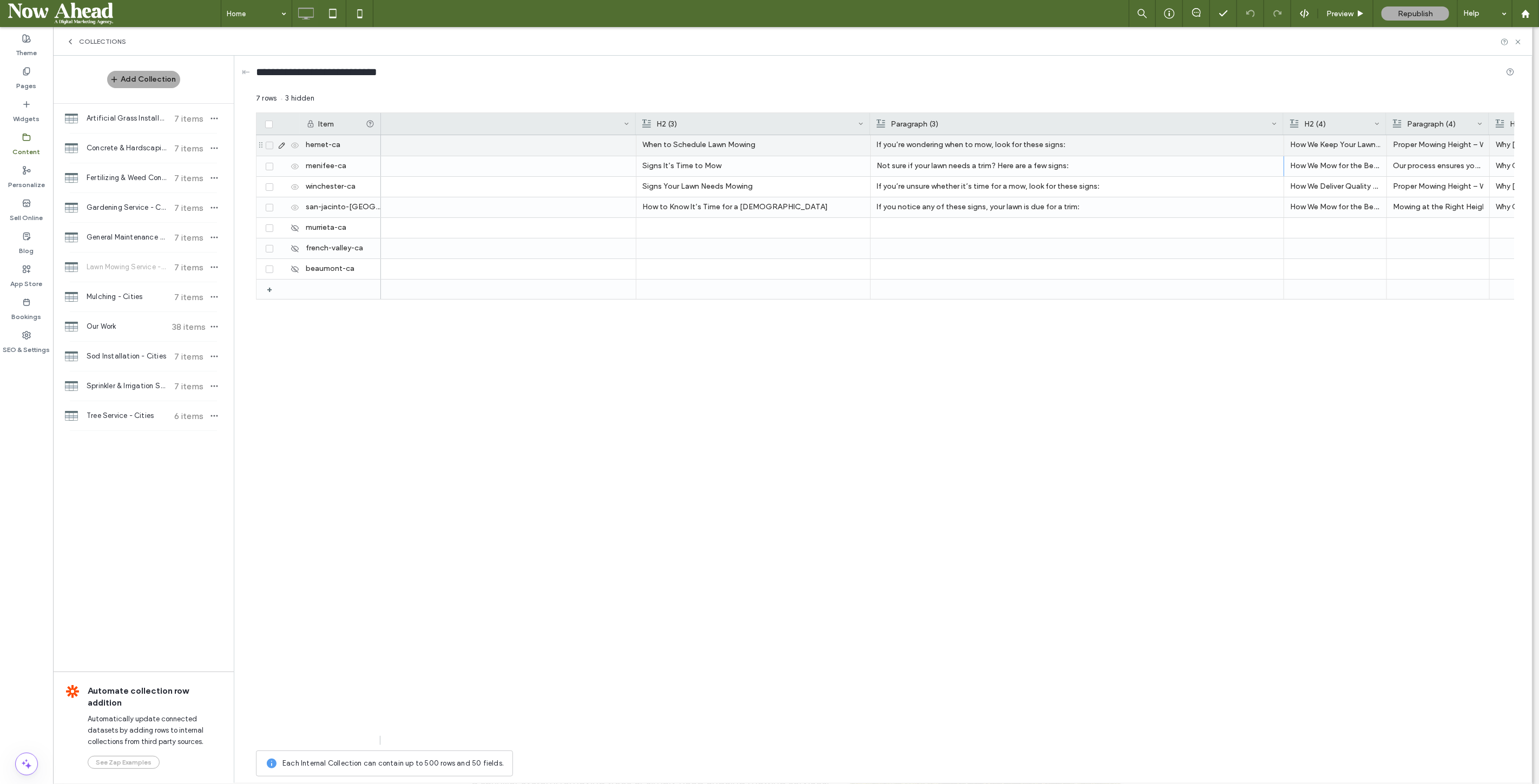
click at [978, 140] on p "If you’re wondering when to mow, look for these signs:" at bounding box center [1077, 145] width 401 height 19
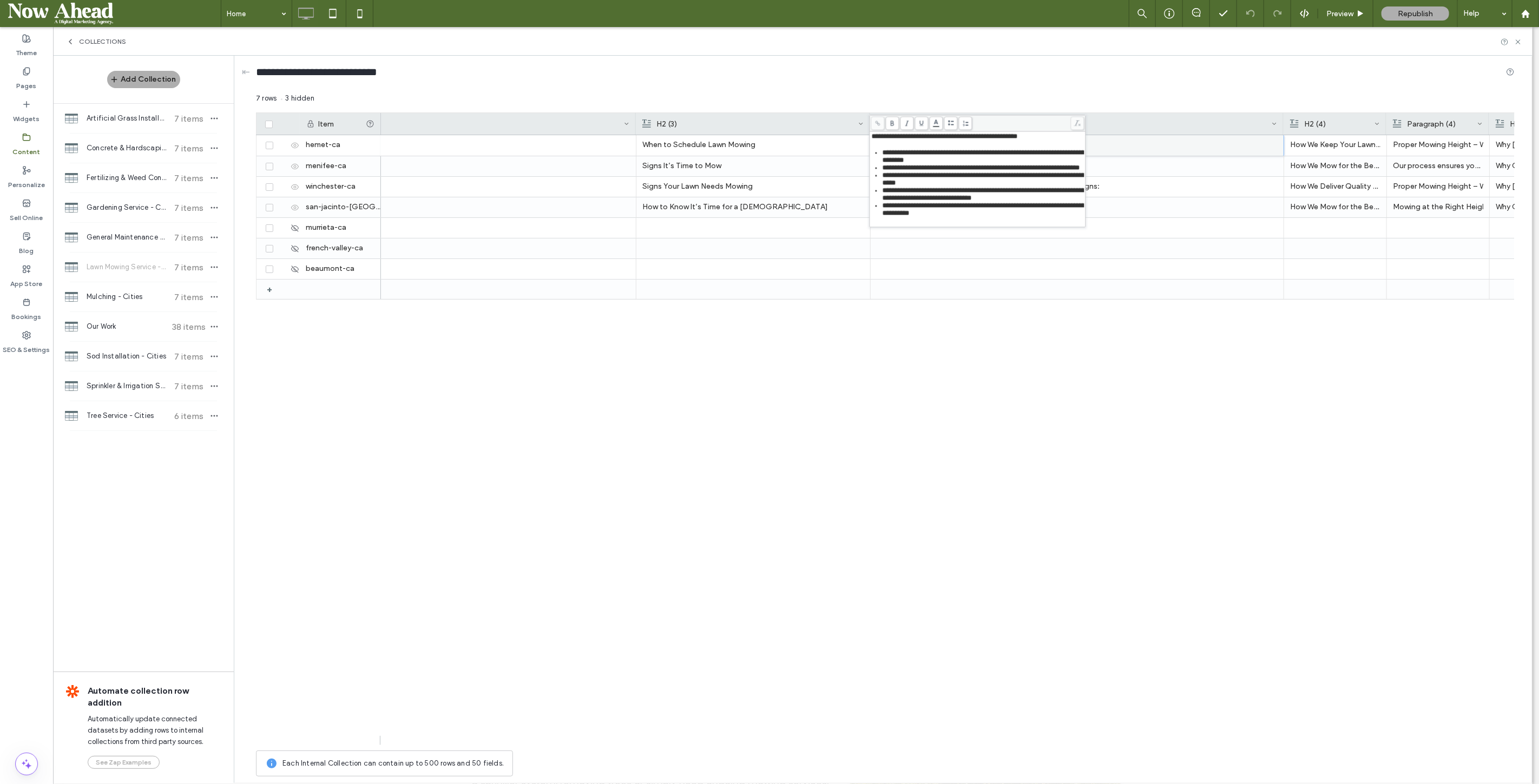
click at [1017, 330] on div "Reliable & On-Time – We arrive as scheduled and get the job done efficiently. F…" at bounding box center [948, 440] width 1134 height 610
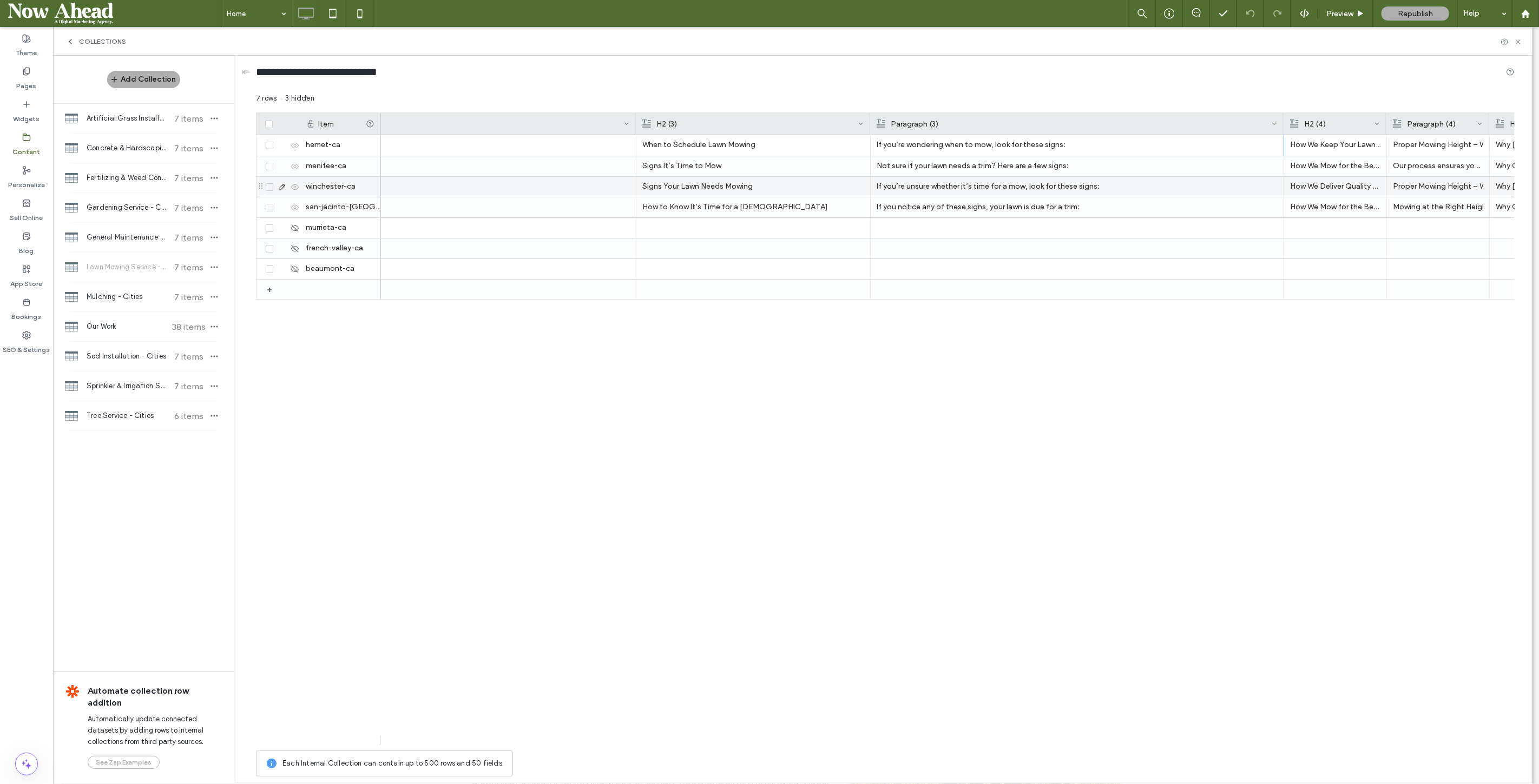
click at [1000, 178] on p "If you’re unsure whether it’s time for a mow, look for these signs:" at bounding box center [1077, 186] width 401 height 19
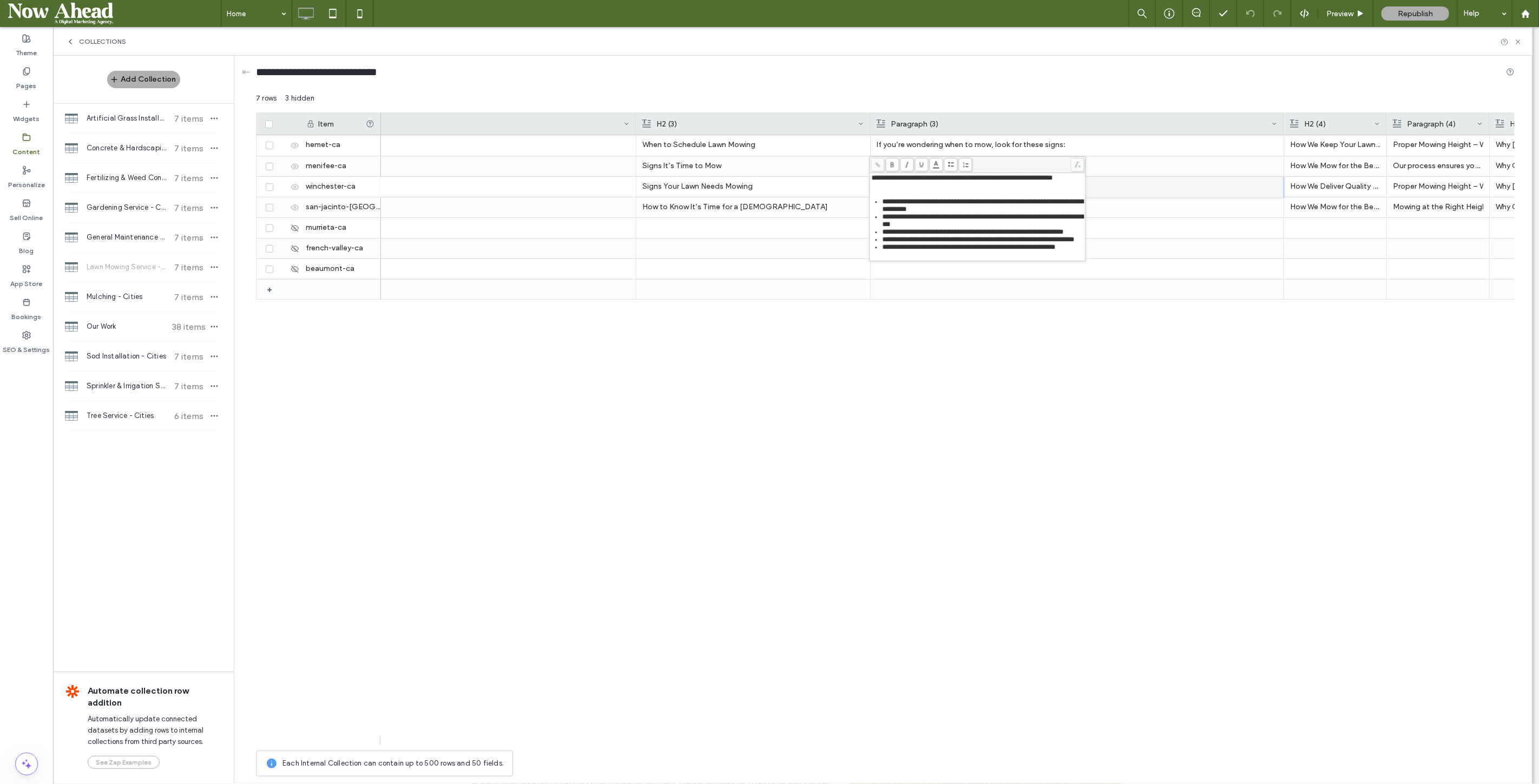
click at [1014, 331] on div "Reliable & On-Time – We arrive as scheduled and get the job done efficiently. F…" at bounding box center [948, 440] width 1134 height 610
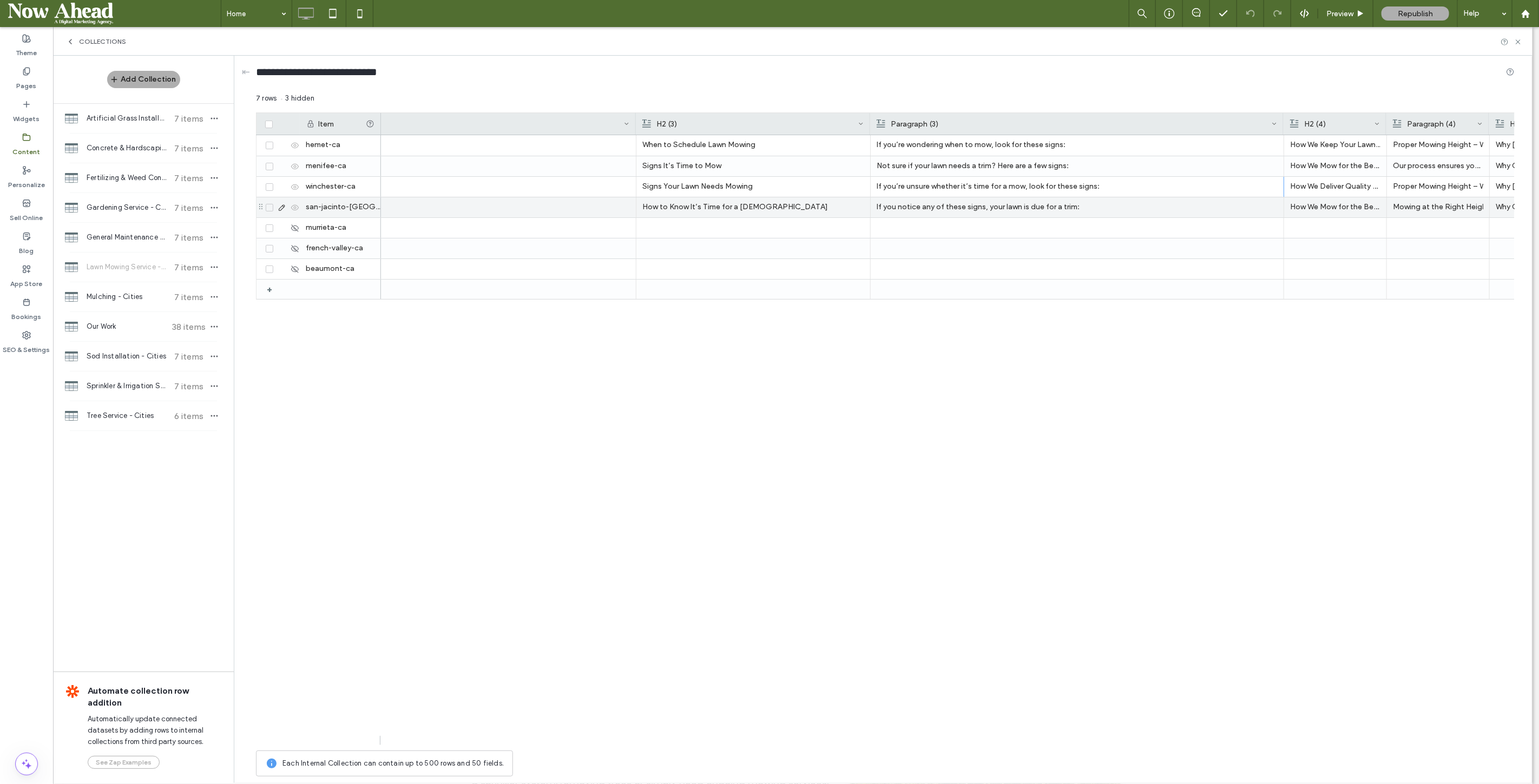
click at [964, 206] on p "If you notice any of these signs, your lawn is due for a trim:" at bounding box center [1077, 207] width 401 height 19
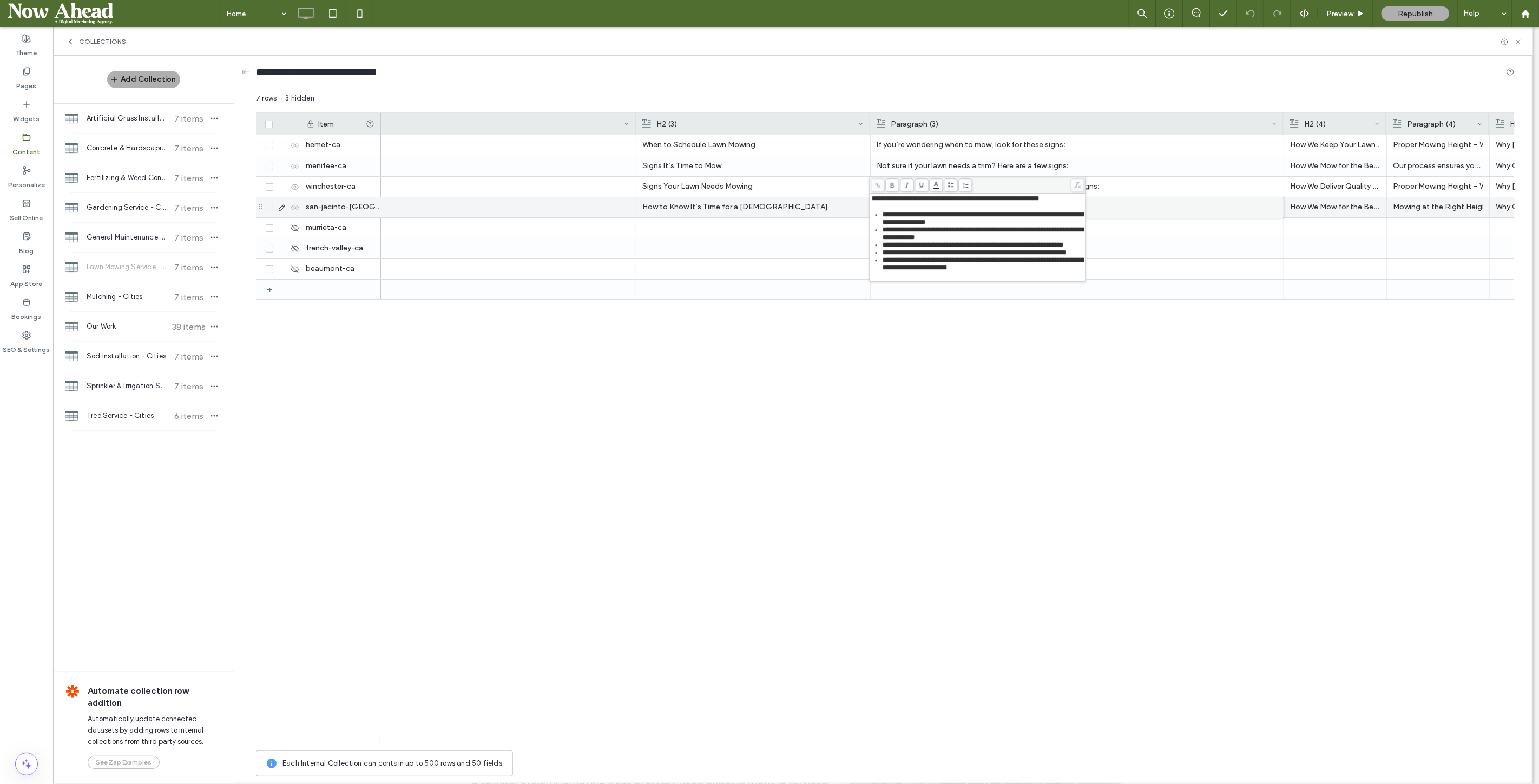
click at [1029, 354] on div "Reliable & On-Time – We arrive as scheduled and get the job done efficiently. F…" at bounding box center [948, 440] width 1134 height 610
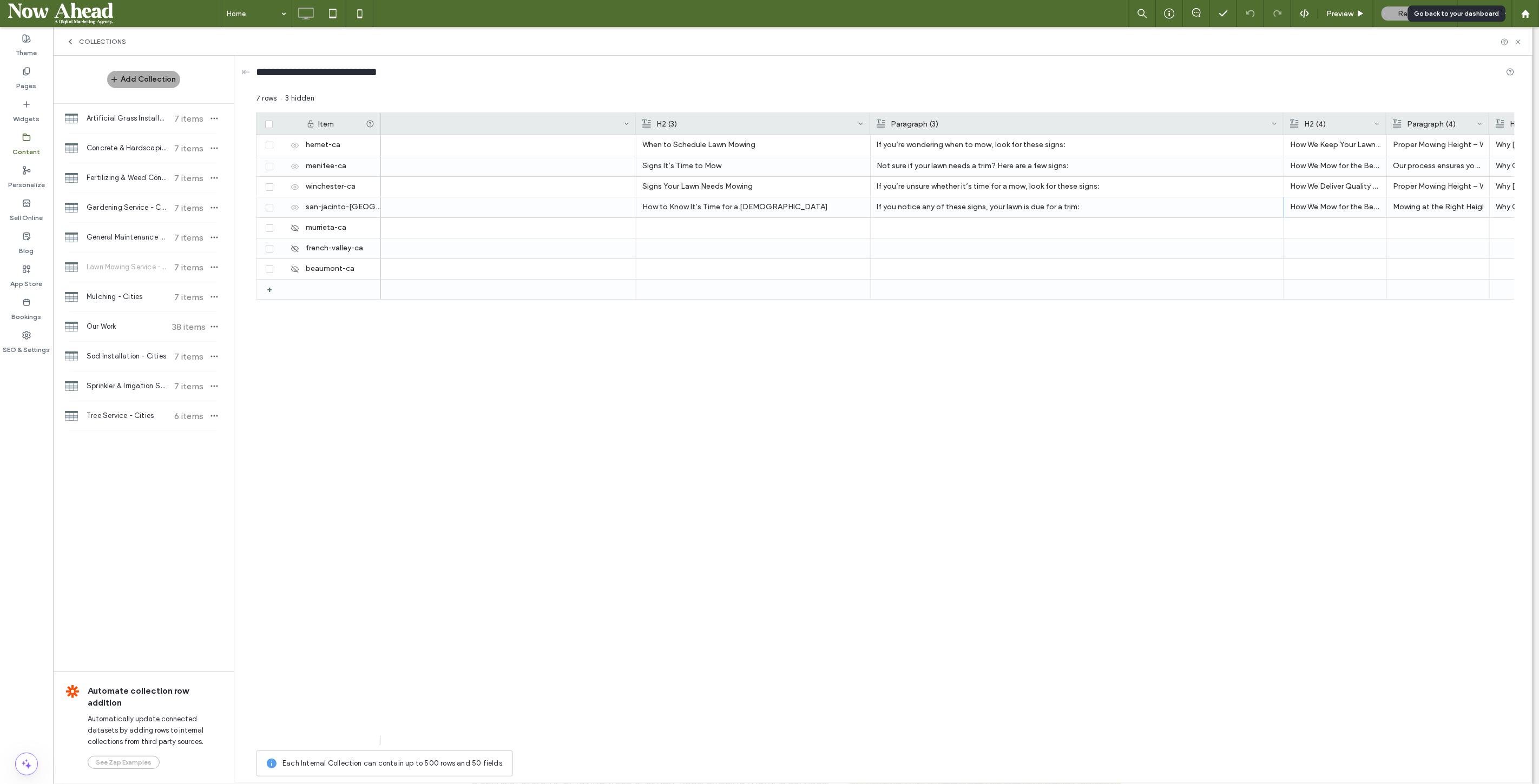
click at [1527, 14] on use at bounding box center [1525, 13] width 8 height 8
